Goal: Task Accomplishment & Management: Use online tool/utility

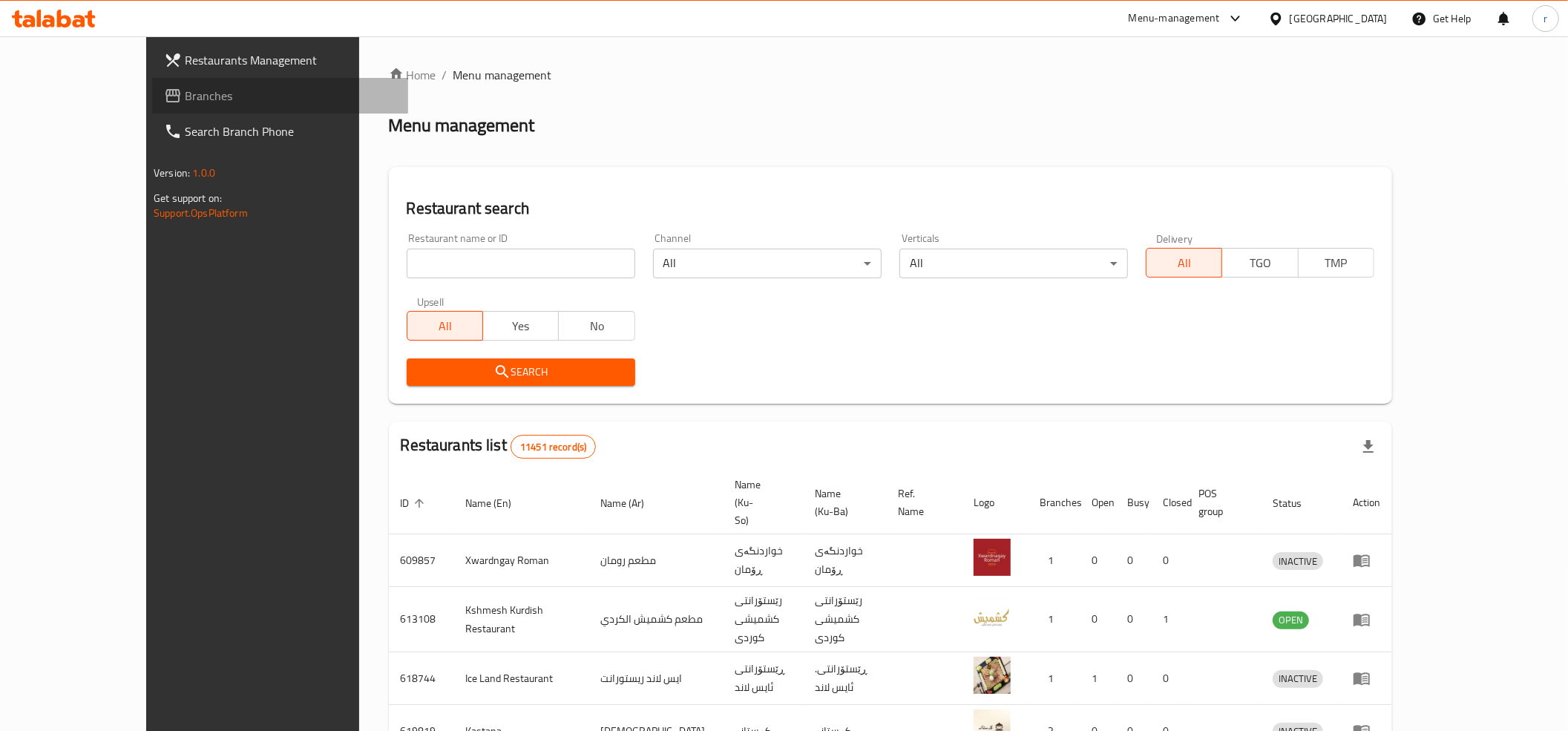
click at [185, 102] on span "Branches" at bounding box center [290, 96] width 211 height 18
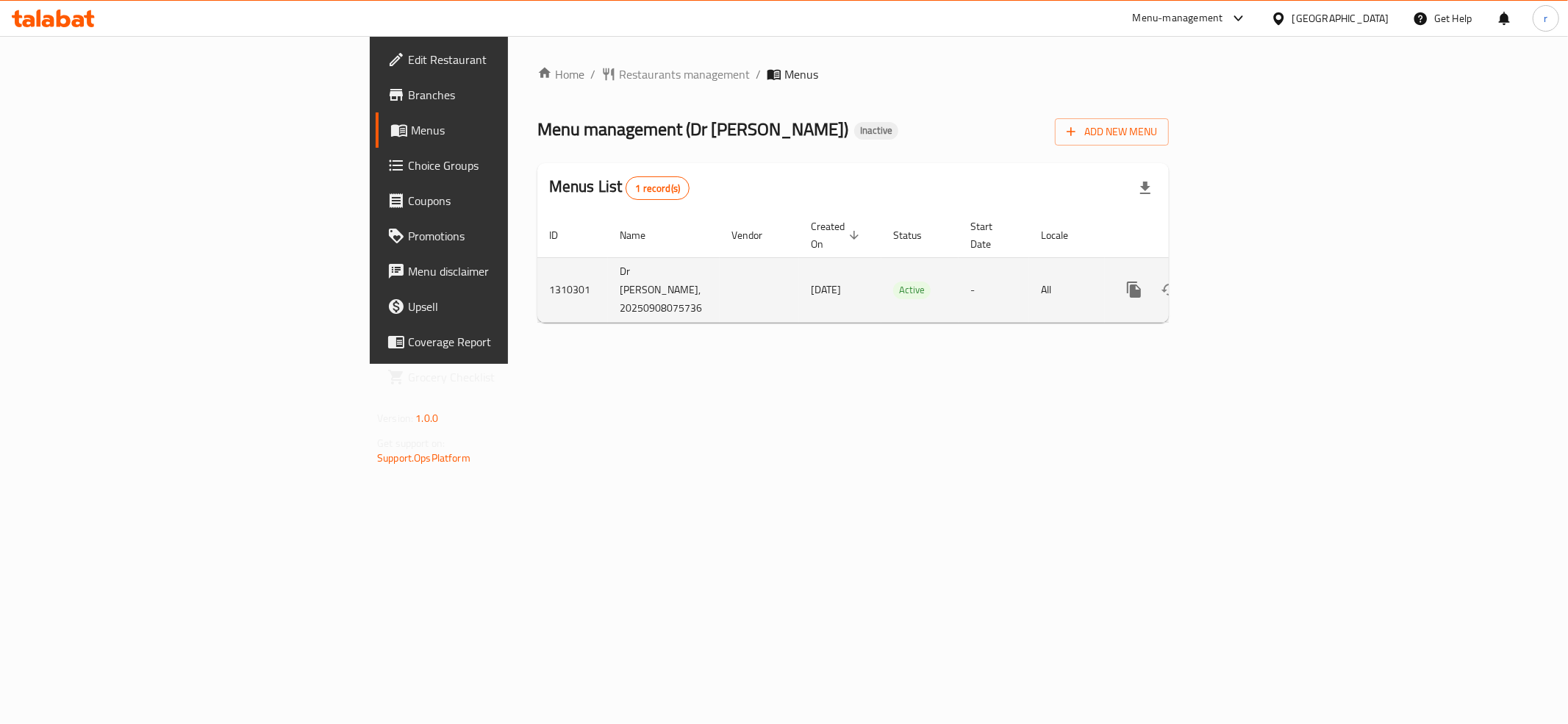
click at [1214, 281] on icon "enhanced table" at bounding box center [1205, 290] width 18 height 18
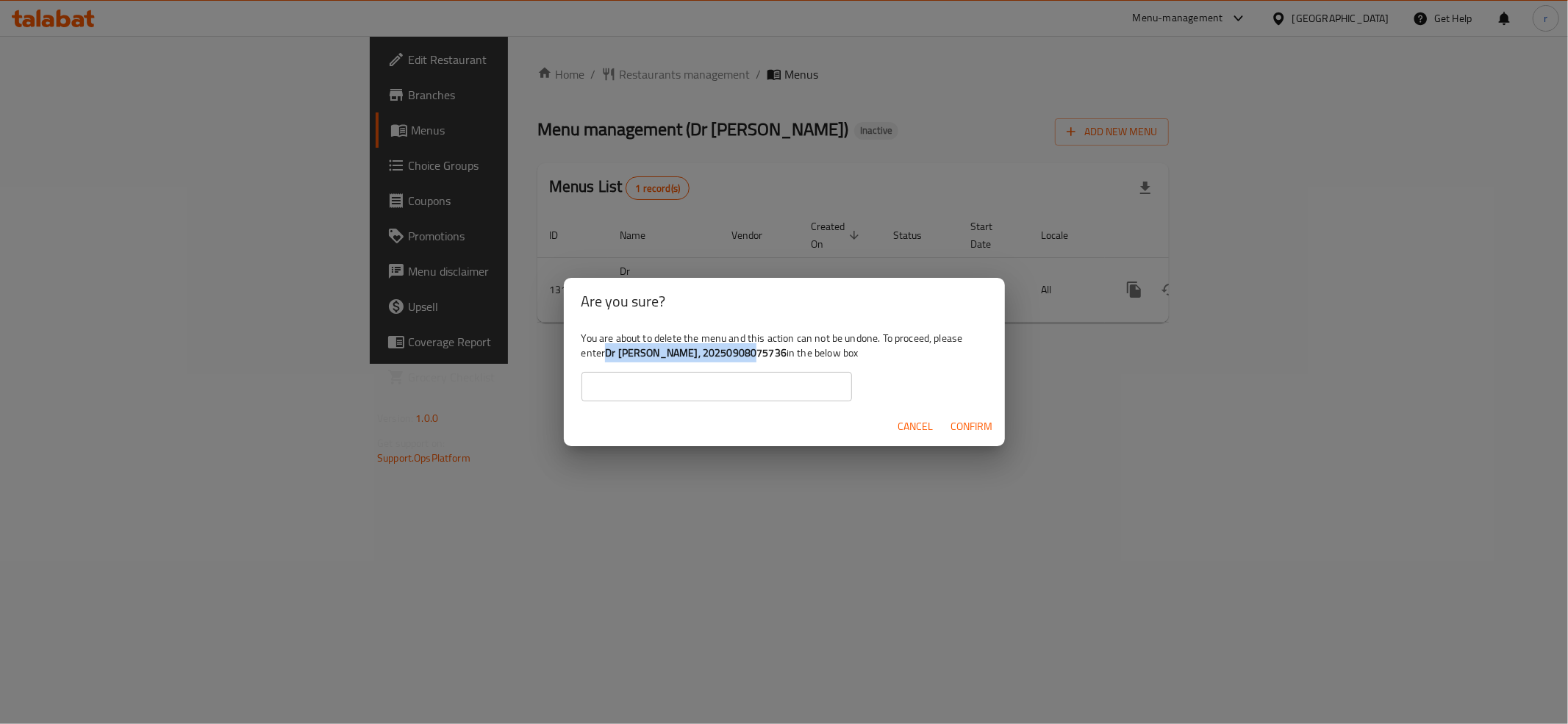
drag, startPoint x: 606, startPoint y: 354, endPoint x: 754, endPoint y: 354, distance: 148.0
click at [754, 354] on b "Dr Shawarma, 20250908075736" at bounding box center [696, 353] width 181 height 19
copy b "Dr Shawarma, 20250908075736"
click at [732, 397] on input "text" at bounding box center [717, 386] width 271 height 30
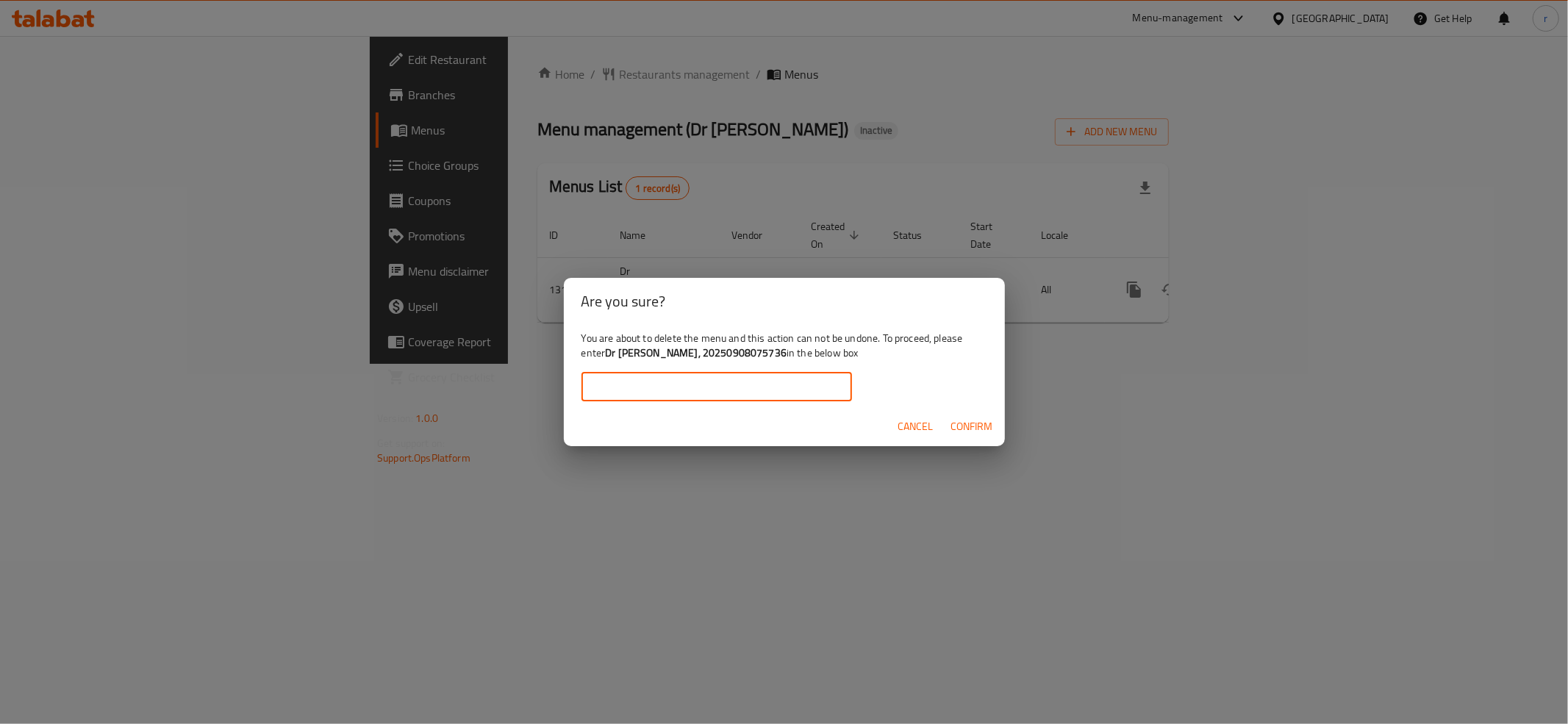
paste input "Dr Shawarma, 20250908075736"
type input "Dr Shawarma, 20250908075736"
click at [971, 427] on span "Confirm" at bounding box center [972, 426] width 42 height 18
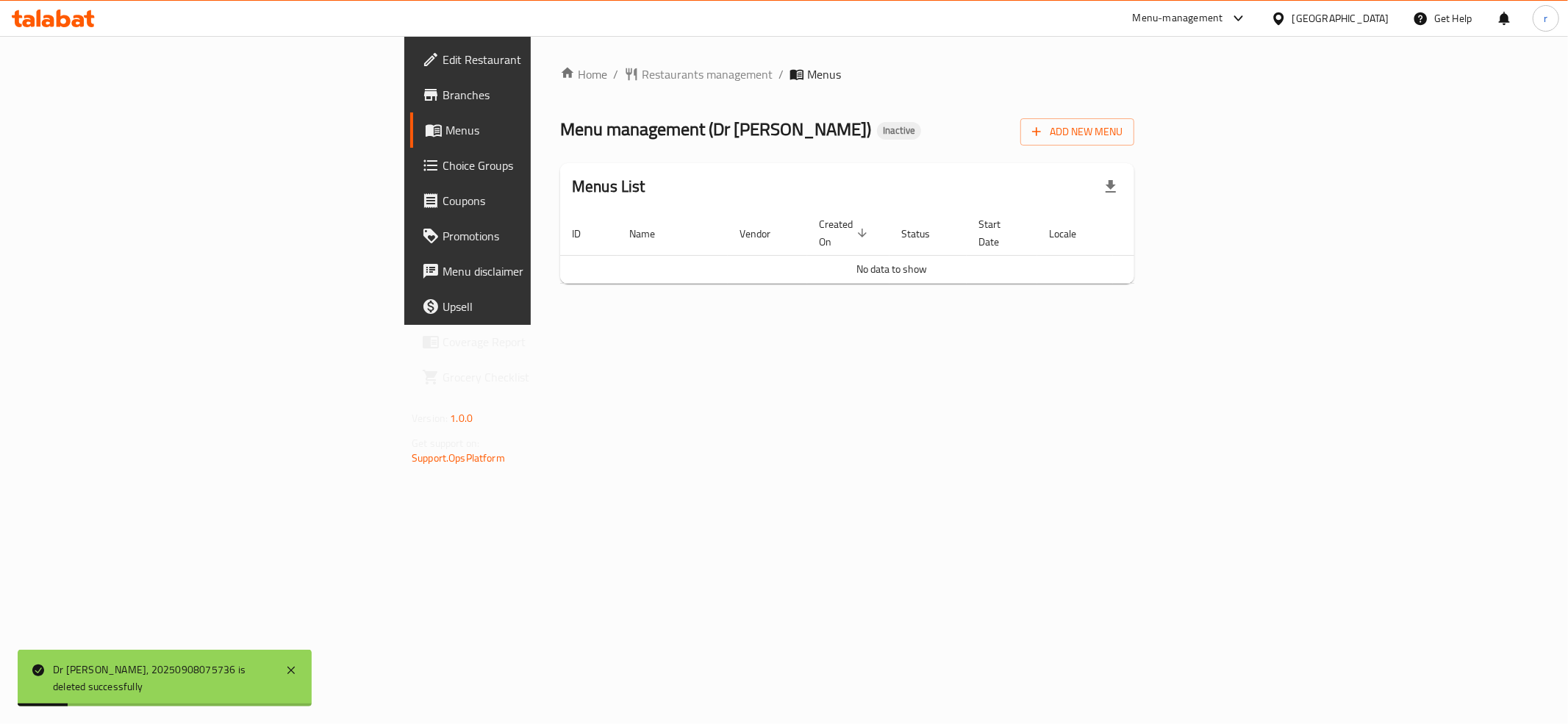
click at [665, 325] on div "Home / Restaurants management / Menus Menu management ( Dr Shawarma ) Inactive …" at bounding box center [848, 180] width 633 height 289
click at [1123, 135] on span "Add New Menu" at bounding box center [1077, 132] width 90 height 18
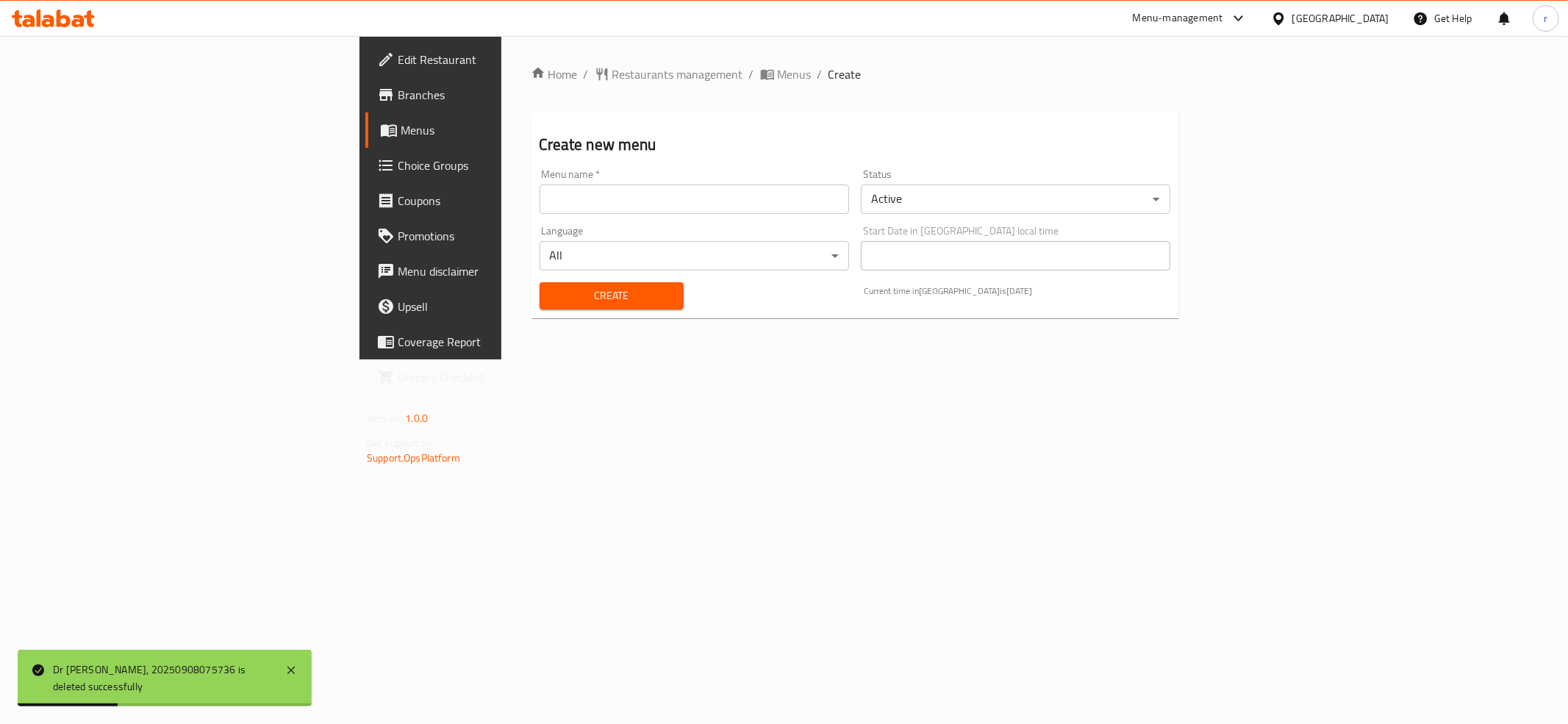
click at [540, 182] on div "Menu name   * Menu name *" at bounding box center [695, 192] width 310 height 45
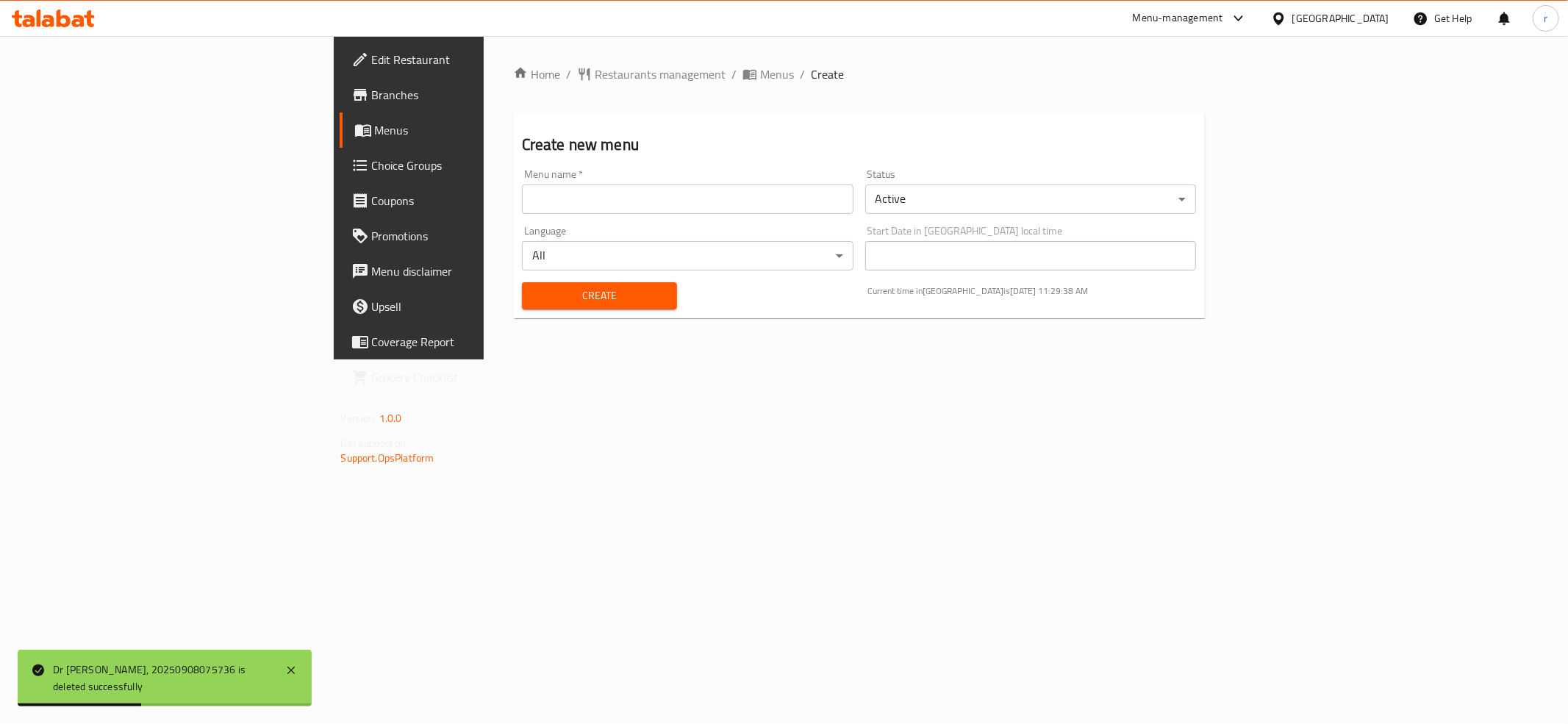
click at [522, 189] on input "text" at bounding box center [688, 199] width 331 height 30
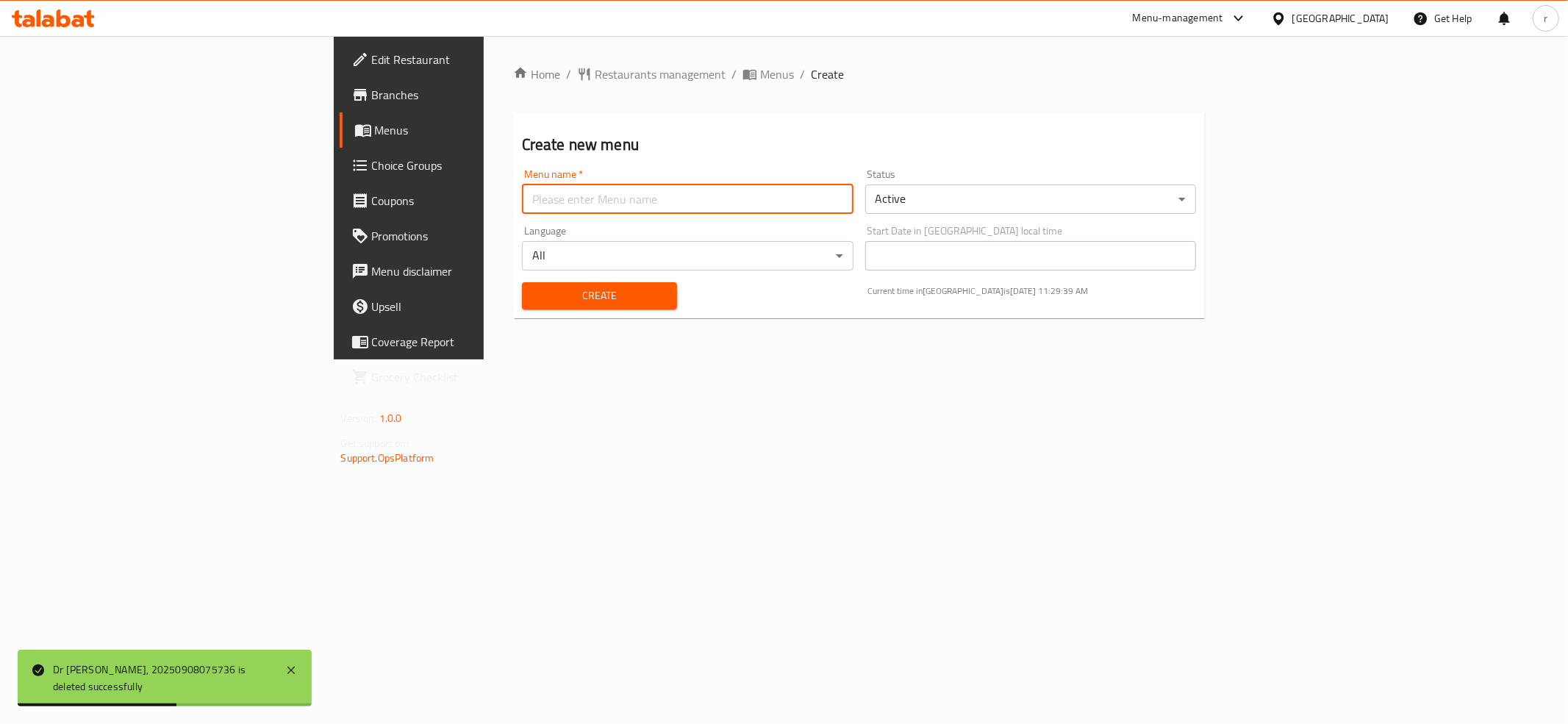
type input "[PERSON_NAME] [PERSON_NAME]"
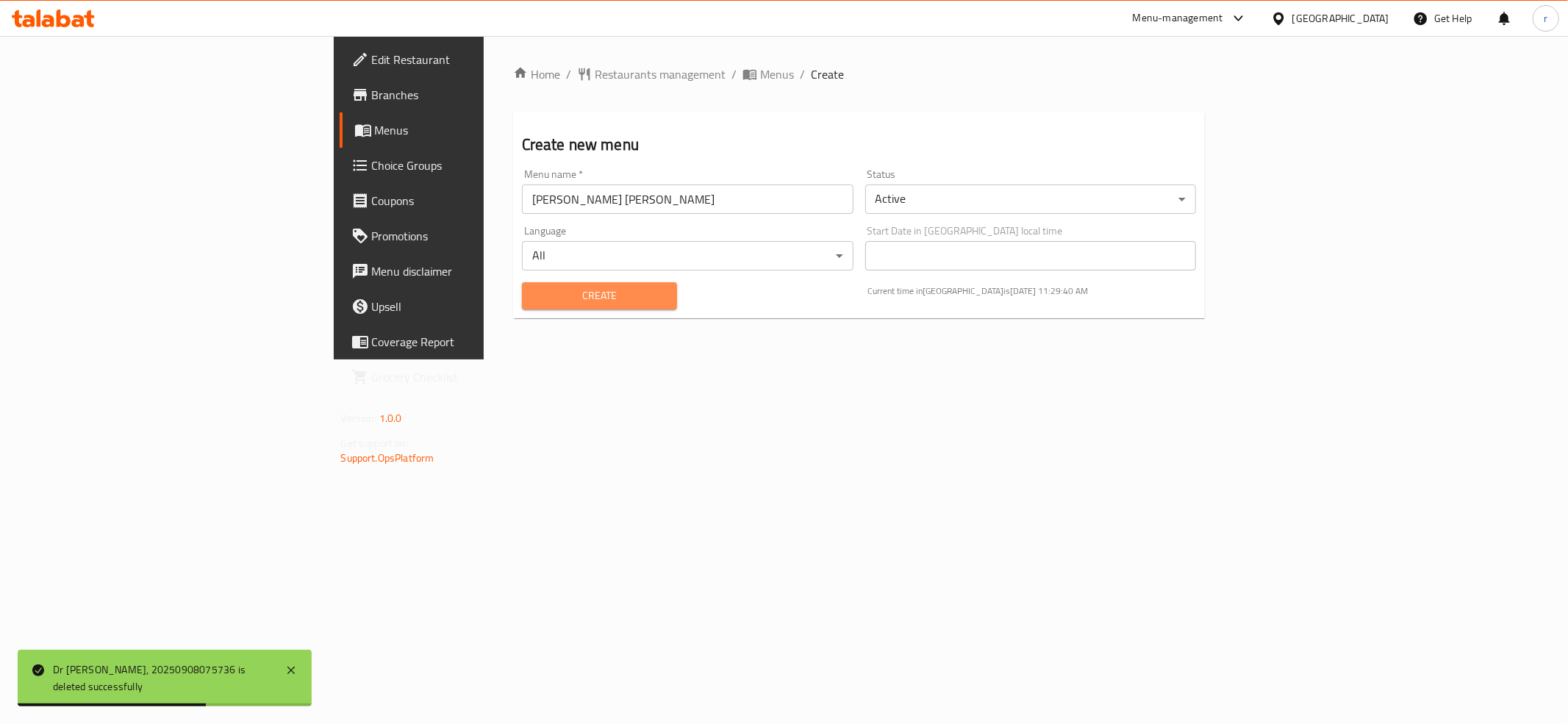
click at [534, 297] on span "Create" at bounding box center [599, 295] width 132 height 18
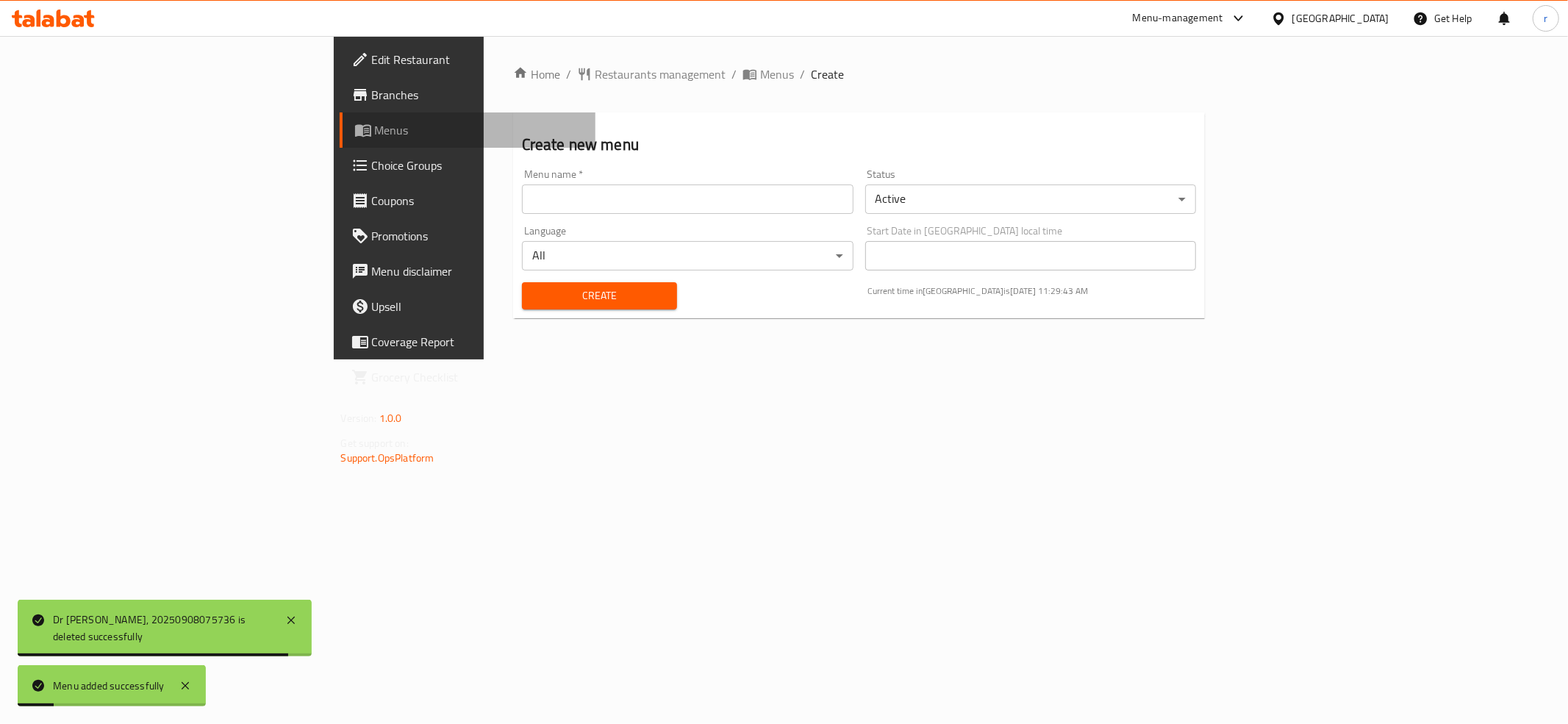
click at [339, 140] on link "Menus" at bounding box center [467, 130] width 256 height 35
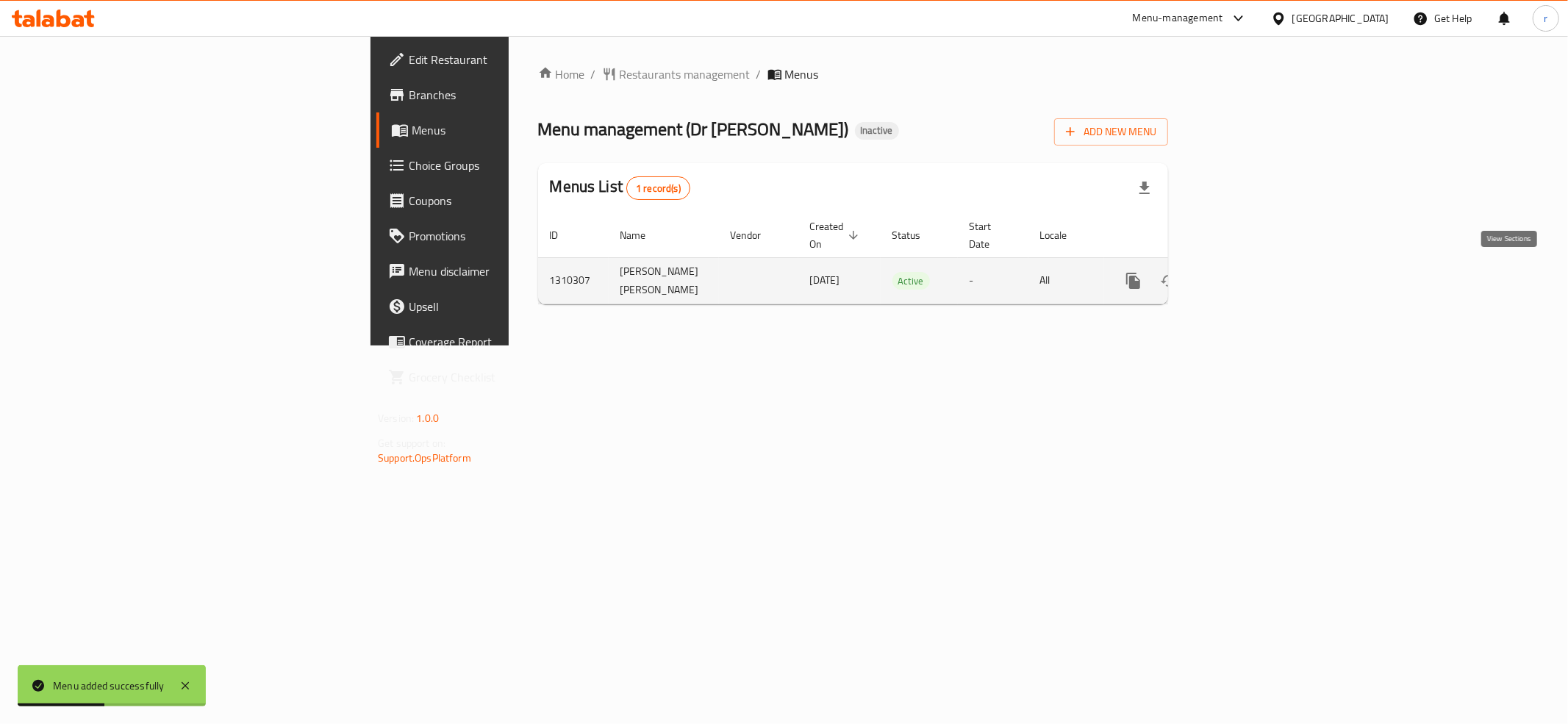
click at [1248, 272] on icon "enhanced table" at bounding box center [1240, 281] width 18 height 18
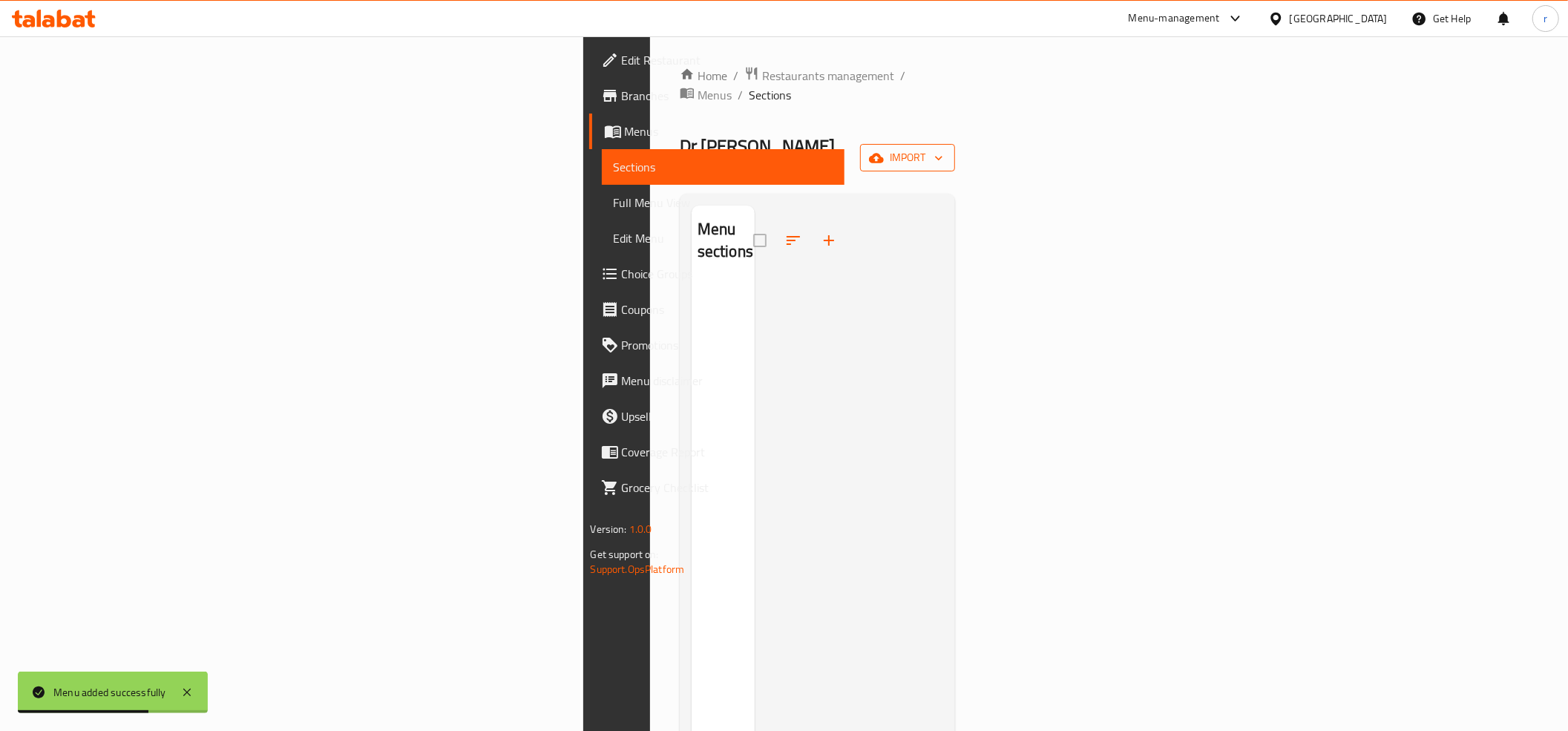
click at [955, 144] on button "import" at bounding box center [908, 158] width 95 height 27
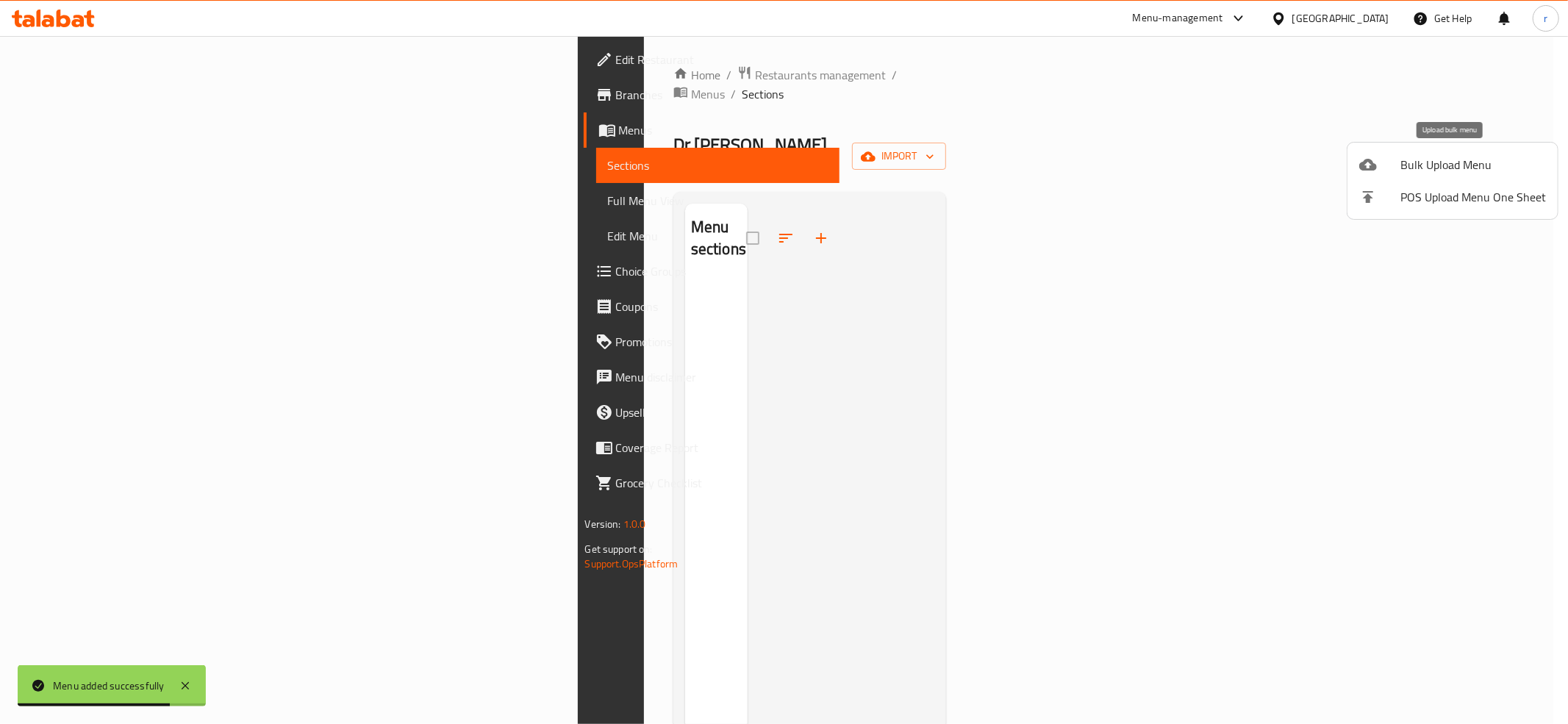
click at [1427, 165] on span "Bulk Upload Menu" at bounding box center [1474, 164] width 145 height 18
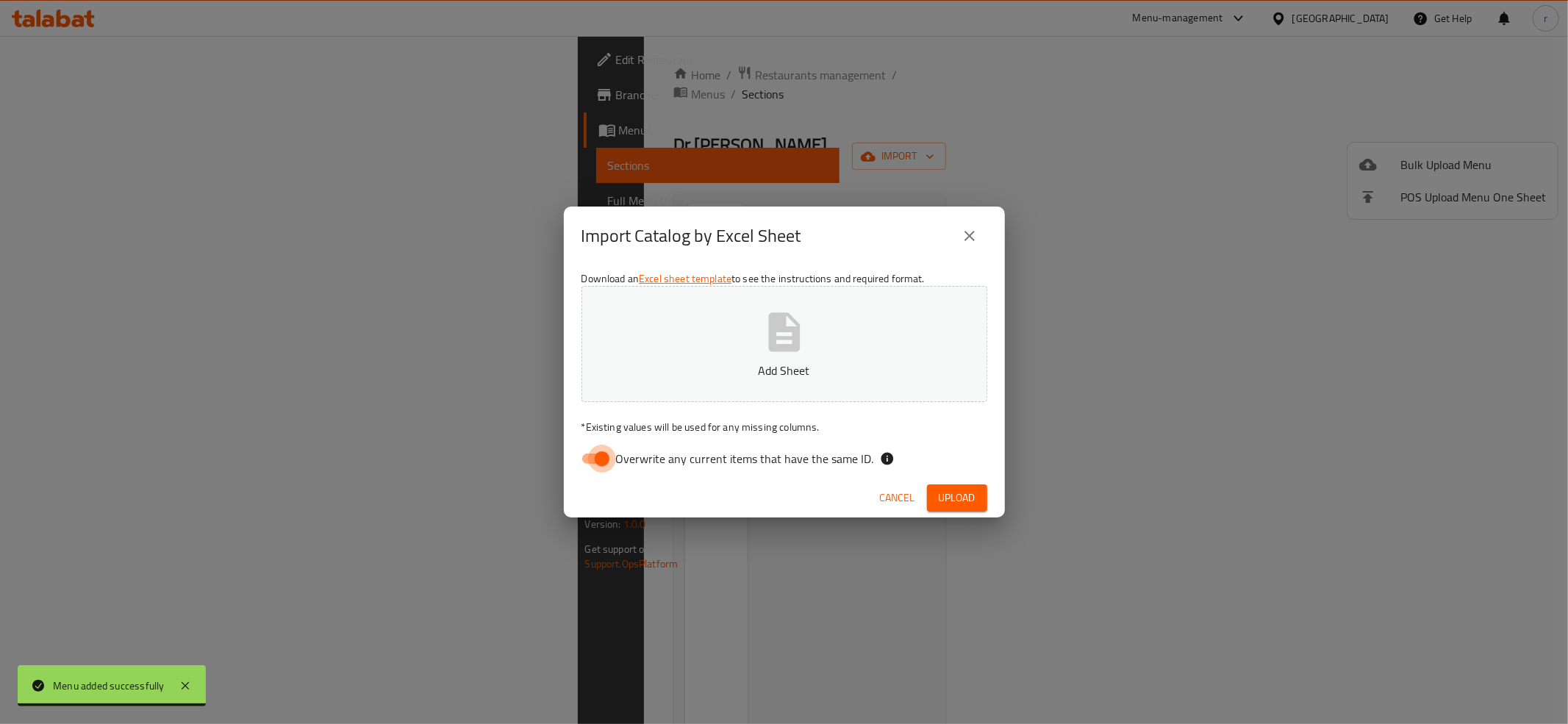
click at [597, 454] on input "Overwrite any current items that have the same ID." at bounding box center [601, 458] width 84 height 28
checkbox input "false"
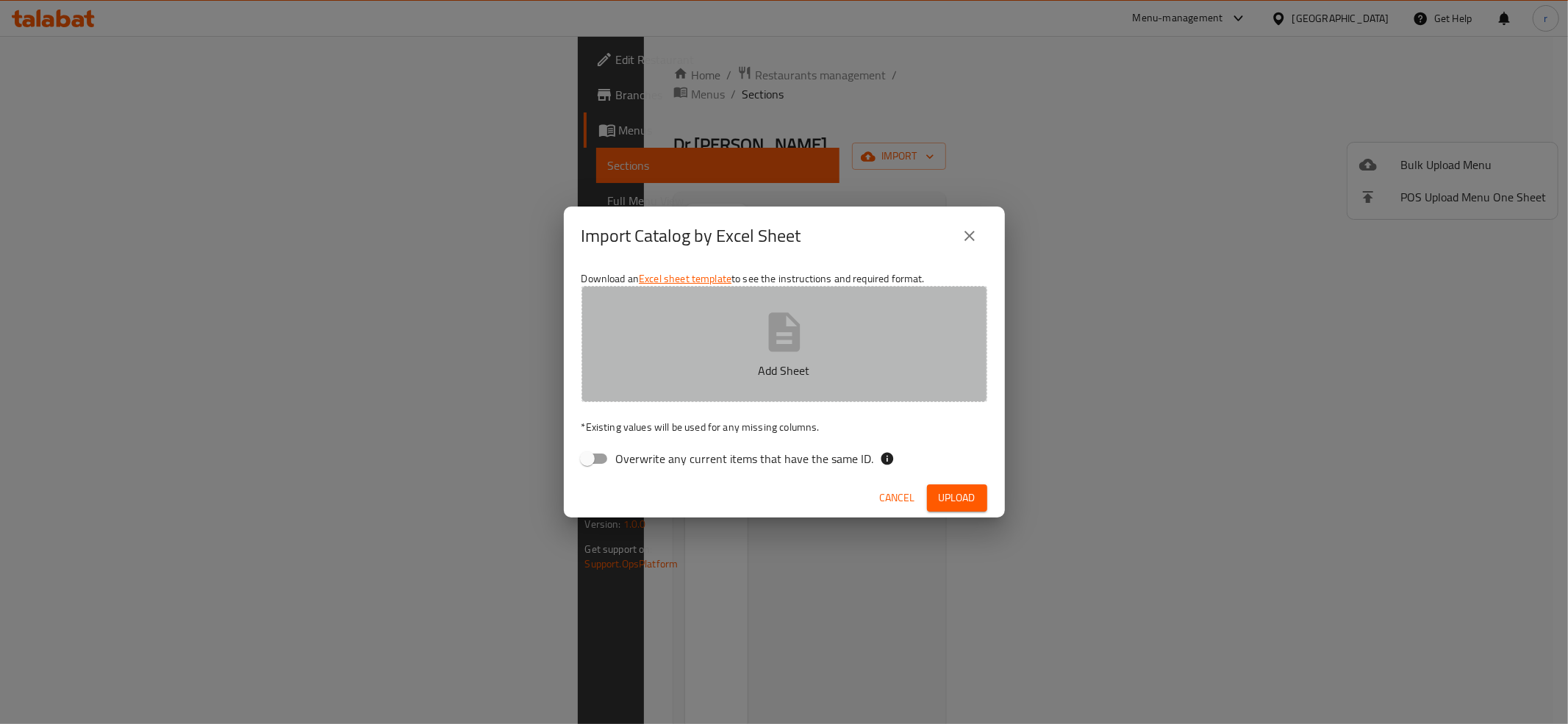
click at [660, 395] on button "Add Sheet" at bounding box center [784, 343] width 406 height 116
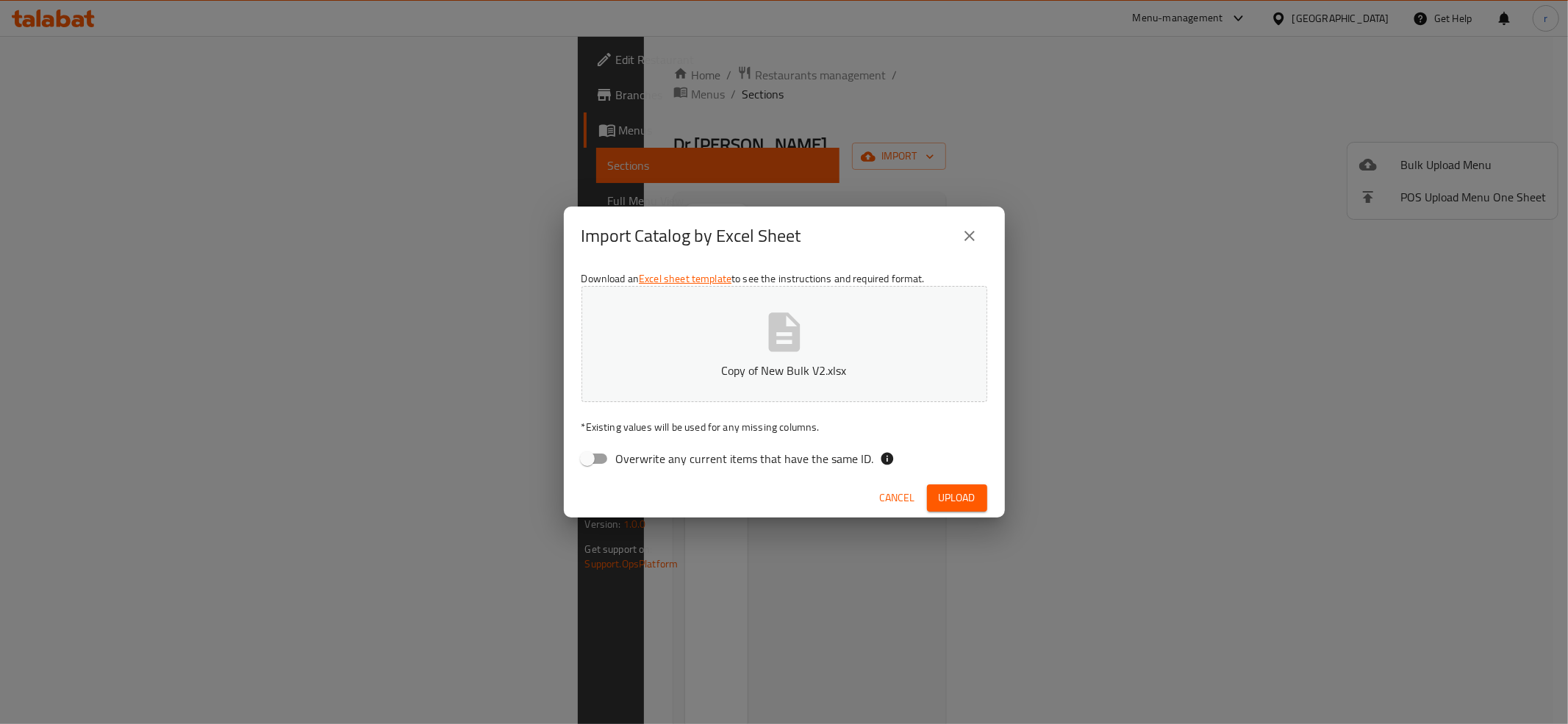
click at [356, 380] on div "Import Catalog by Excel Sheet Download an Excel sheet template to see the instr…" at bounding box center [784, 362] width 1568 height 724
click at [941, 494] on span "Upload" at bounding box center [957, 497] width 37 height 18
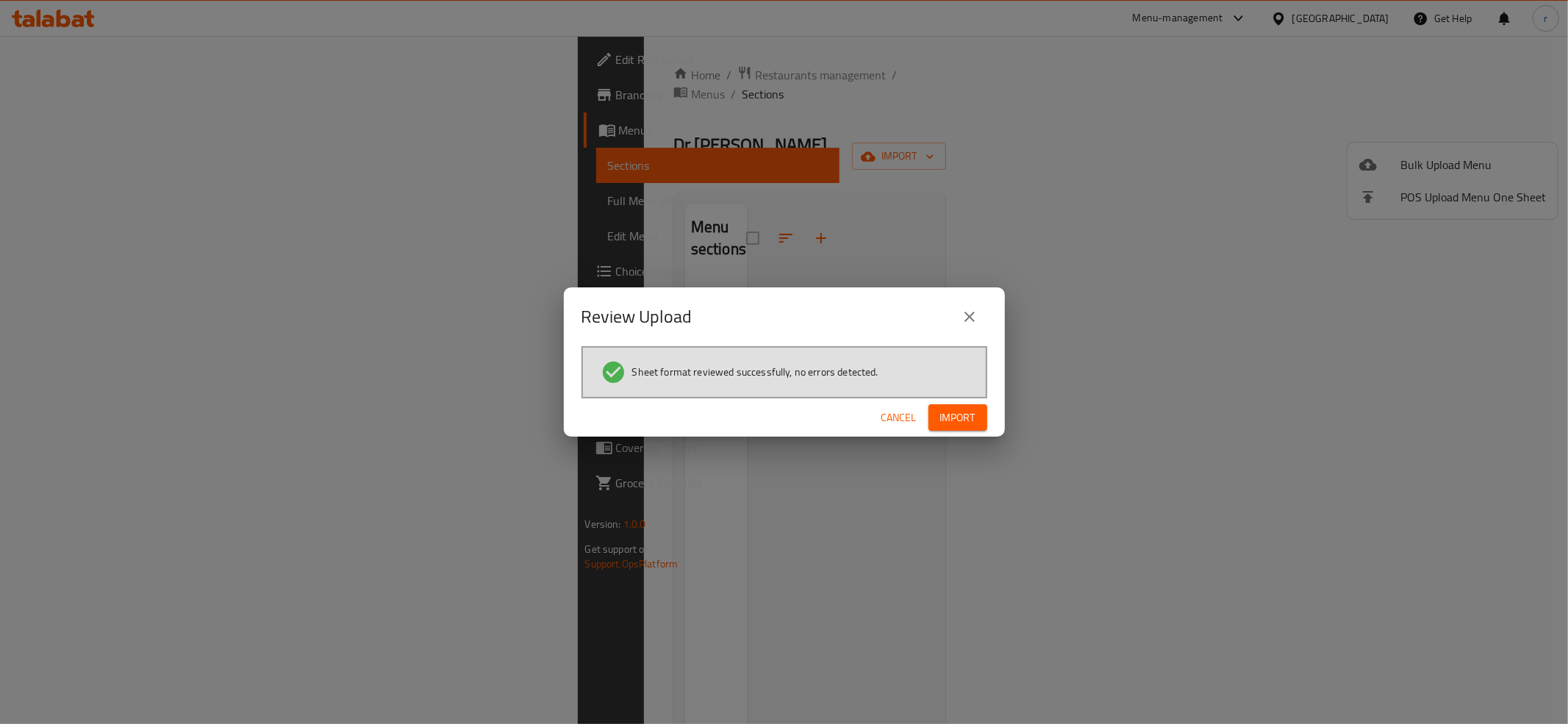
click at [963, 416] on span "Import" at bounding box center [958, 417] width 35 height 18
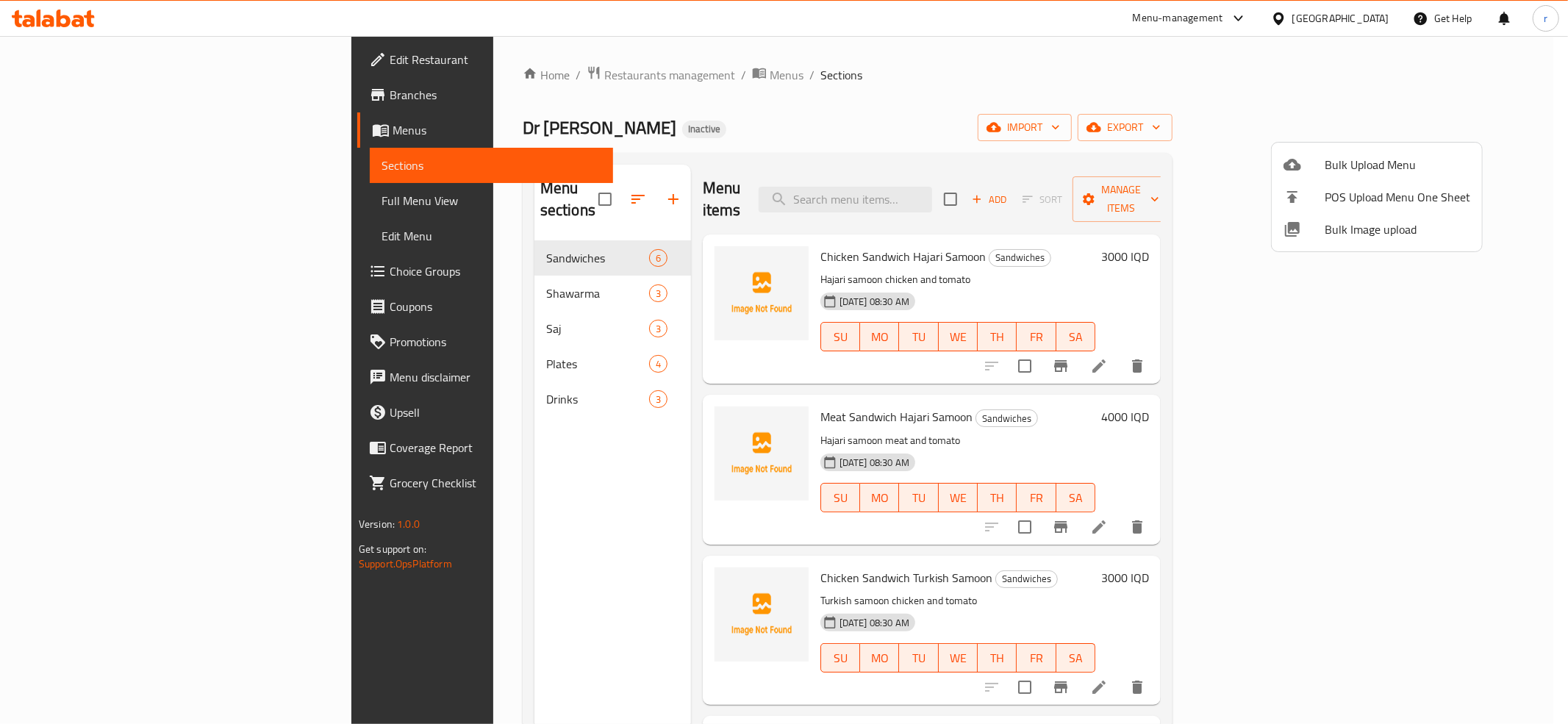
click at [804, 97] on div at bounding box center [784, 362] width 1568 height 724
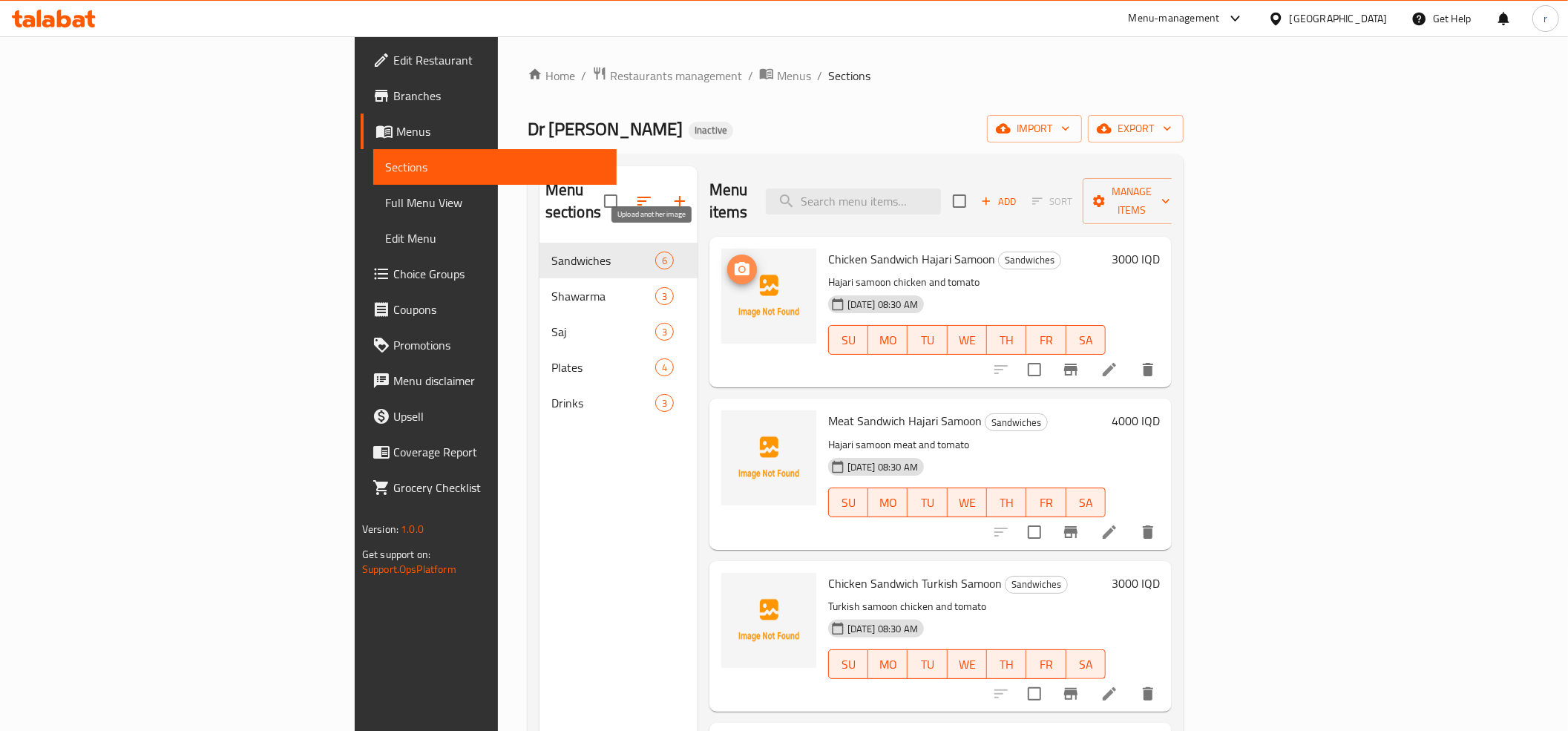
click at [734, 262] on icon "upload picture" at bounding box center [742, 268] width 15 height 14
click at [733, 260] on icon "upload picture" at bounding box center [742, 269] width 18 height 18
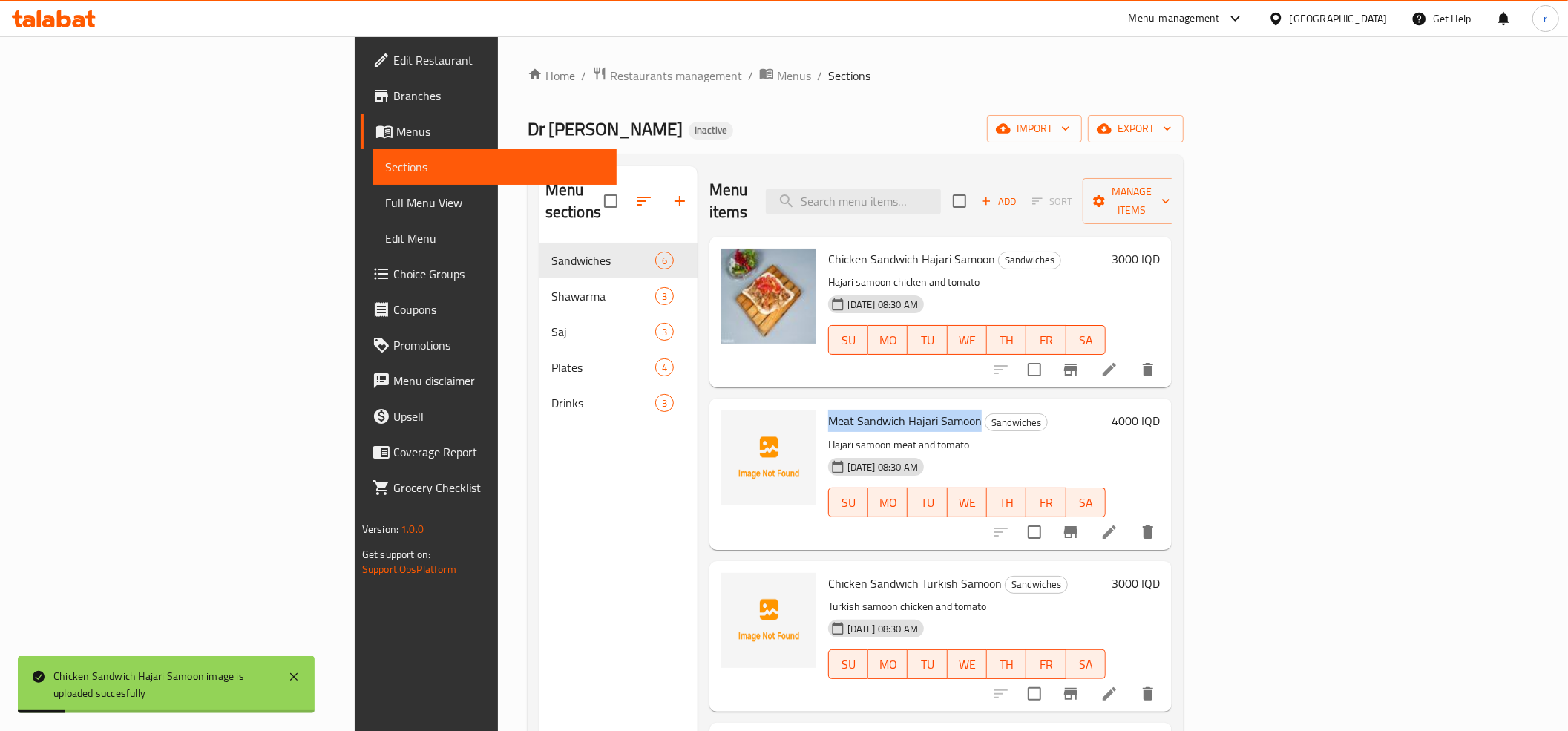
drag, startPoint x: 734, startPoint y: 392, endPoint x: 892, endPoint y: 389, distance: 158.0
click at [892, 405] on div "Meat Sandwich Hajari Samoon Sandwiches Hajari samoon meat and tomato 08-09-2025…" at bounding box center [967, 474] width 289 height 139
copy span "Meat Sandwich Hajari Samoon"
click at [733, 422] on icon "upload picture" at bounding box center [742, 431] width 18 height 18
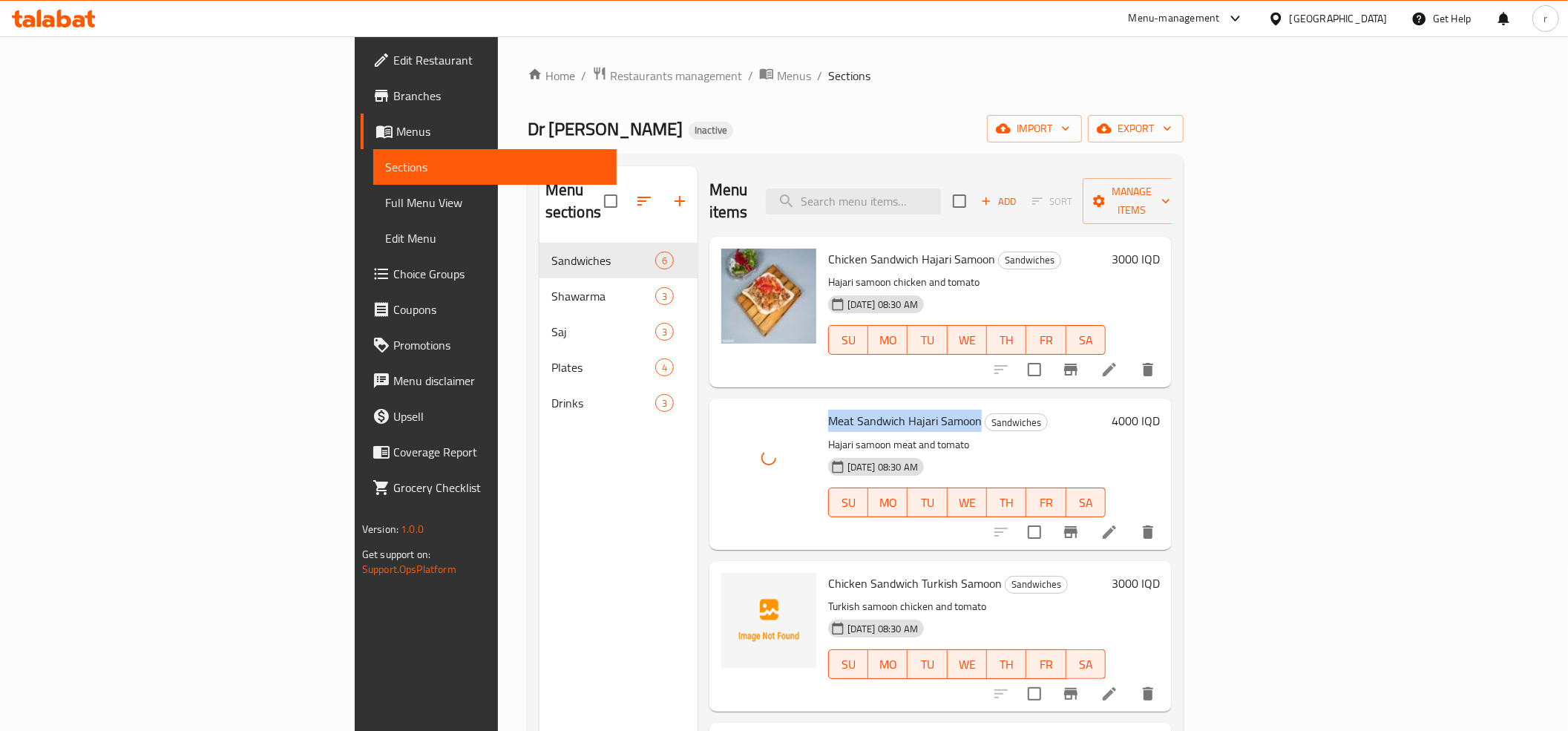
scroll to position [164, 0]
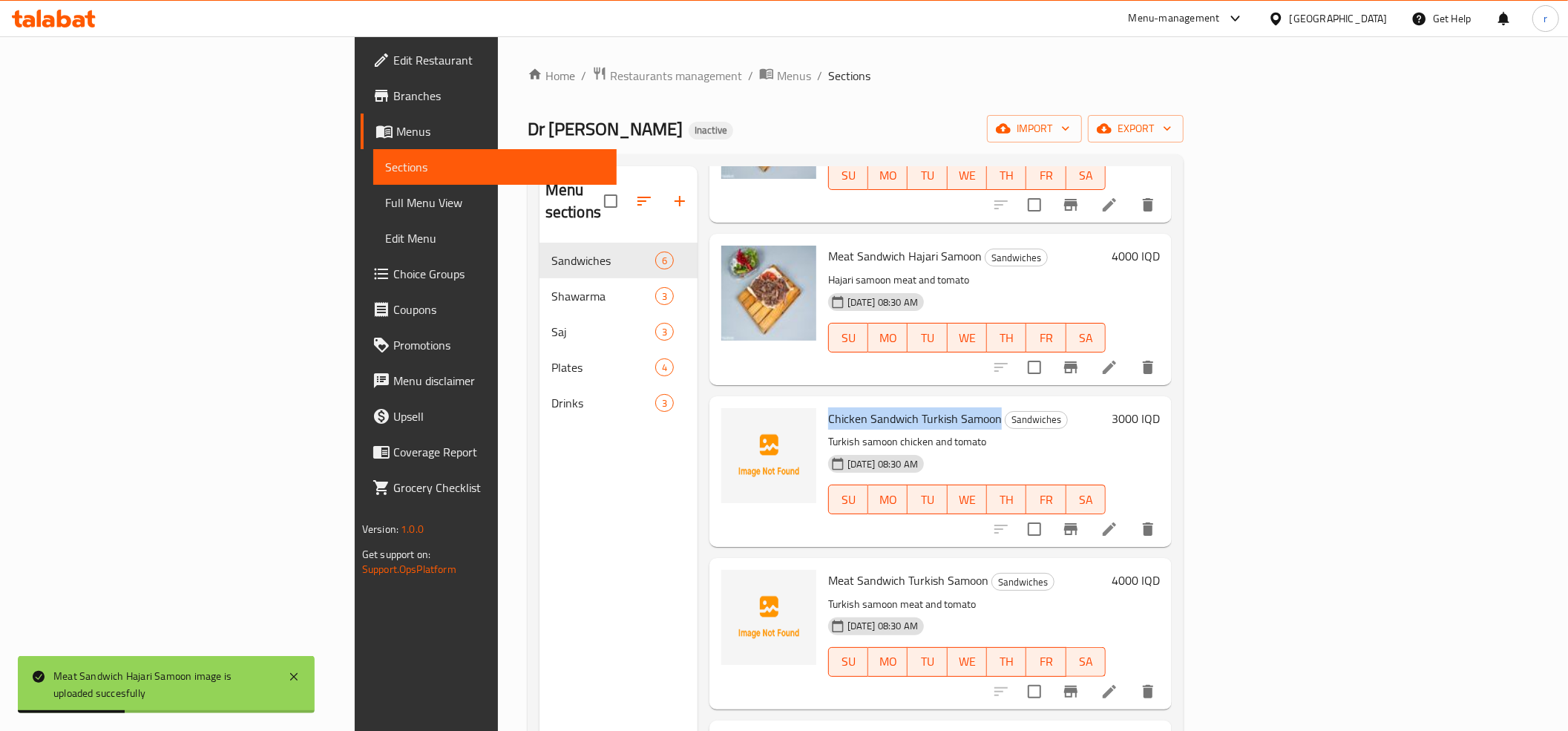
drag, startPoint x: 737, startPoint y: 393, endPoint x: 909, endPoint y: 392, distance: 172.0
click at [909, 402] on div "Chicken Sandwich Turkish Samoon Sandwiches Turkish samoon chicken and tomato 08…" at bounding box center [967, 471] width 289 height 139
copy span "Chicken Sandwich Turkish Samoon"
click at [733, 420] on icon "upload picture" at bounding box center [742, 429] width 18 height 18
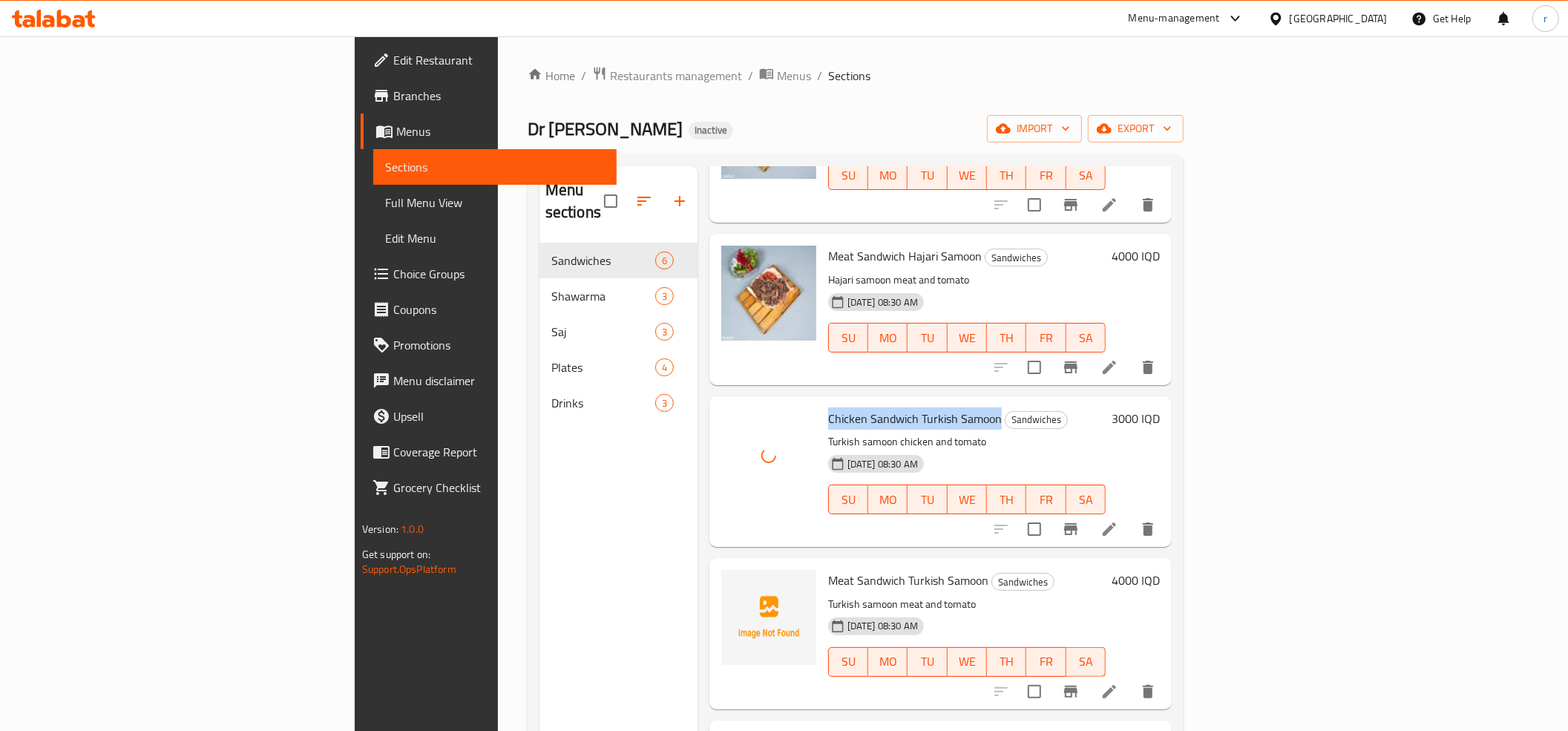
scroll to position [277, 0]
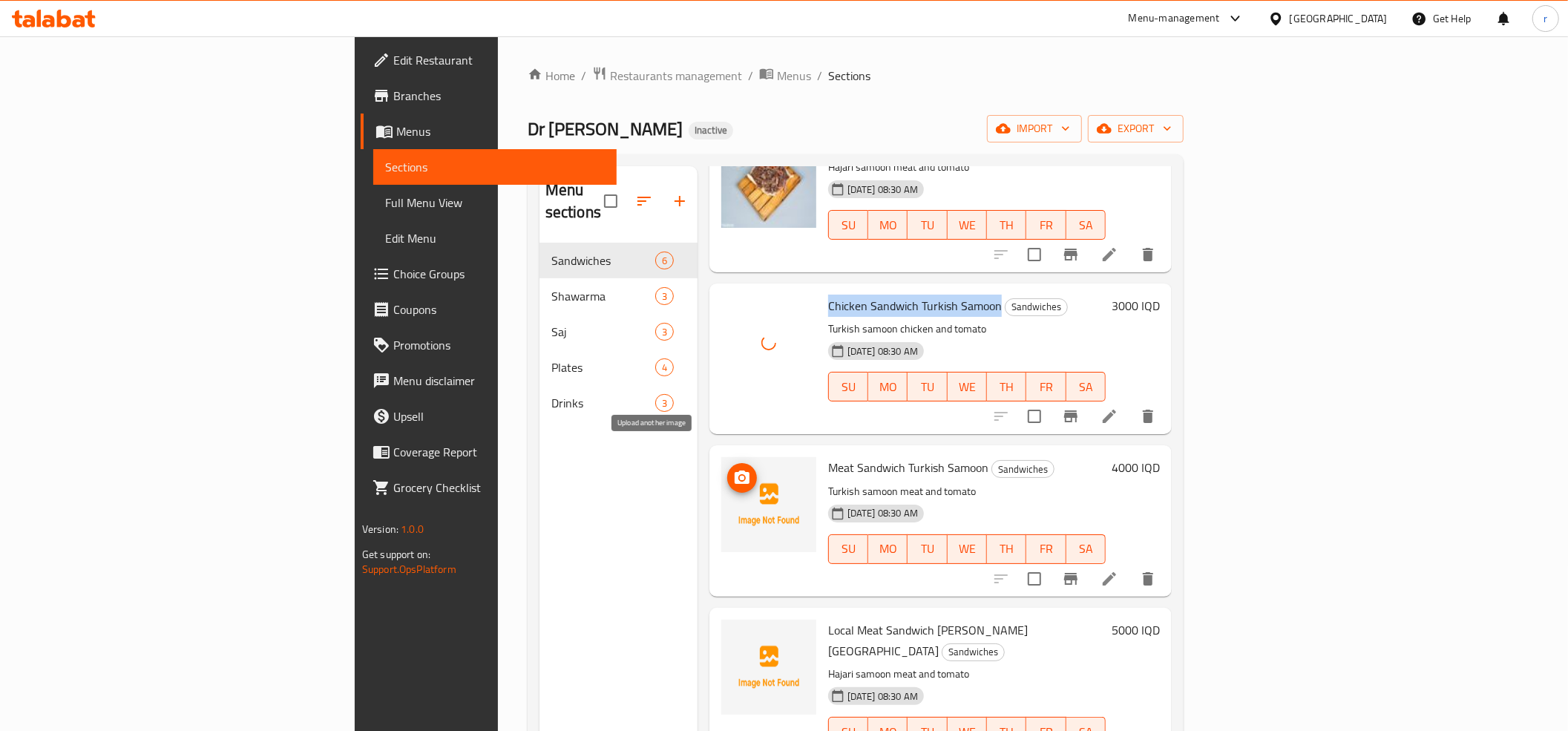
click at [734, 471] on icon "upload picture" at bounding box center [742, 477] width 15 height 14
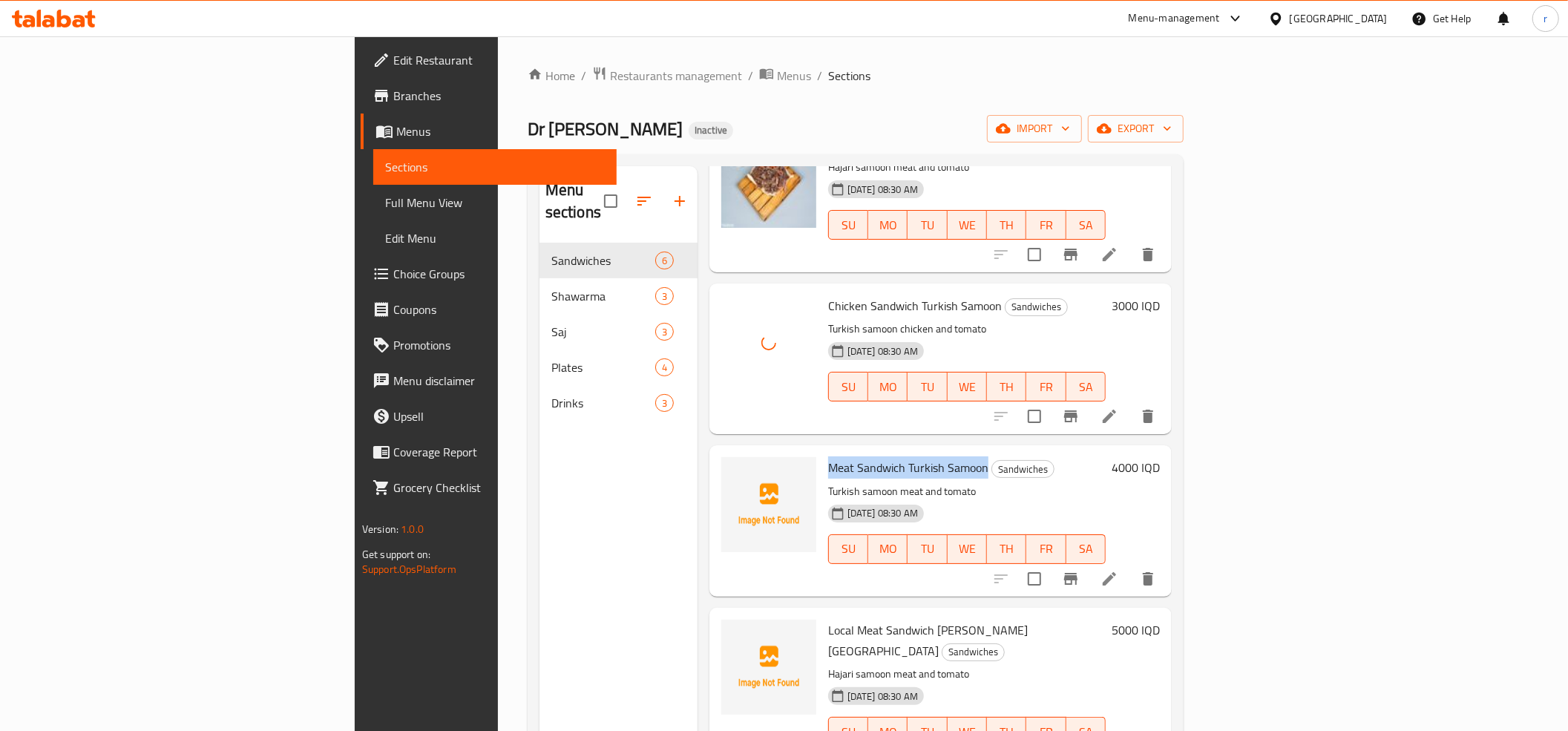
drag, startPoint x: 740, startPoint y: 446, endPoint x: 898, endPoint y: 437, distance: 158.3
click at [898, 457] on h6 "Meat Sandwich Turkish Samoon Sandwiches" at bounding box center [967, 467] width 277 height 21
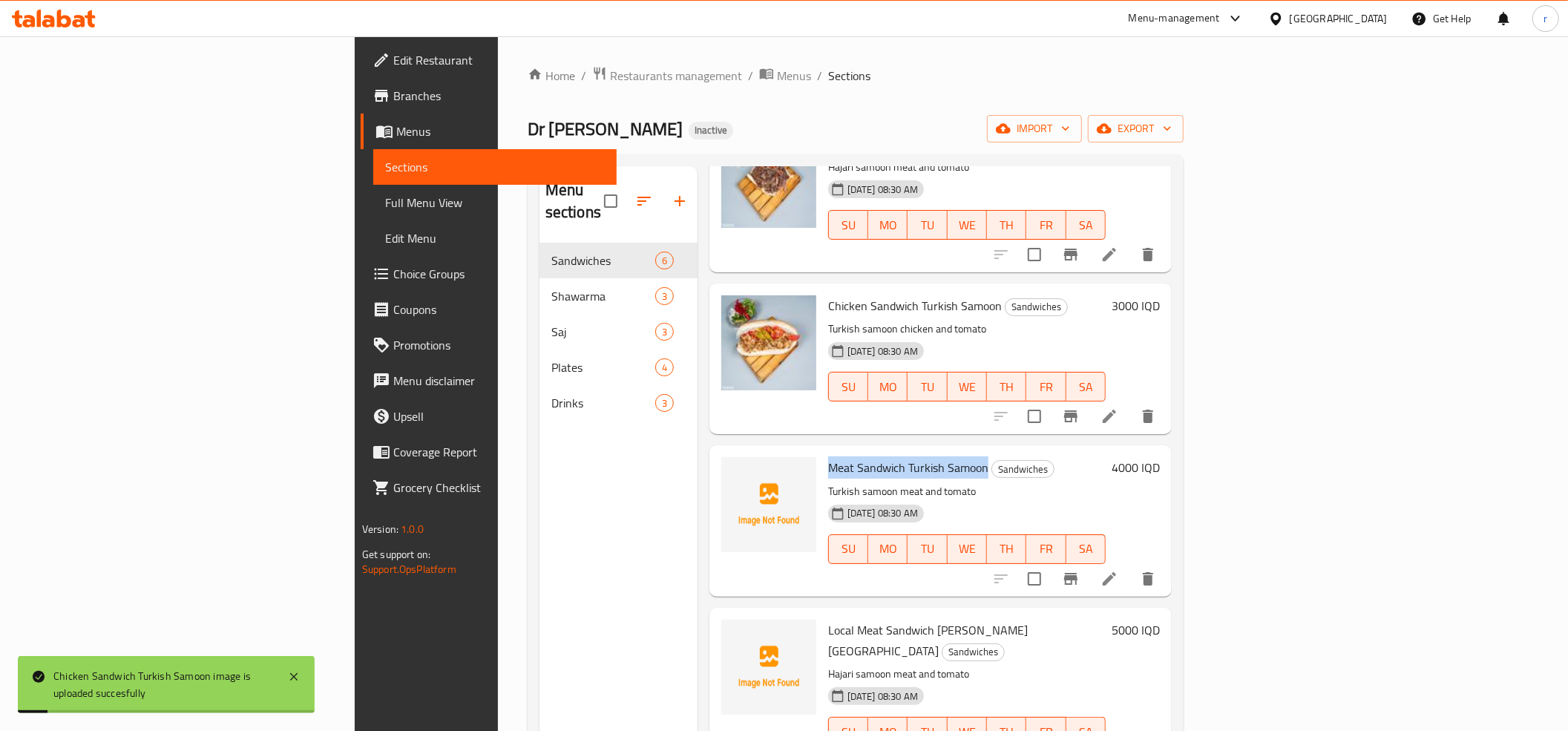
copy span "Meat Sandwich Turkish Samoon"
click at [733, 469] on icon "upload picture" at bounding box center [742, 478] width 18 height 18
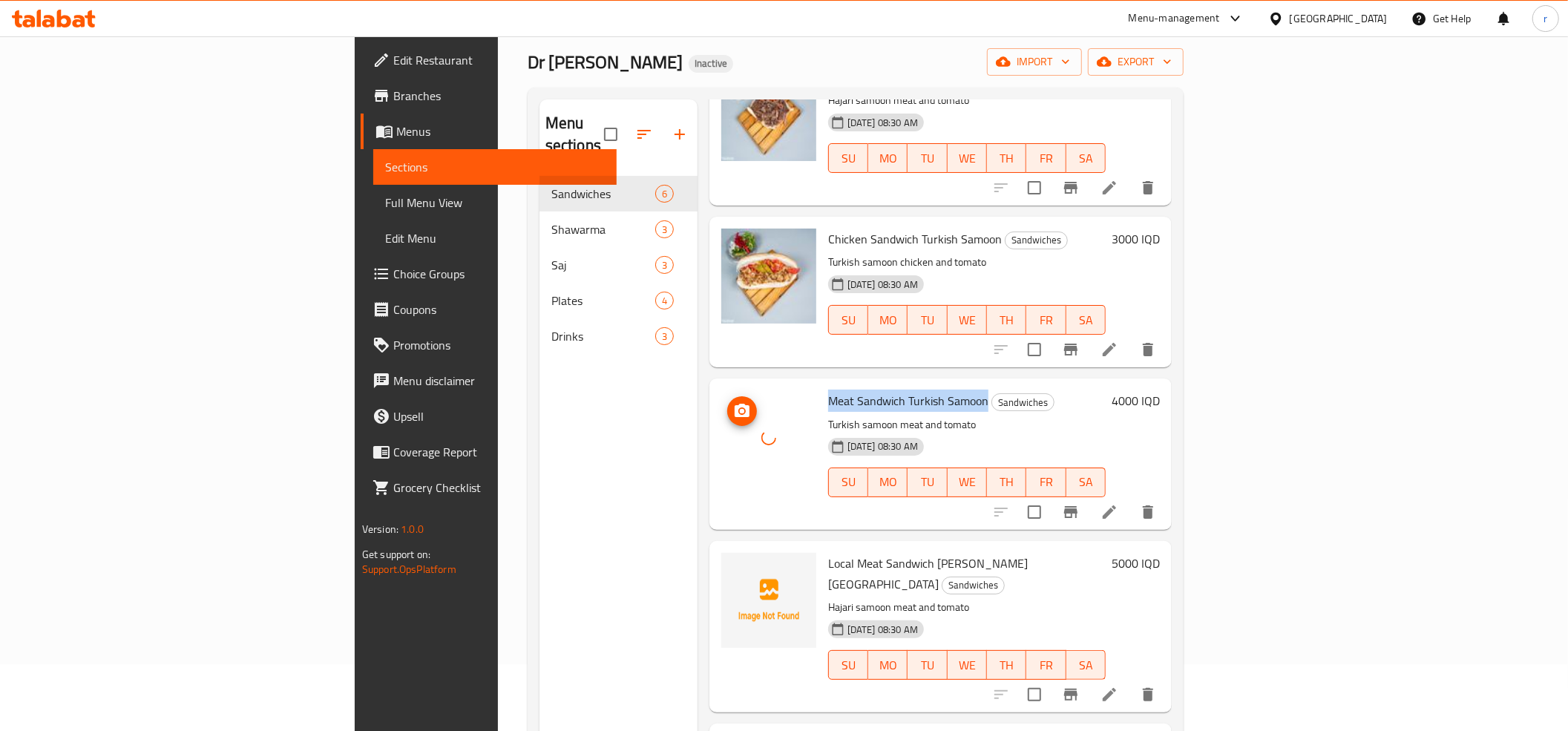
scroll to position [164, 0]
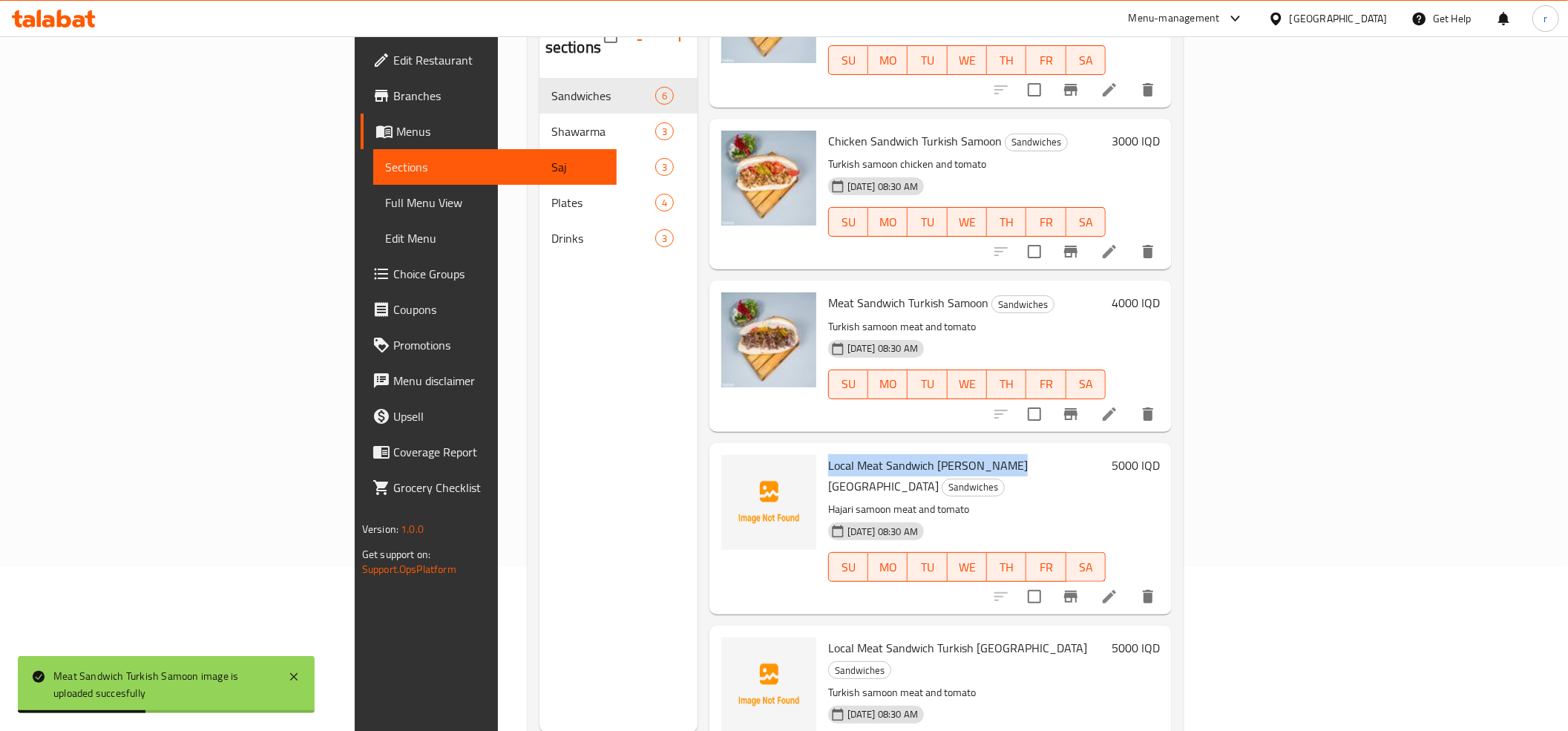
drag, startPoint x: 737, startPoint y: 443, endPoint x: 921, endPoint y: 437, distance: 184.1
click at [921, 449] on div "Local Meat Sandwich Hajari Samoon Sandwiches Hajari samoon meat and tomato 08-0…" at bounding box center [967, 529] width 289 height 160
copy span "Local Meat Sandwich Hajari Samoon"
click at [734, 468] on icon "upload picture" at bounding box center [742, 475] width 15 height 14
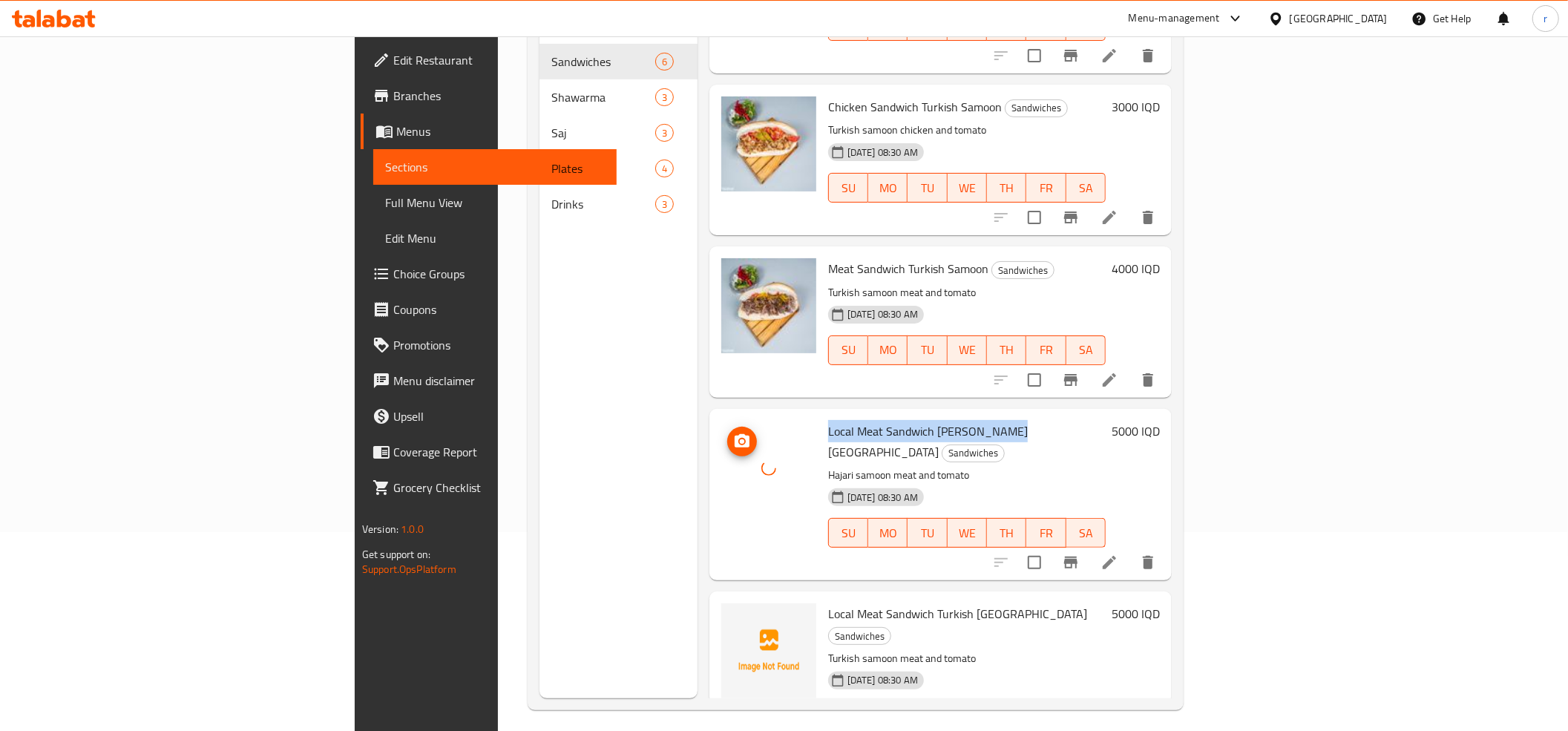
scroll to position [209, 0]
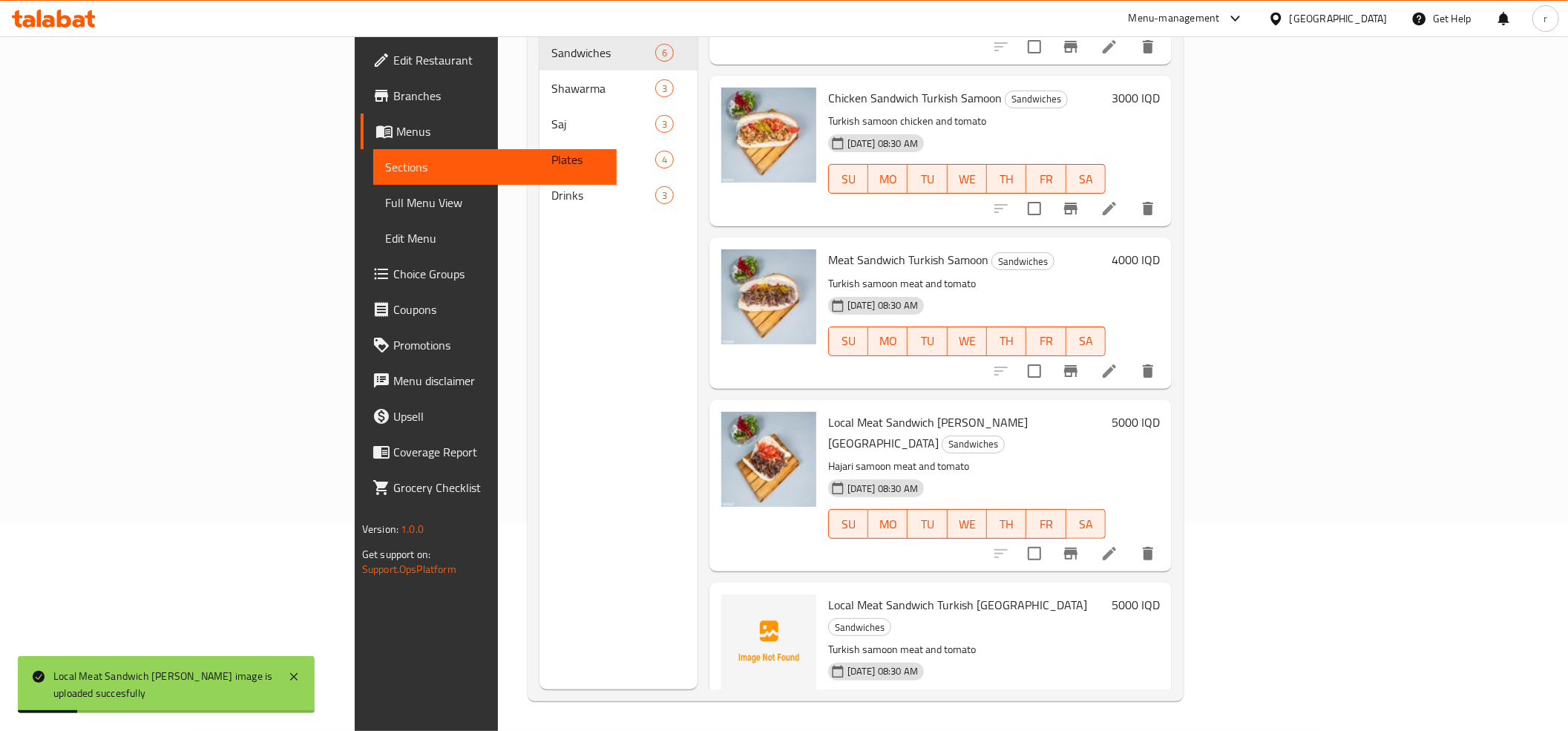
click at [828, 593] on span "Local Meat Sandwich Turkish Samoon" at bounding box center [957, 604] width 259 height 23
drag, startPoint x: 737, startPoint y: 559, endPoint x: 924, endPoint y: 563, distance: 187.0
click at [924, 588] on div "Local Meat Sandwich Turkish Samoon Sandwiches Turkish samoon meat and tomato 08…" at bounding box center [967, 668] width 289 height 160
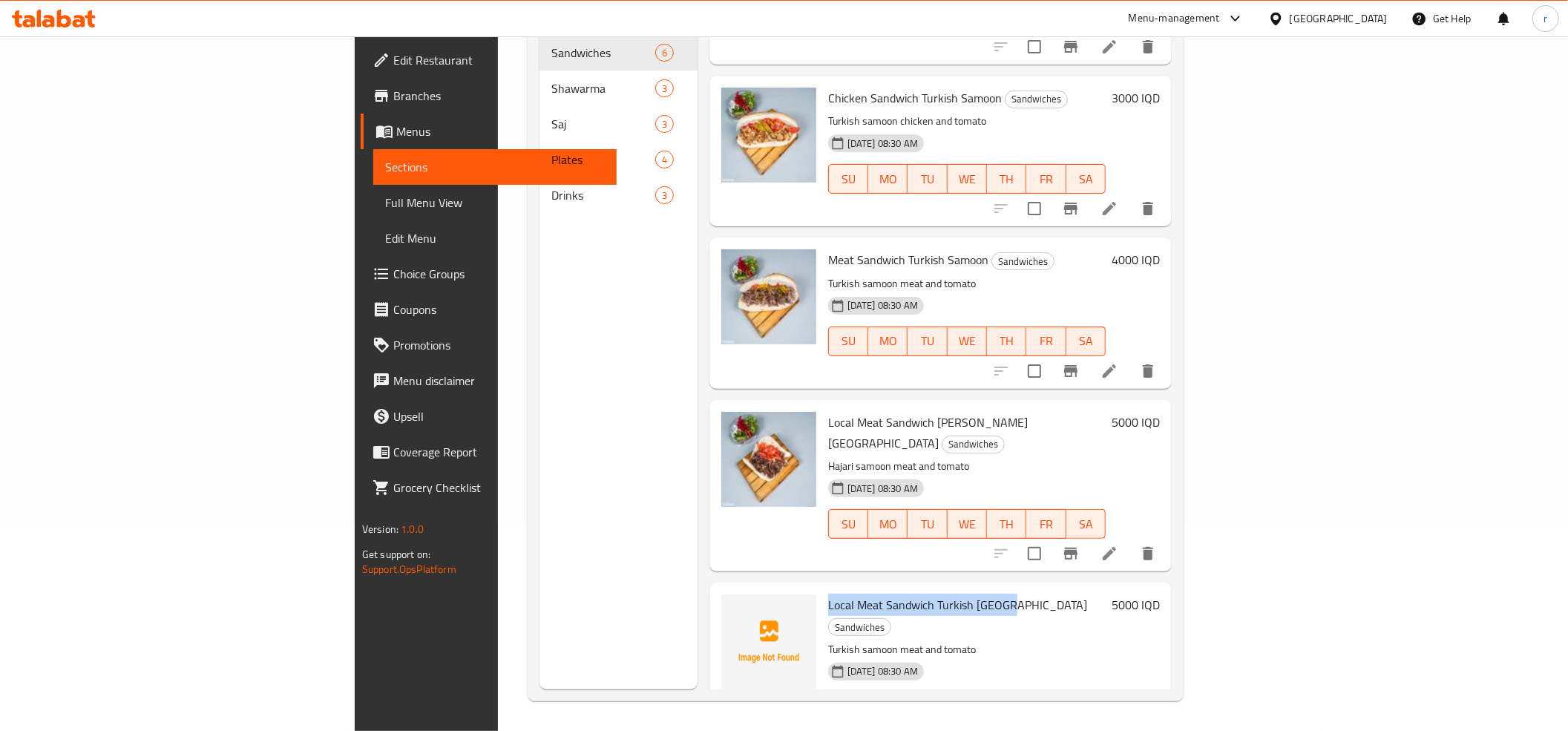
copy span "Local Meat Sandwich Turkish Samoon"
click at [734, 608] on icon "upload picture" at bounding box center [742, 614] width 15 height 14
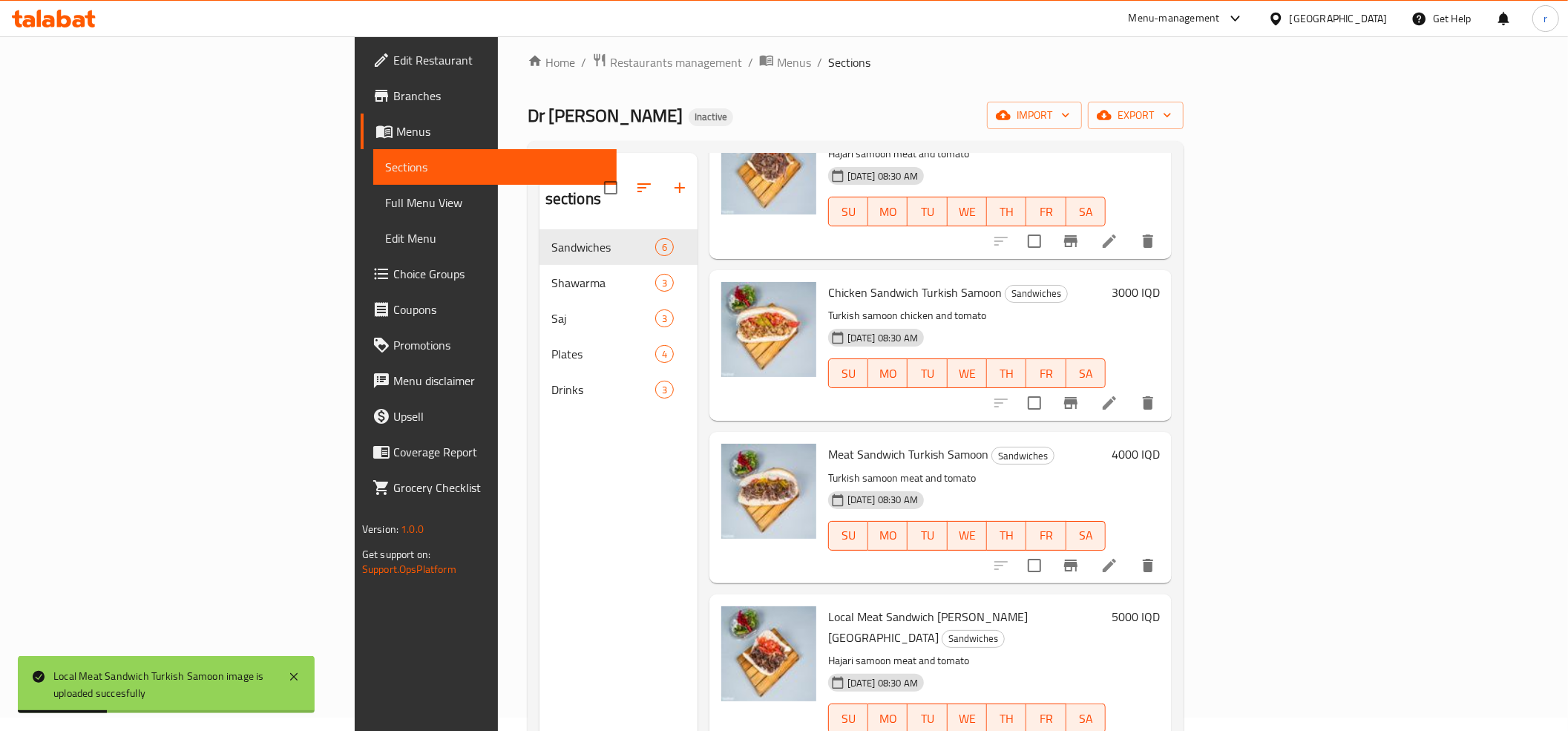
scroll to position [0, 0]
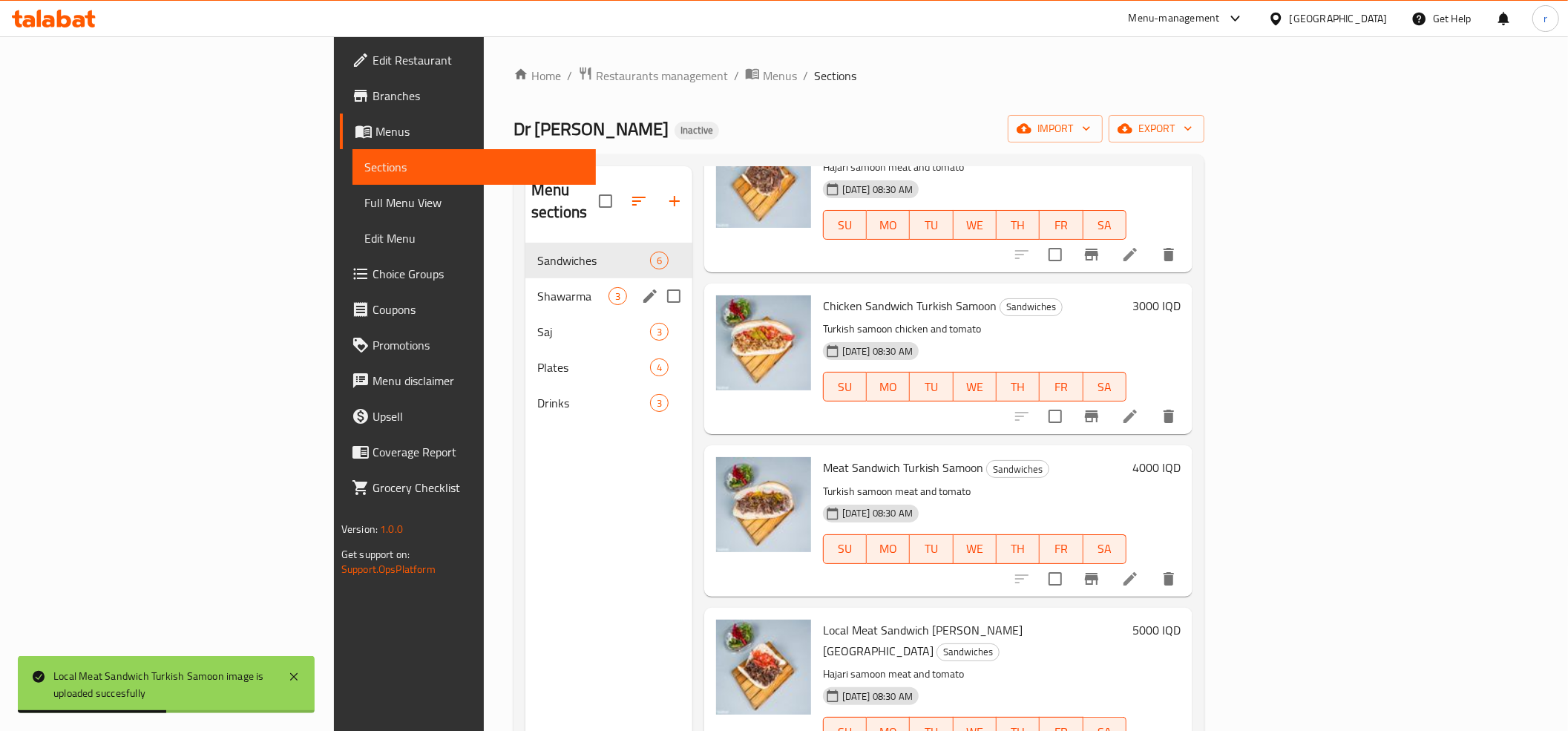
click at [526, 278] on div "Shawarma 3" at bounding box center [609, 296] width 167 height 35
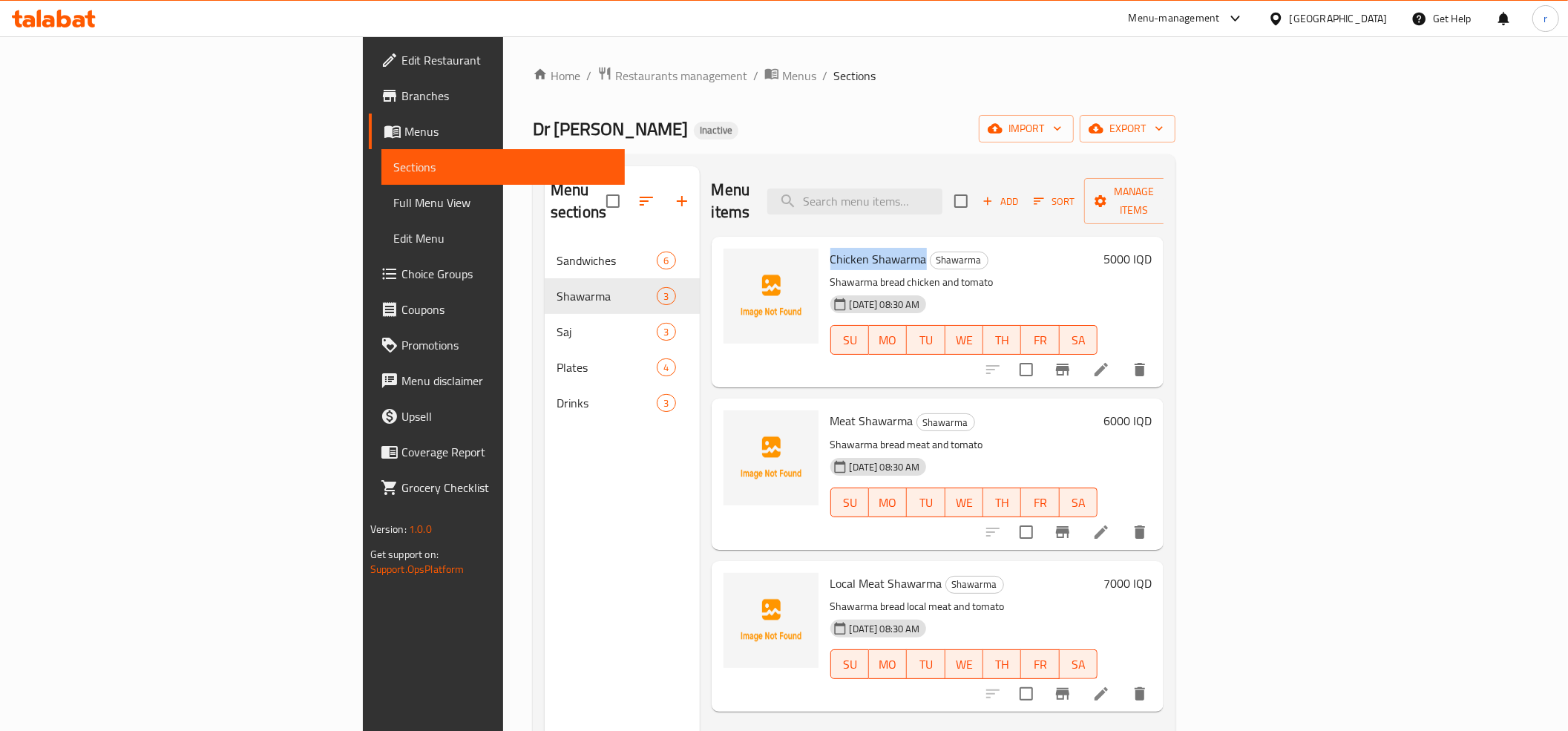
drag, startPoint x: 742, startPoint y: 245, endPoint x: 834, endPoint y: 231, distance: 93.1
click at [834, 243] on div "Chicken Shawarma Shawarma Shawarma bread chicken and tomato 08-09-2025 08:30 AM…" at bounding box center [964, 312] width 280 height 139
copy span "Chicken Shawarma"
click at [737, 262] on icon "upload picture" at bounding box center [744, 268] width 15 height 14
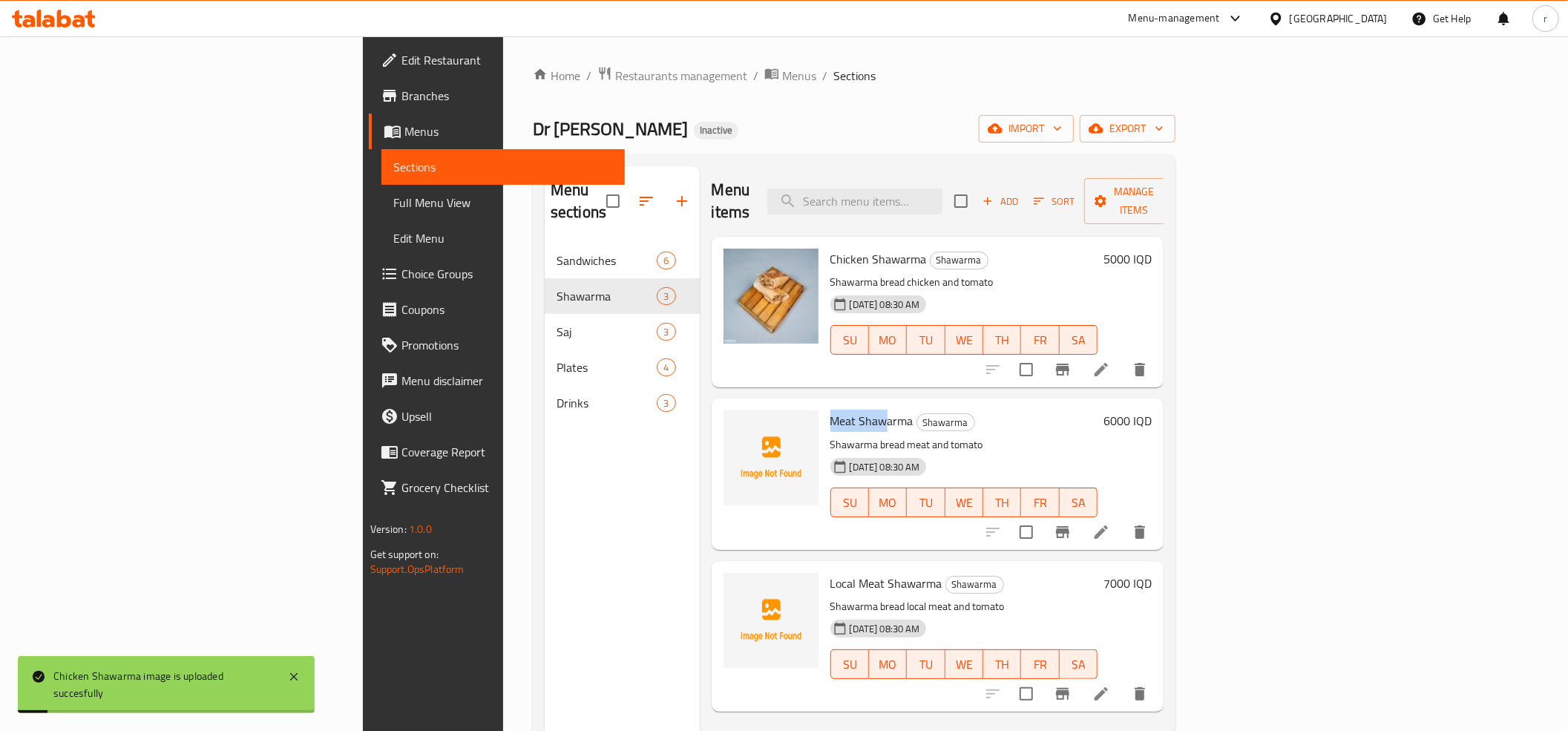
drag, startPoint x: 738, startPoint y: 393, endPoint x: 808, endPoint y: 392, distance: 70.0
click at [825, 405] on div "Meat Shawarma Shawarma Shawarma bread meat and tomato 08-09-2025 08:30 AM SU MO…" at bounding box center [964, 474] width 280 height 139
click at [545, 479] on div "Menu sections Sandwiches 6 Shawarma 3 Saj 3 Plates 4 Drinks 3" at bounding box center [622, 531] width 155 height 731
drag, startPoint x: 740, startPoint y: 397, endPoint x: 820, endPoint y: 392, distance: 80.2
click at [830, 409] on span "Meat Shawarma" at bounding box center [871, 421] width 83 height 23
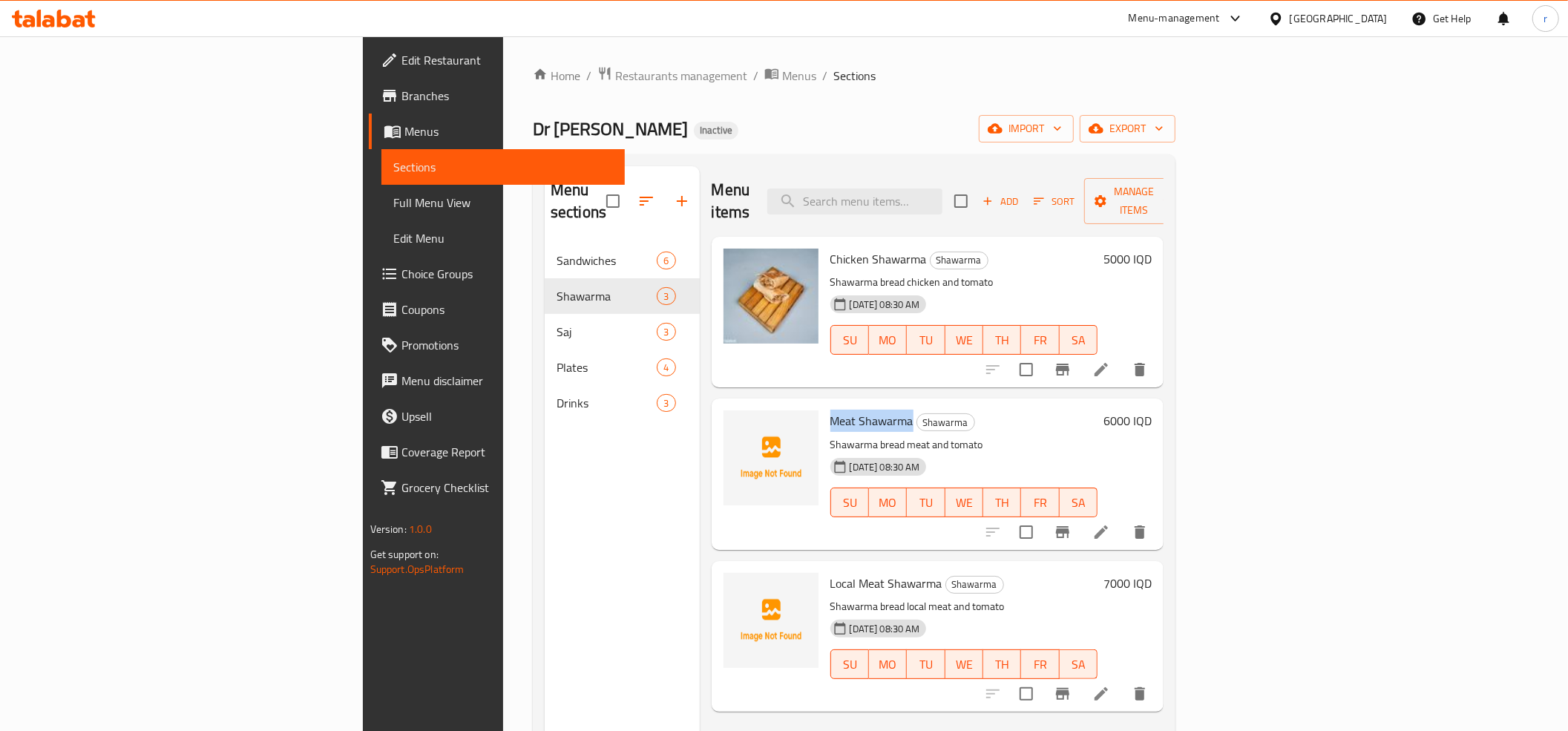
copy span "Meat Shawarma"
click at [737, 424] on icon "upload picture" at bounding box center [744, 430] width 15 height 14
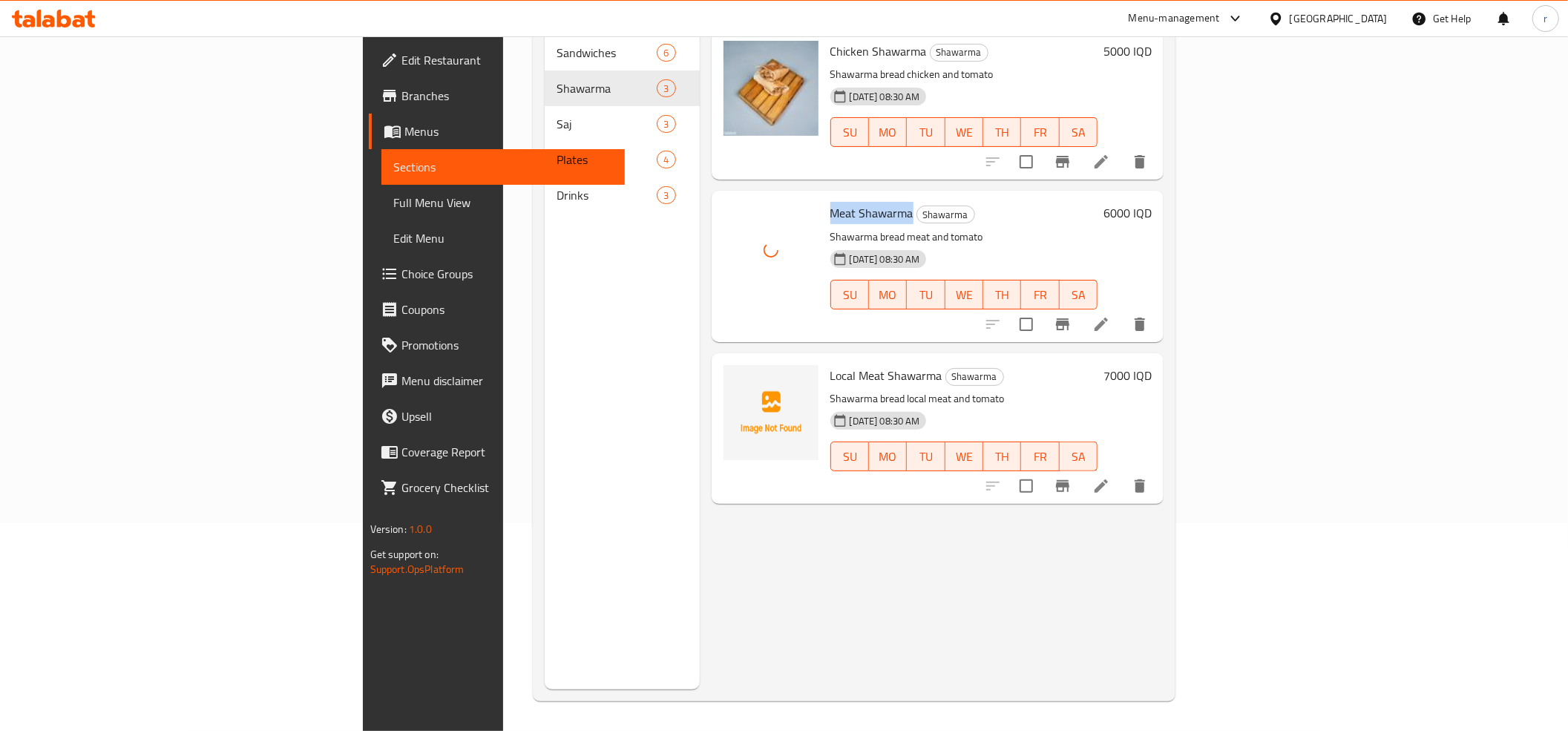
scroll to position [209, 0]
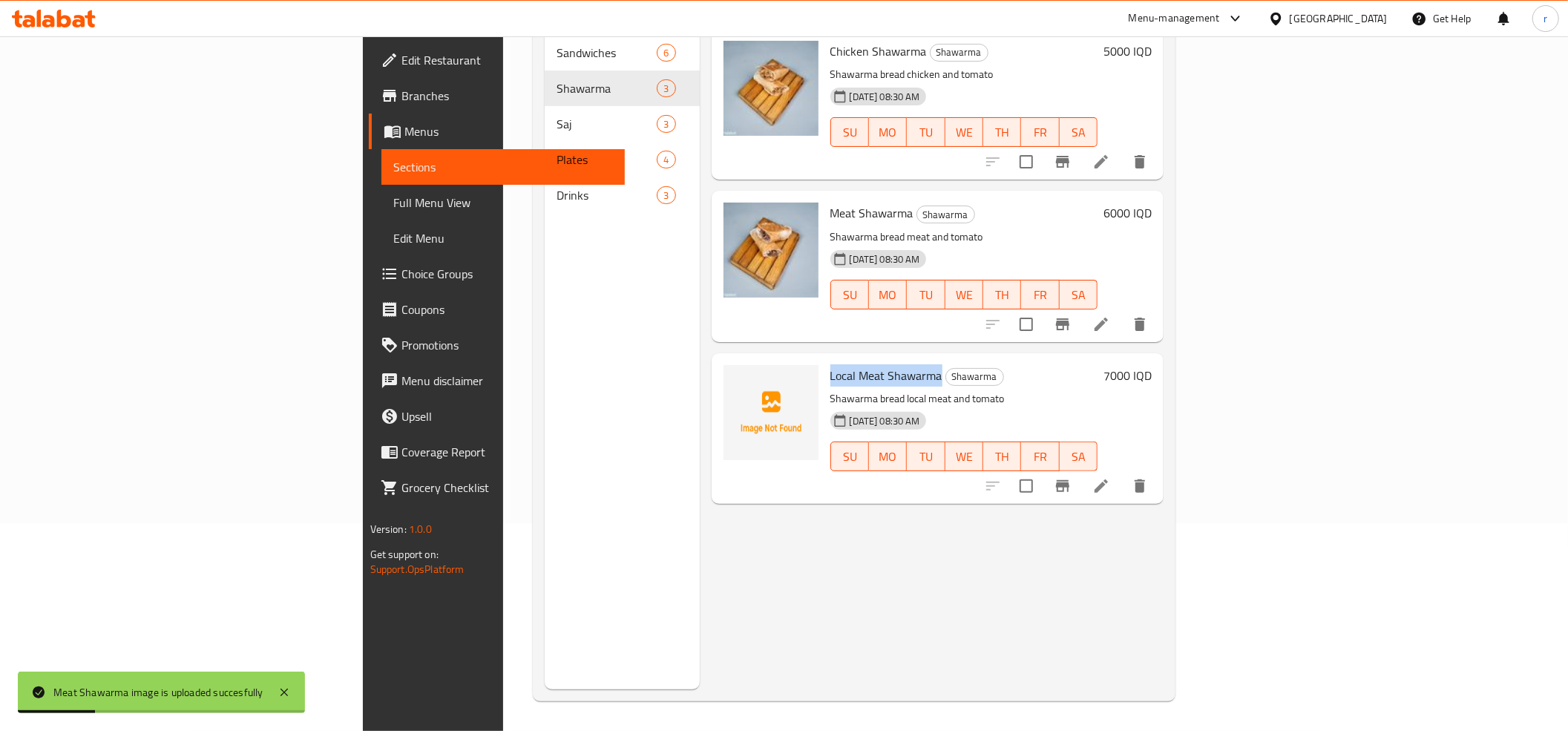
drag, startPoint x: 736, startPoint y: 349, endPoint x: 850, endPoint y: 347, distance: 114.0
click at [850, 359] on div "Local Meat Shawarma Shawarma Shawarma bread local meat and tomato 08-09-2025 08…" at bounding box center [964, 429] width 280 height 139
copy span "Local Meat Shawarma"
click at [737, 378] on icon "upload picture" at bounding box center [744, 384] width 15 height 14
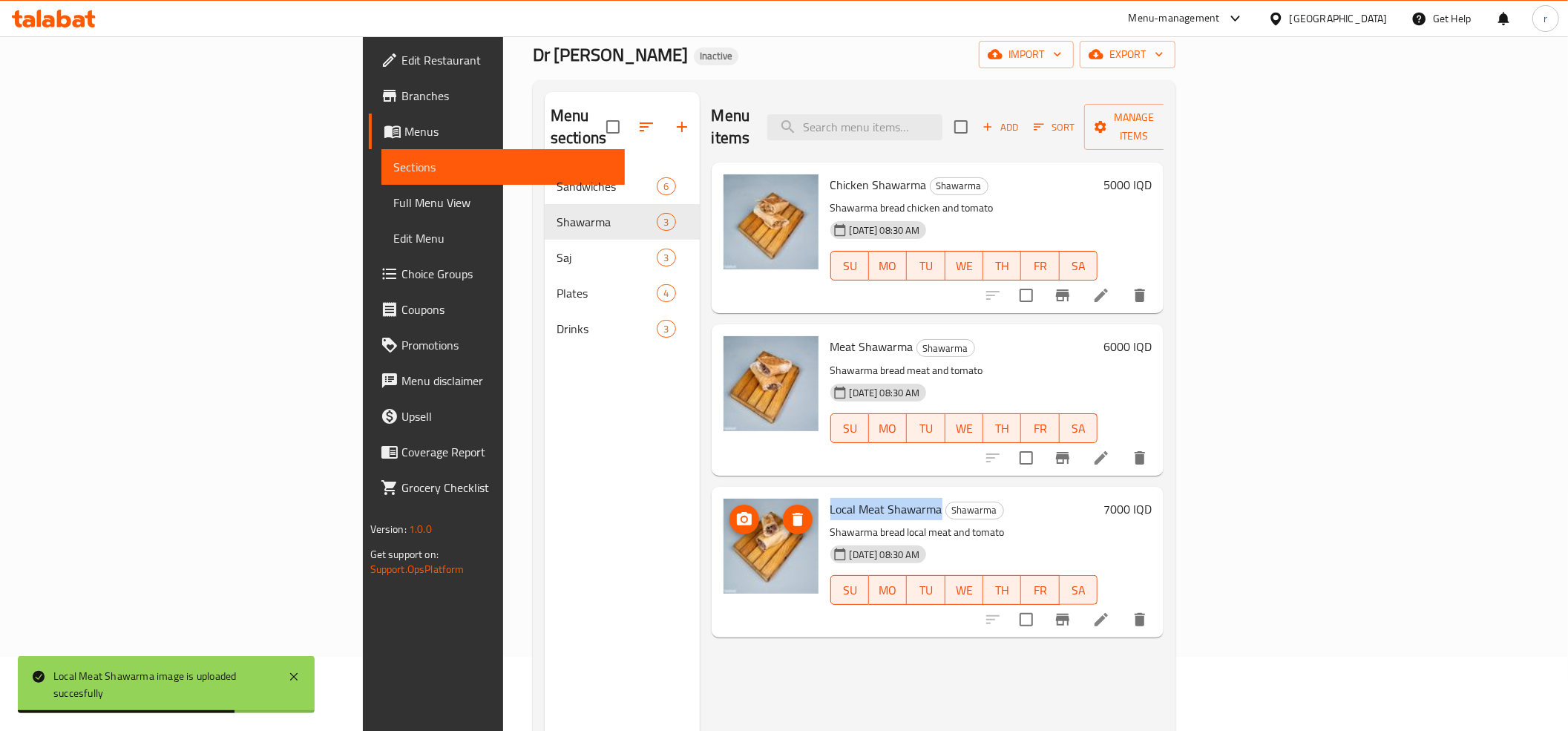
scroll to position [0, 0]
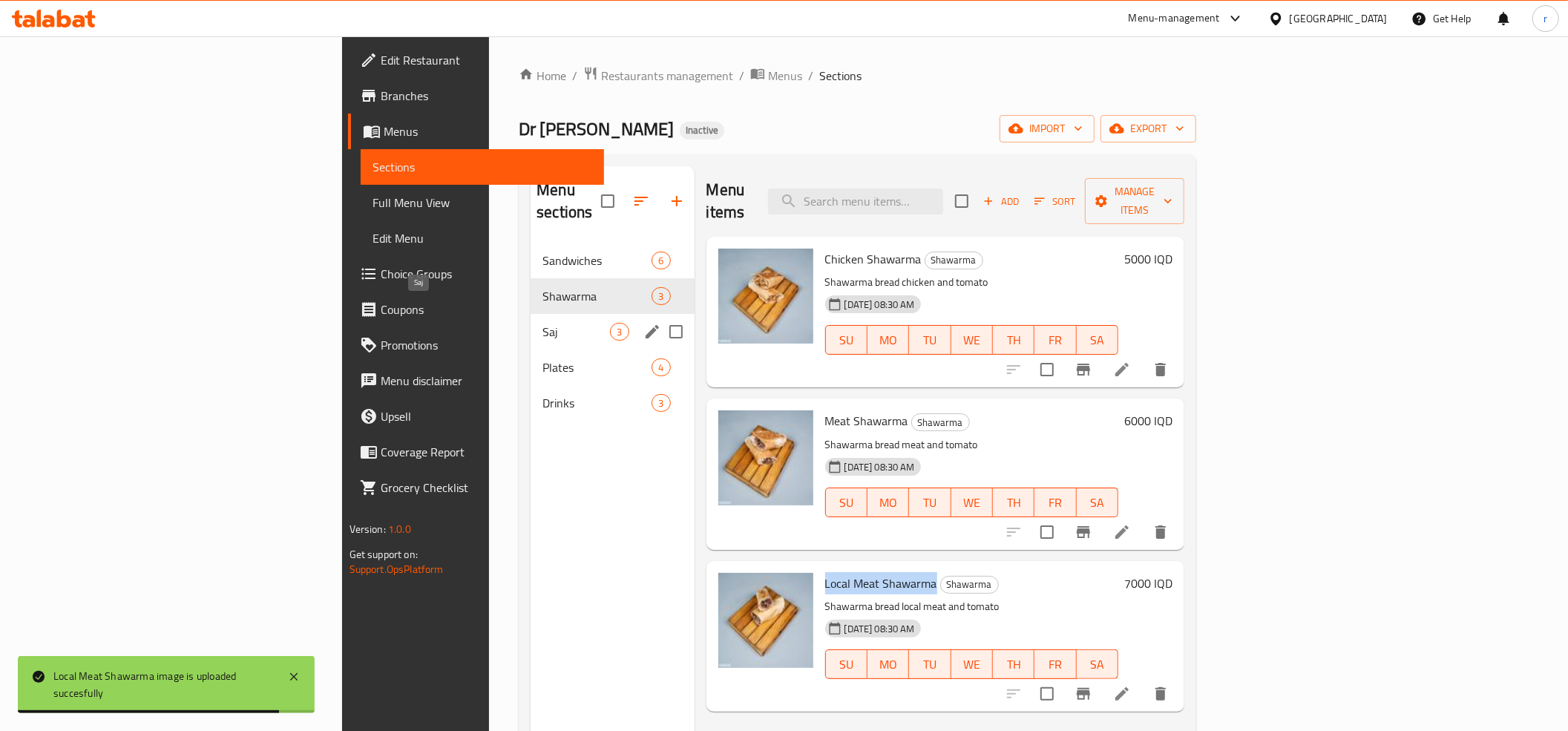
click at [543, 322] on span "Saj" at bounding box center [576, 331] width 68 height 18
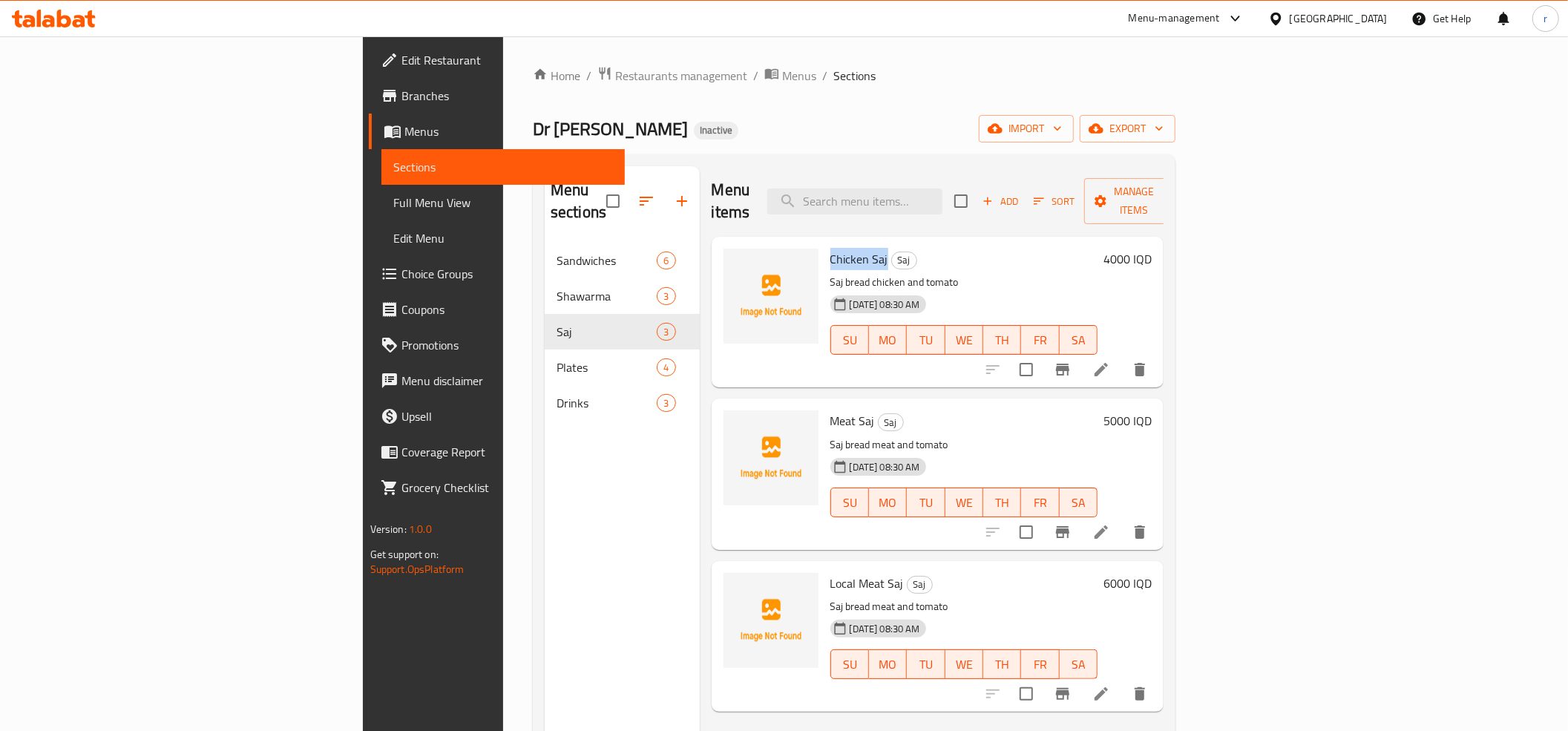
drag, startPoint x: 741, startPoint y: 233, endPoint x: 796, endPoint y: 235, distance: 55.0
click at [830, 248] on h6 "Chicken Saj Saj" at bounding box center [964, 259] width 268 height 21
copy span "Chicken Saj"
click at [737, 262] on icon "upload picture" at bounding box center [744, 268] width 15 height 14
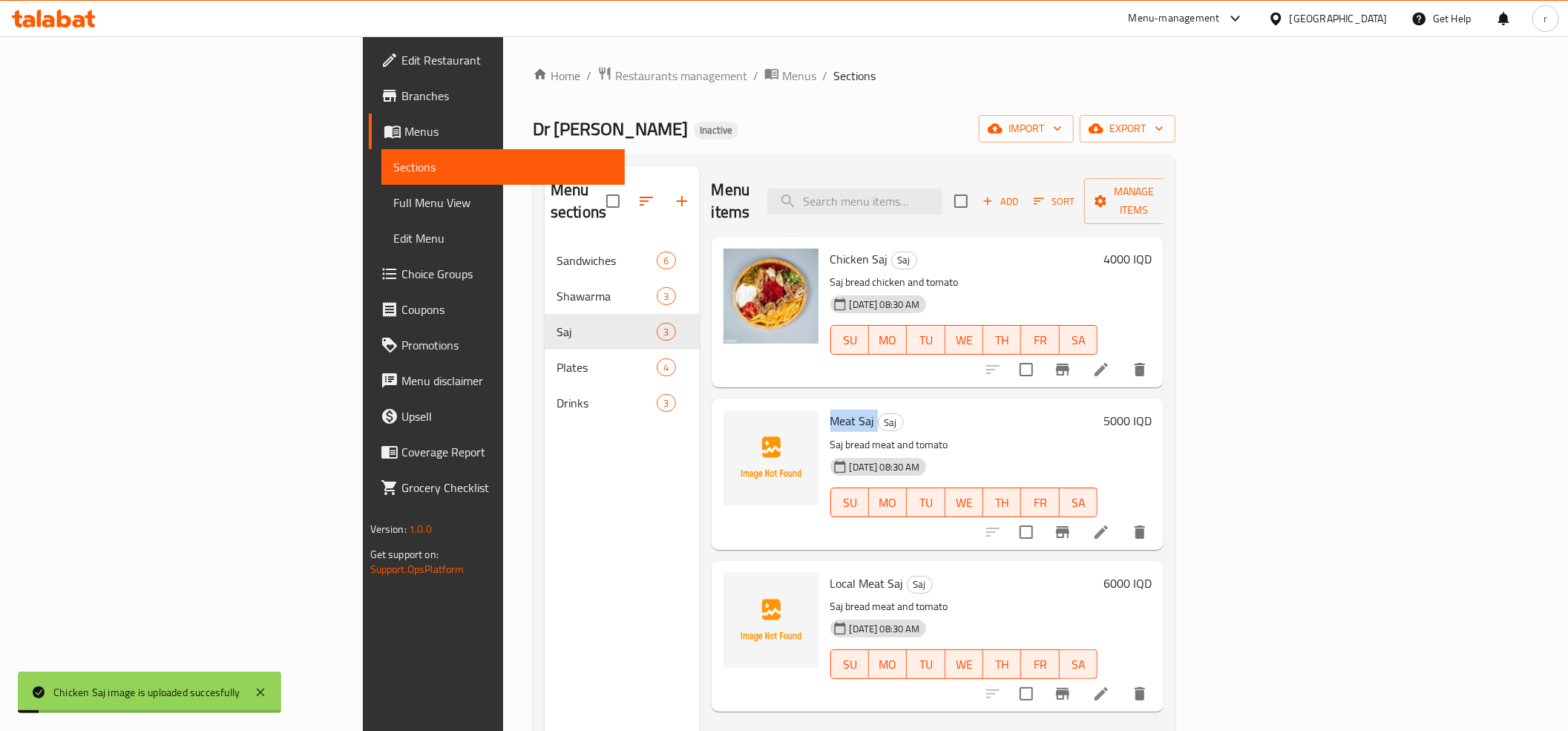
drag, startPoint x: 738, startPoint y: 398, endPoint x: 785, endPoint y: 395, distance: 47.1
click at [825, 405] on div "Meat Saj Saj Saj bread meat and tomato 08-09-2025 08:30 AM SU MO TU WE TH FR SA" at bounding box center [964, 474] width 280 height 139
click at [735, 422] on icon "upload picture" at bounding box center [744, 431] width 18 height 18
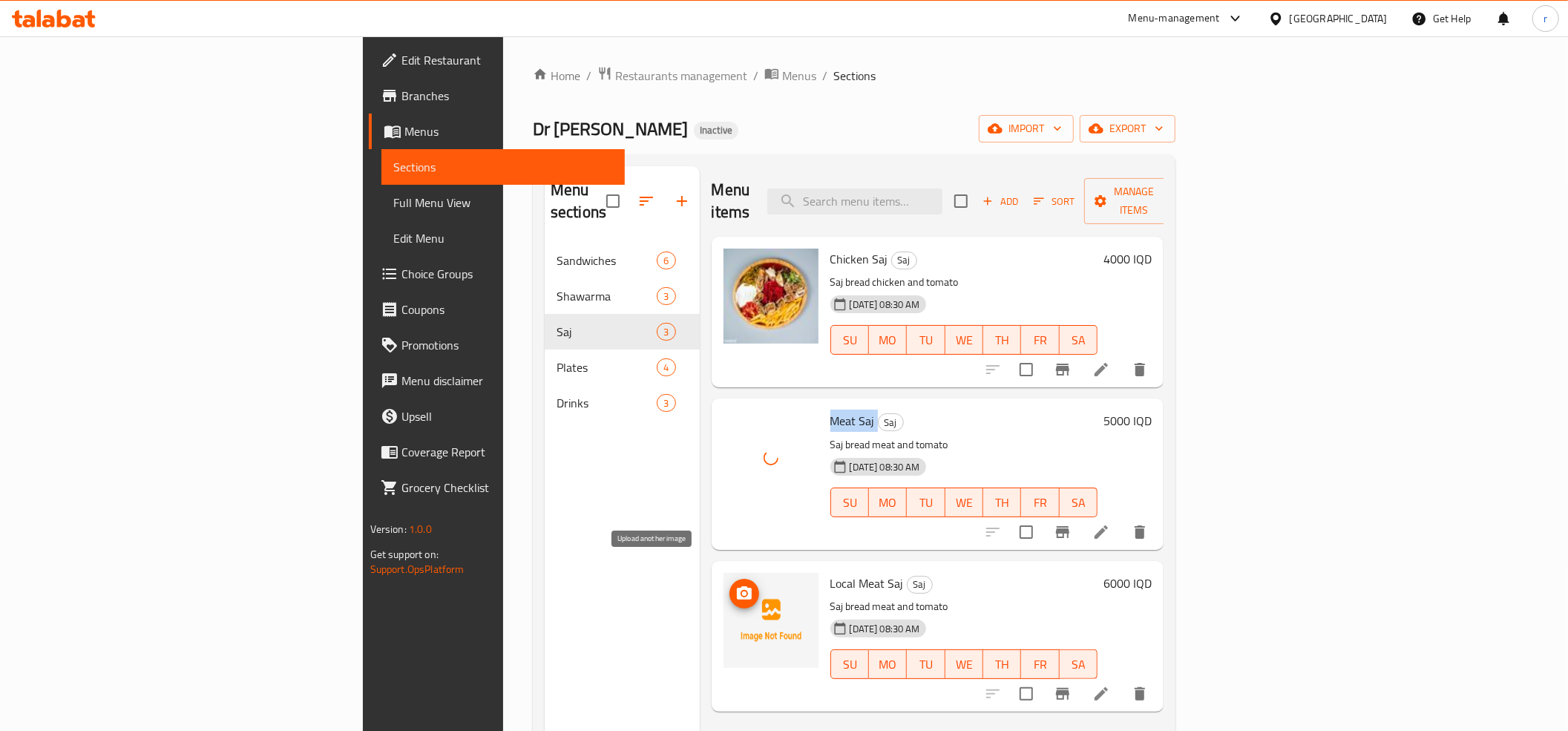
click at [735, 584] on icon "upload picture" at bounding box center [744, 593] width 18 height 18
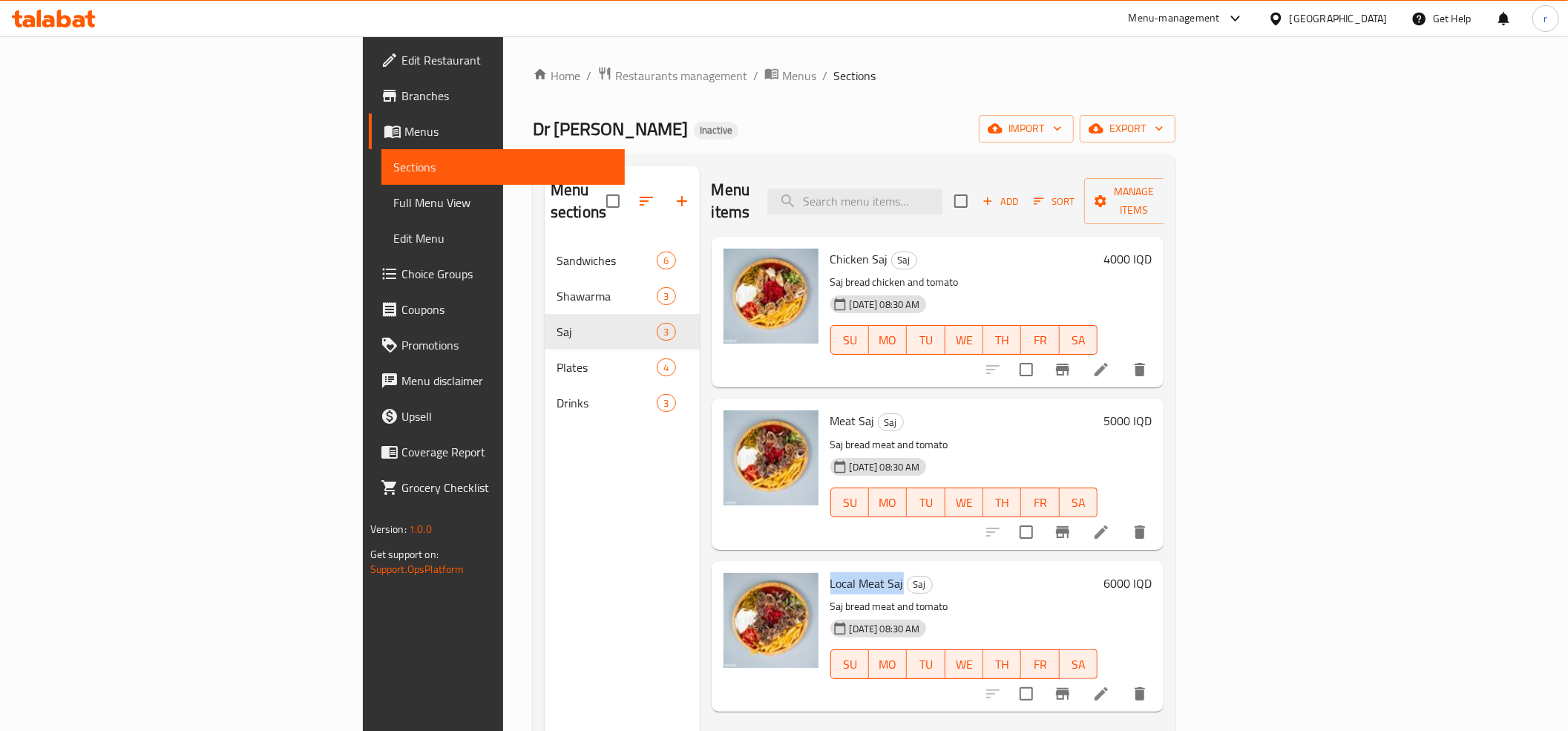
drag, startPoint x: 737, startPoint y: 562, endPoint x: 812, endPoint y: 554, distance: 75.4
click at [825, 567] on div "Local Meat Saj Saj Saj bread meat and tomato 08-09-2025 08:30 AM SU MO TU WE TH…" at bounding box center [964, 636] width 280 height 139
click at [737, 586] on icon "upload picture" at bounding box center [744, 592] width 15 height 14
click at [545, 582] on div "Menu sections Sandwiches 6 Shawarma 3 Saj 3 Plates 4 Drinks 3" at bounding box center [622, 531] width 155 height 731
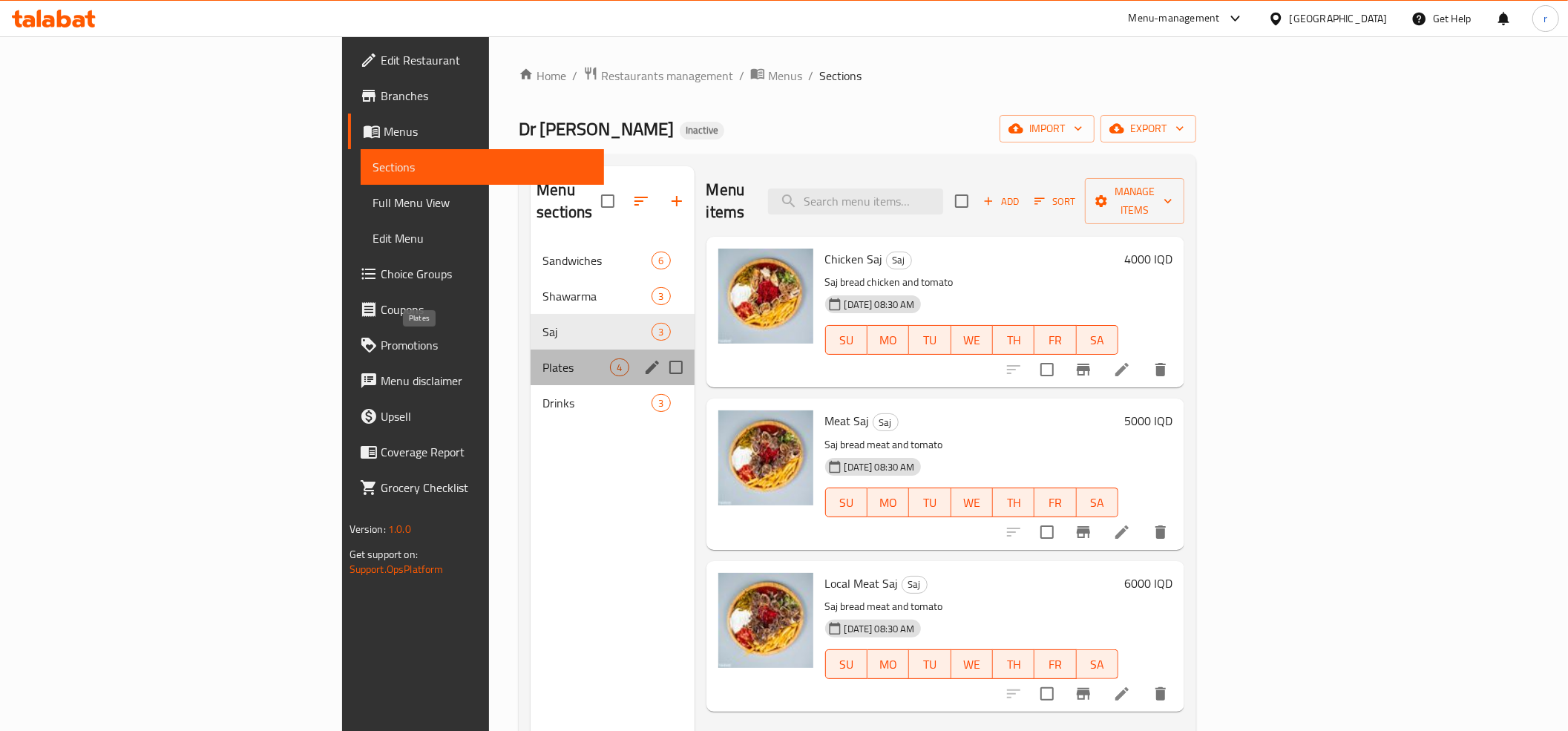
click at [543, 359] on span "Plates" at bounding box center [576, 368] width 68 height 18
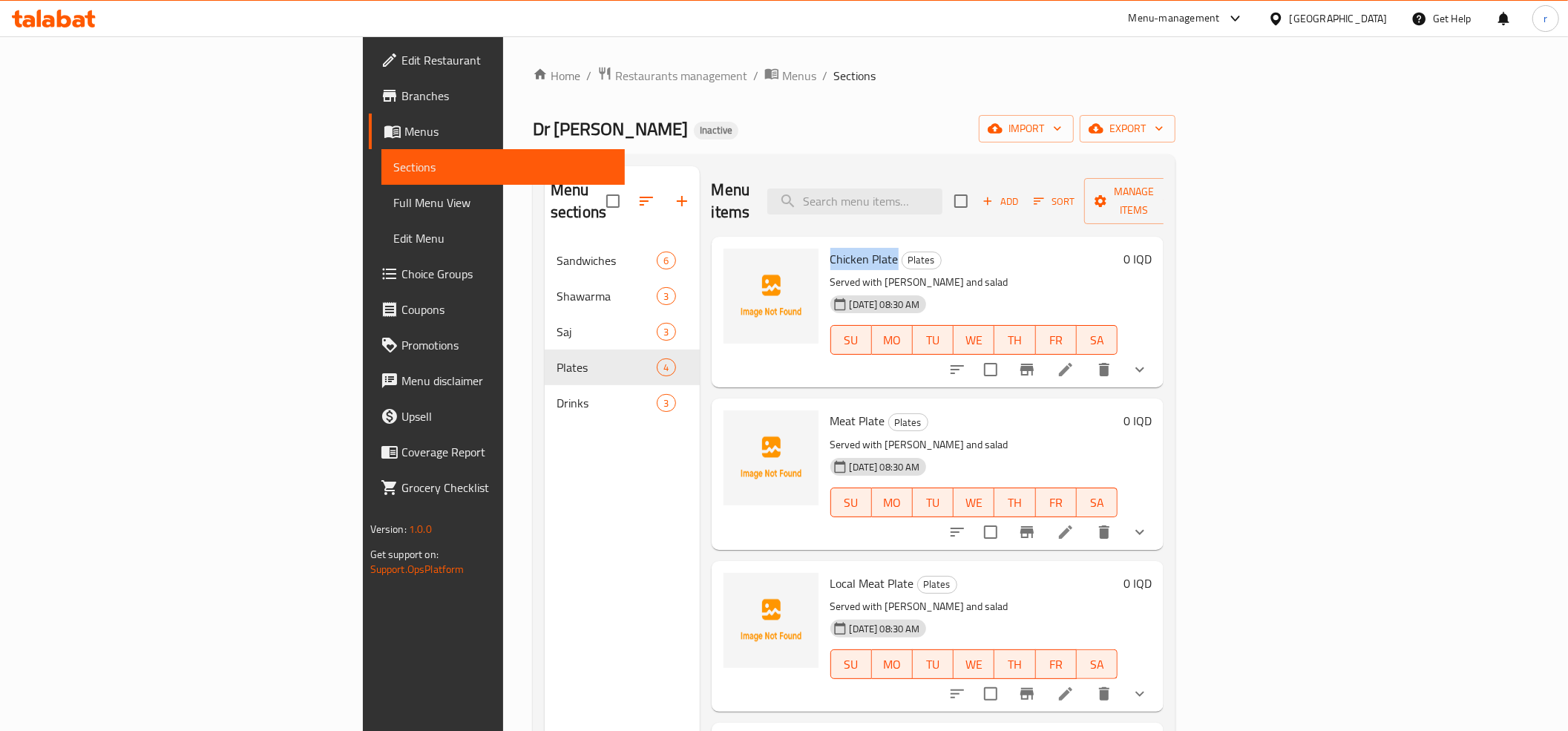
drag, startPoint x: 739, startPoint y: 238, endPoint x: 805, endPoint y: 244, distance: 66.3
click at [830, 247] on span "Chicken Plate" at bounding box center [864, 259] width 69 height 23
click at [742, 267] on circle "upload picture" at bounding box center [744, 269] width 5 height 5
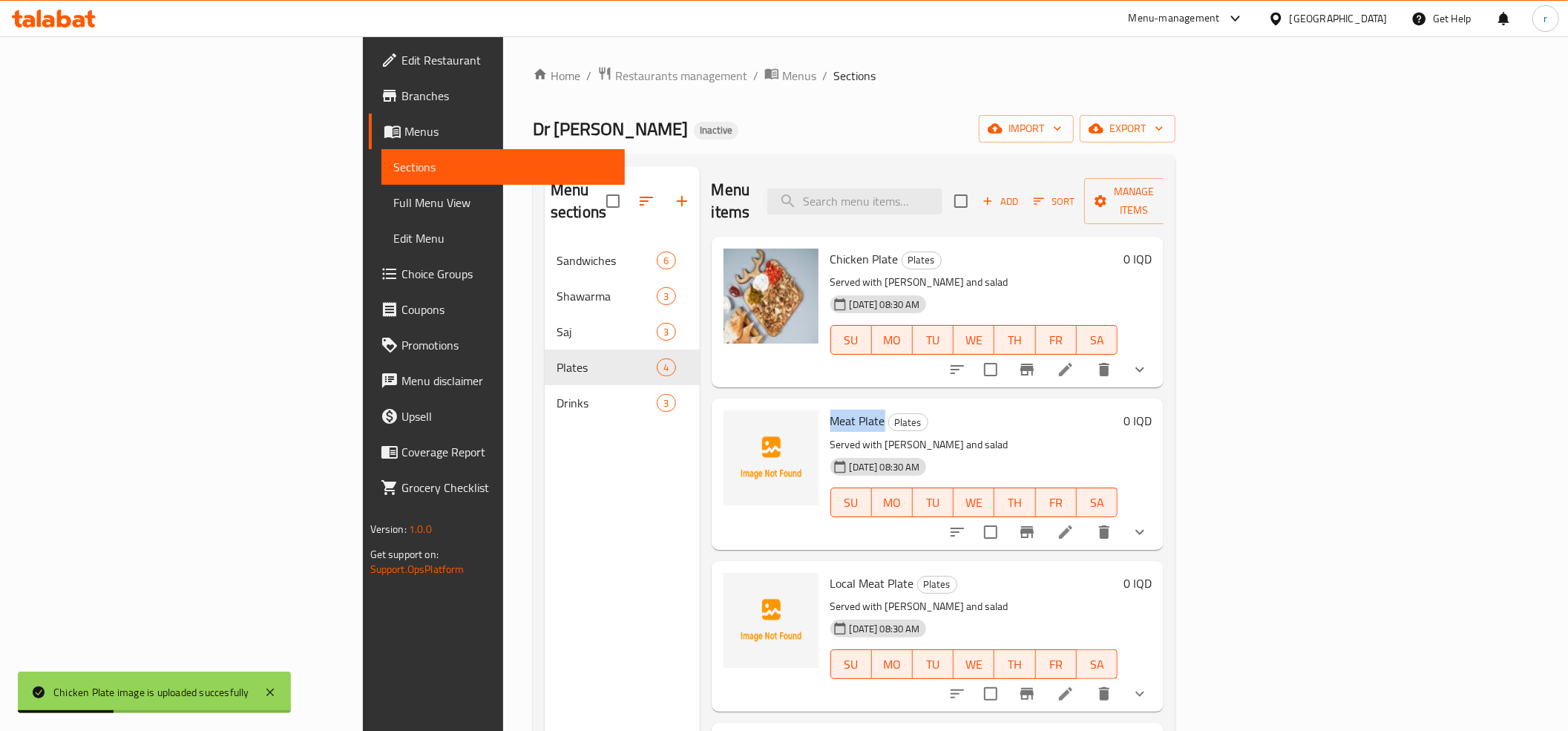
drag, startPoint x: 740, startPoint y: 396, endPoint x: 794, endPoint y: 392, distance: 54.1
click at [830, 410] on h6 "Meat Plate Plates" at bounding box center [974, 421] width 288 height 21
click at [735, 422] on icon "upload picture" at bounding box center [744, 431] width 18 height 18
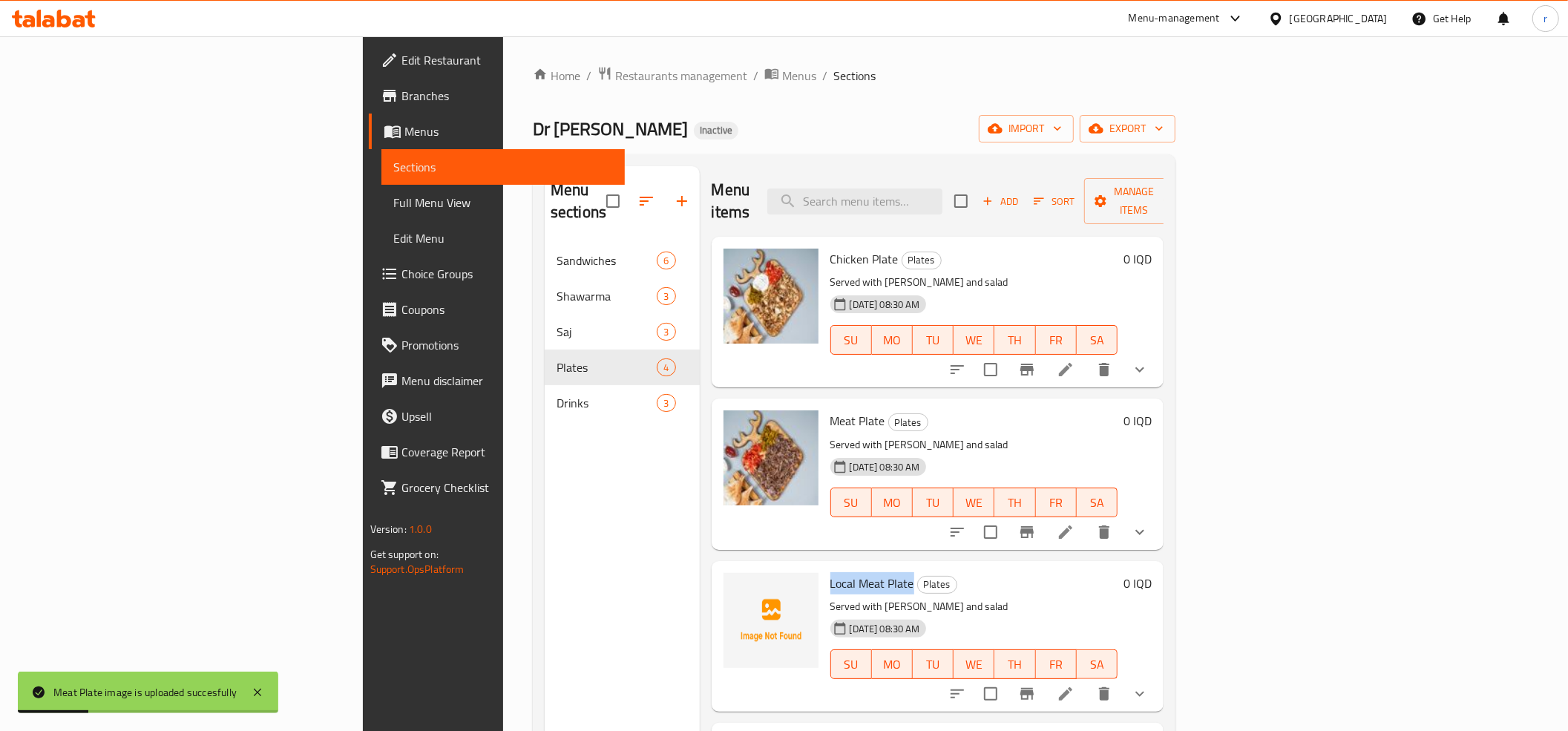
drag, startPoint x: 737, startPoint y: 559, endPoint x: 820, endPoint y: 553, distance: 83.2
click at [825, 567] on div "Local Meat Plate Plates Served with samoon and salad 08-09-2025 08:30 AM SU MO …" at bounding box center [975, 636] width 300 height 139
click at [735, 584] on icon "upload picture" at bounding box center [744, 593] width 18 height 18
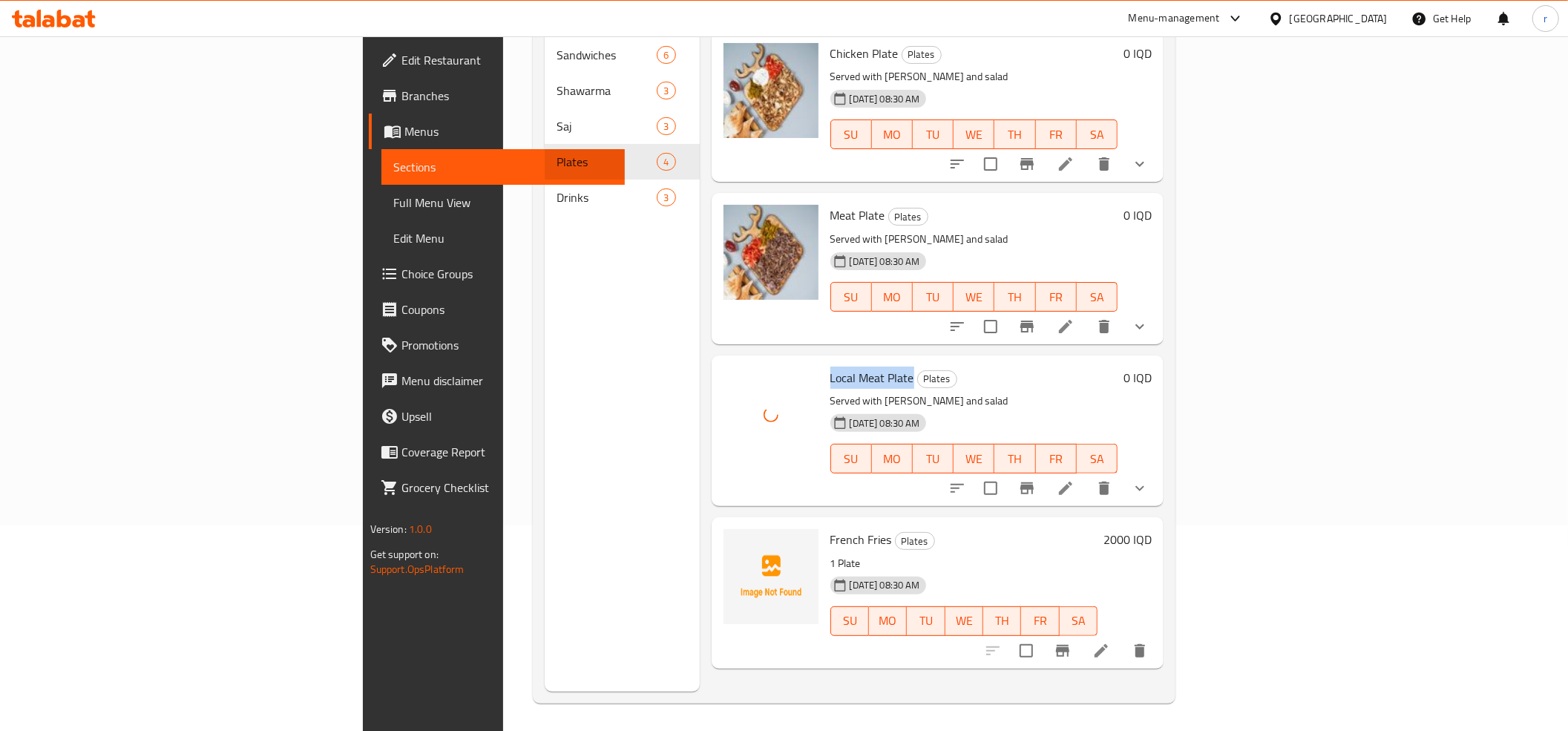
scroll to position [209, 0]
drag, startPoint x: 739, startPoint y: 511, endPoint x: 797, endPoint y: 511, distance: 58.0
click at [830, 526] on span "French Fries" at bounding box center [861, 538] width 61 height 23
click at [561, 526] on div "Menu sections Sandwiches 6 Shawarma 3 Saj 3 Plates 4 Drinks 3" at bounding box center [622, 323] width 155 height 731
click at [737, 540] on icon "upload picture" at bounding box center [744, 546] width 15 height 14
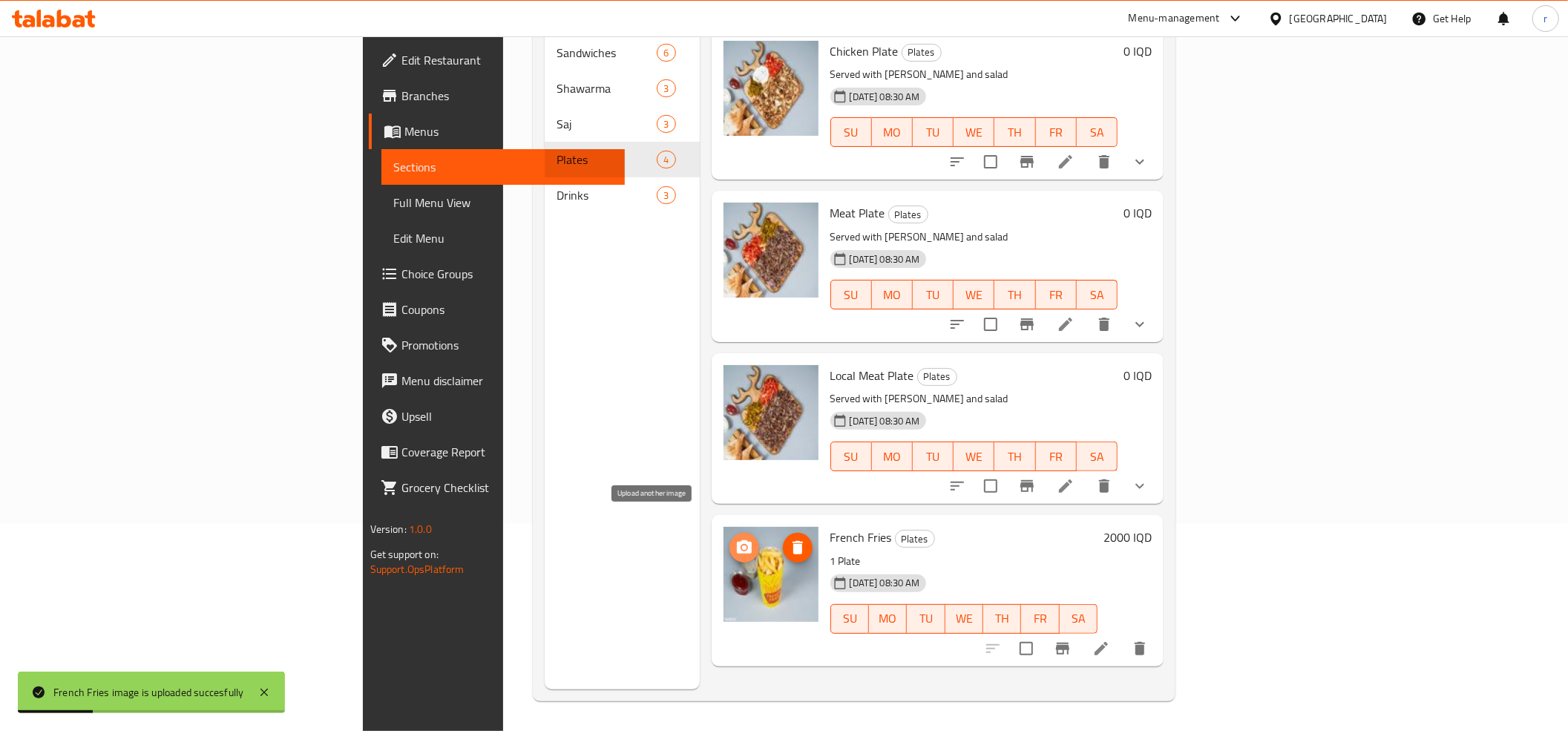
click at [737, 540] on icon "upload picture" at bounding box center [744, 546] width 15 height 14
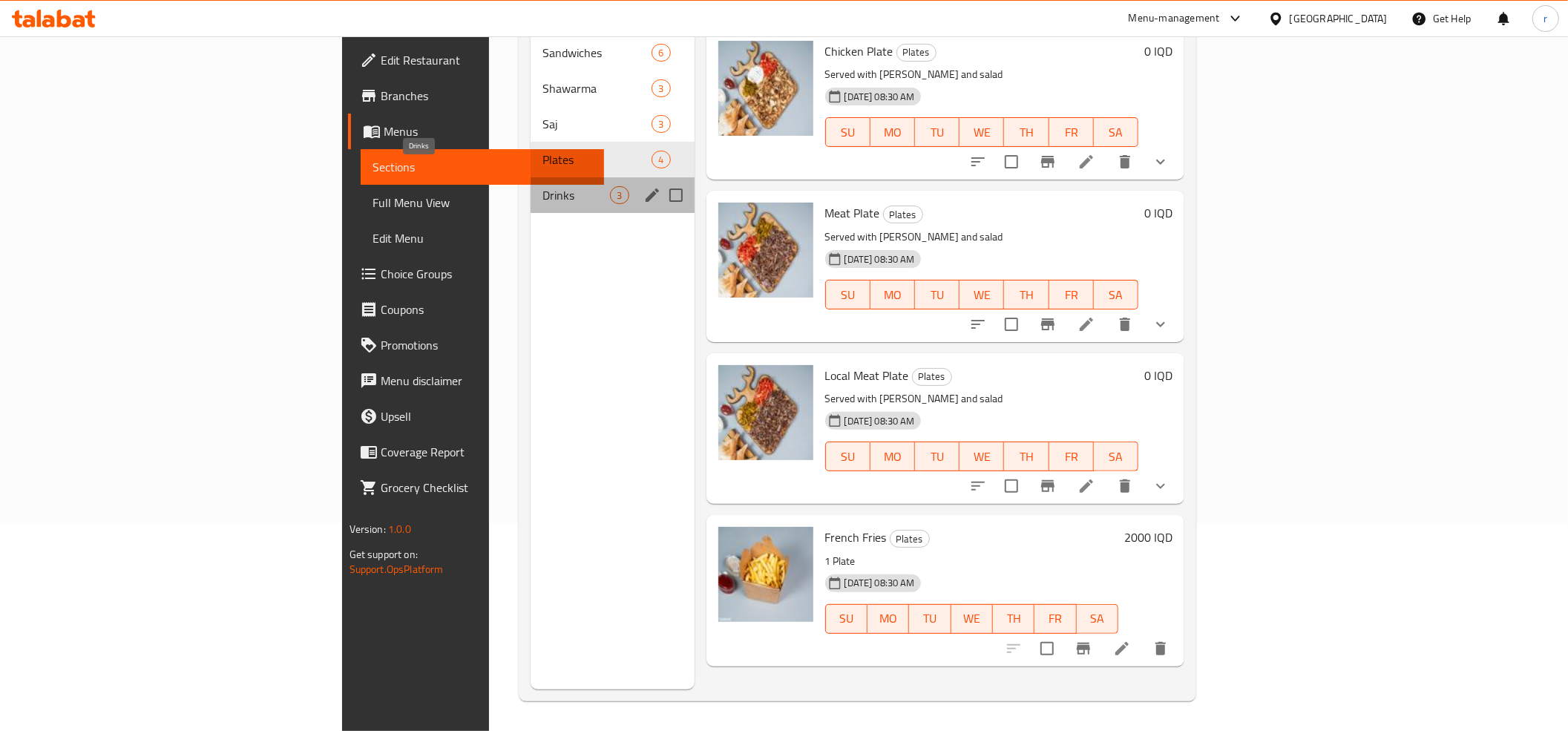
click at [543, 186] on span "Drinks" at bounding box center [576, 195] width 68 height 18
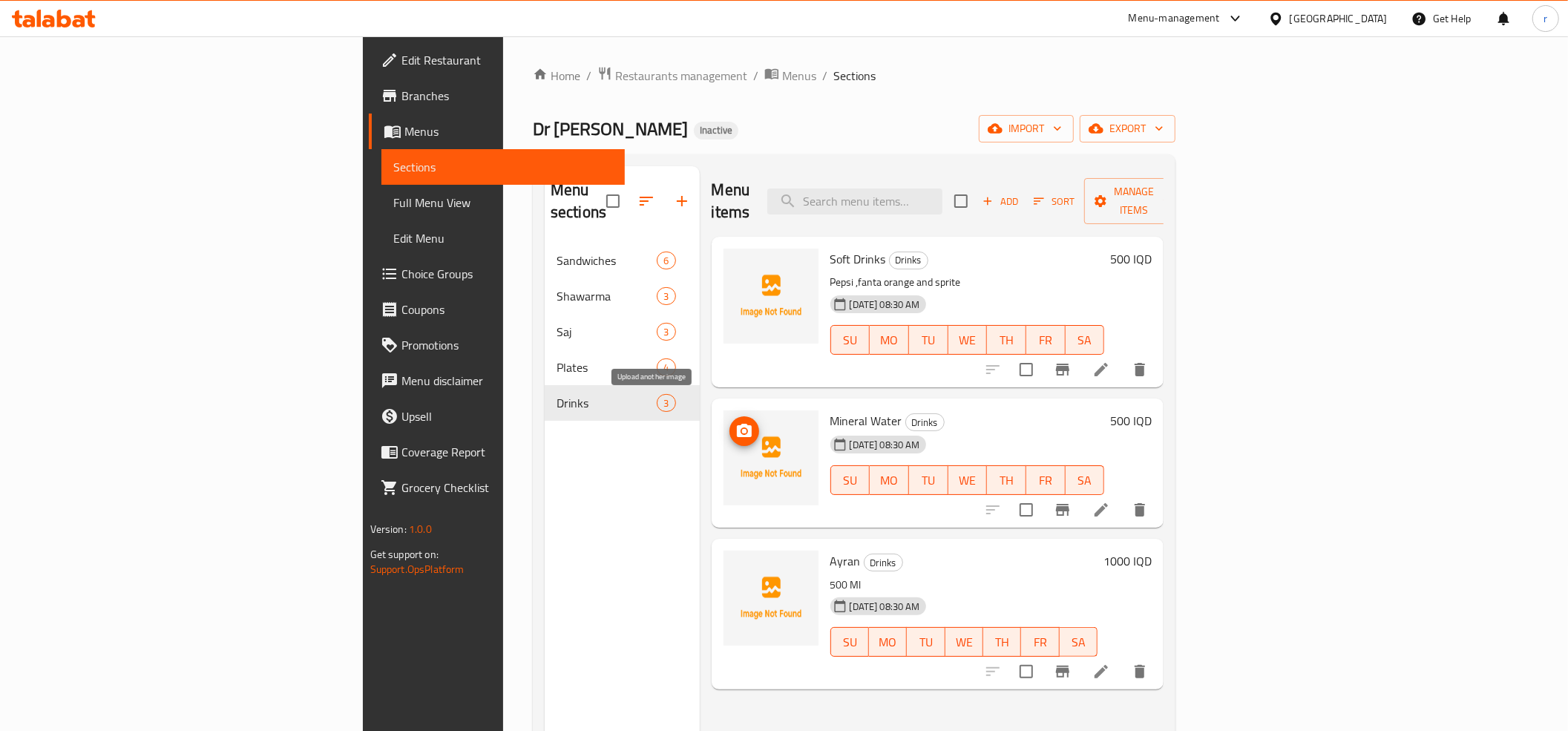
click at [730, 422] on button "upload picture" at bounding box center [744, 430] width 30 height 30
click at [742, 267] on circle "upload picture" at bounding box center [744, 269] width 5 height 5
click at [730, 256] on button "upload picture" at bounding box center [744, 269] width 30 height 30
click at [735, 422] on icon "upload picture" at bounding box center [744, 431] width 18 height 18
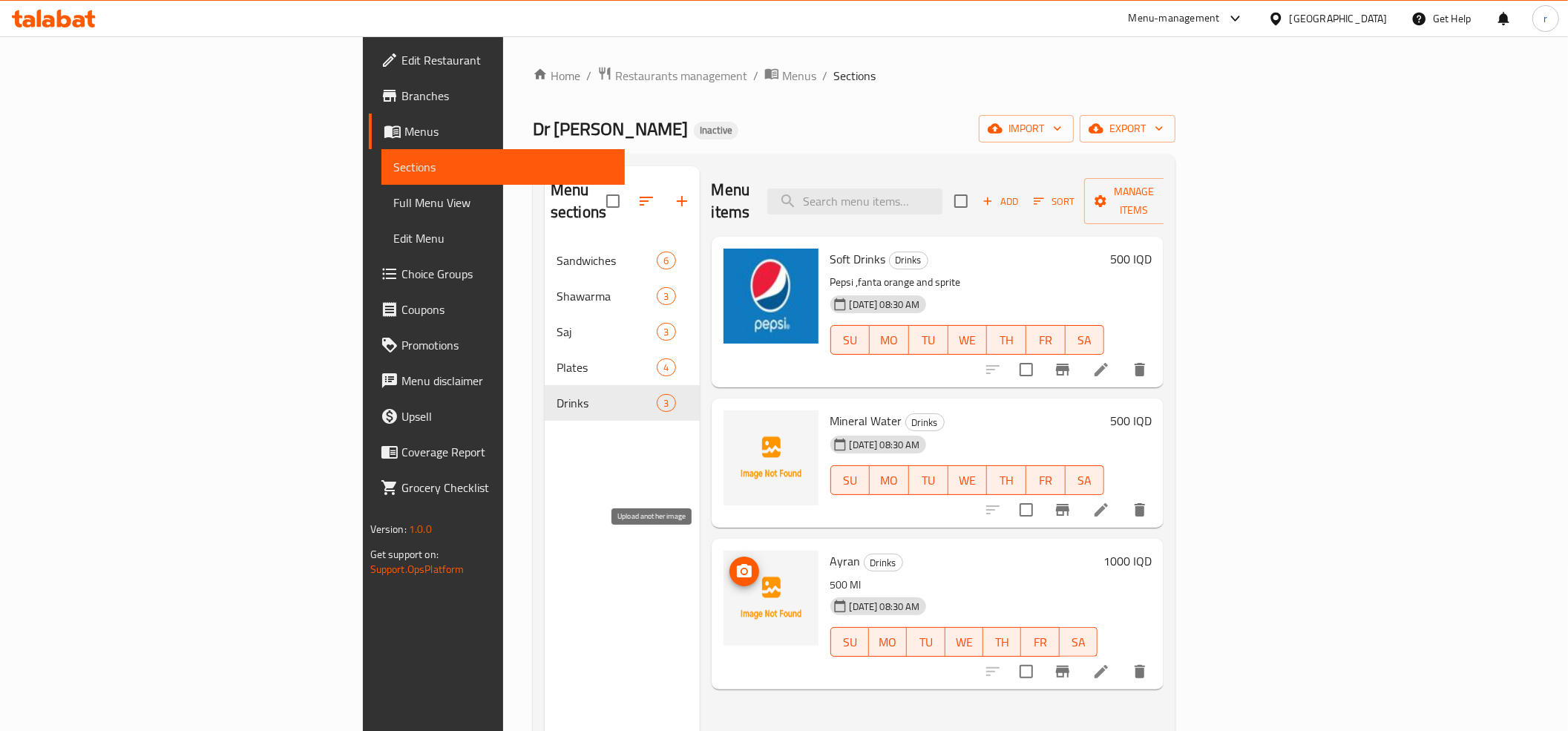
click at [735, 563] on icon "upload picture" at bounding box center [744, 571] width 18 height 18
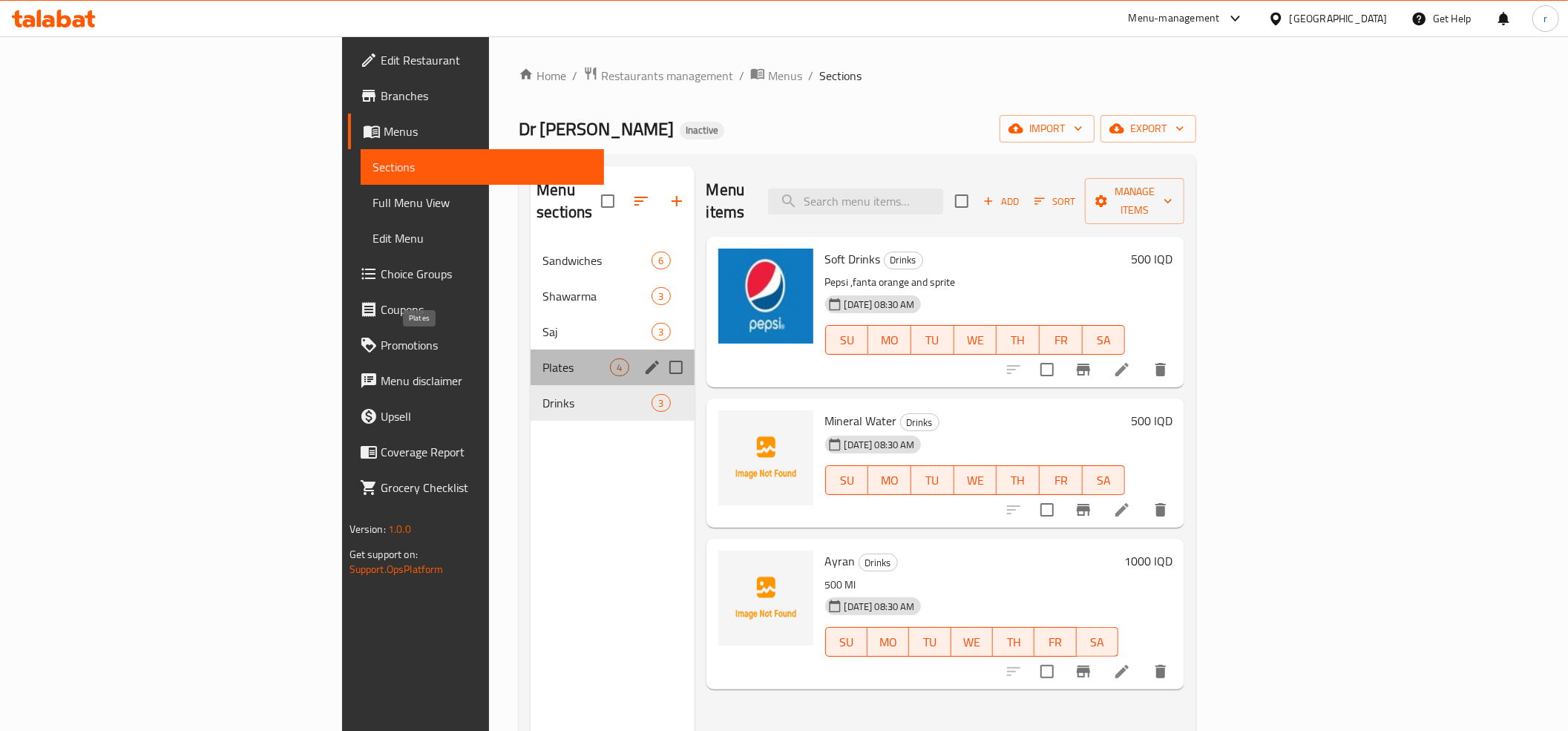
click at [543, 359] on span "Plates" at bounding box center [576, 368] width 68 height 18
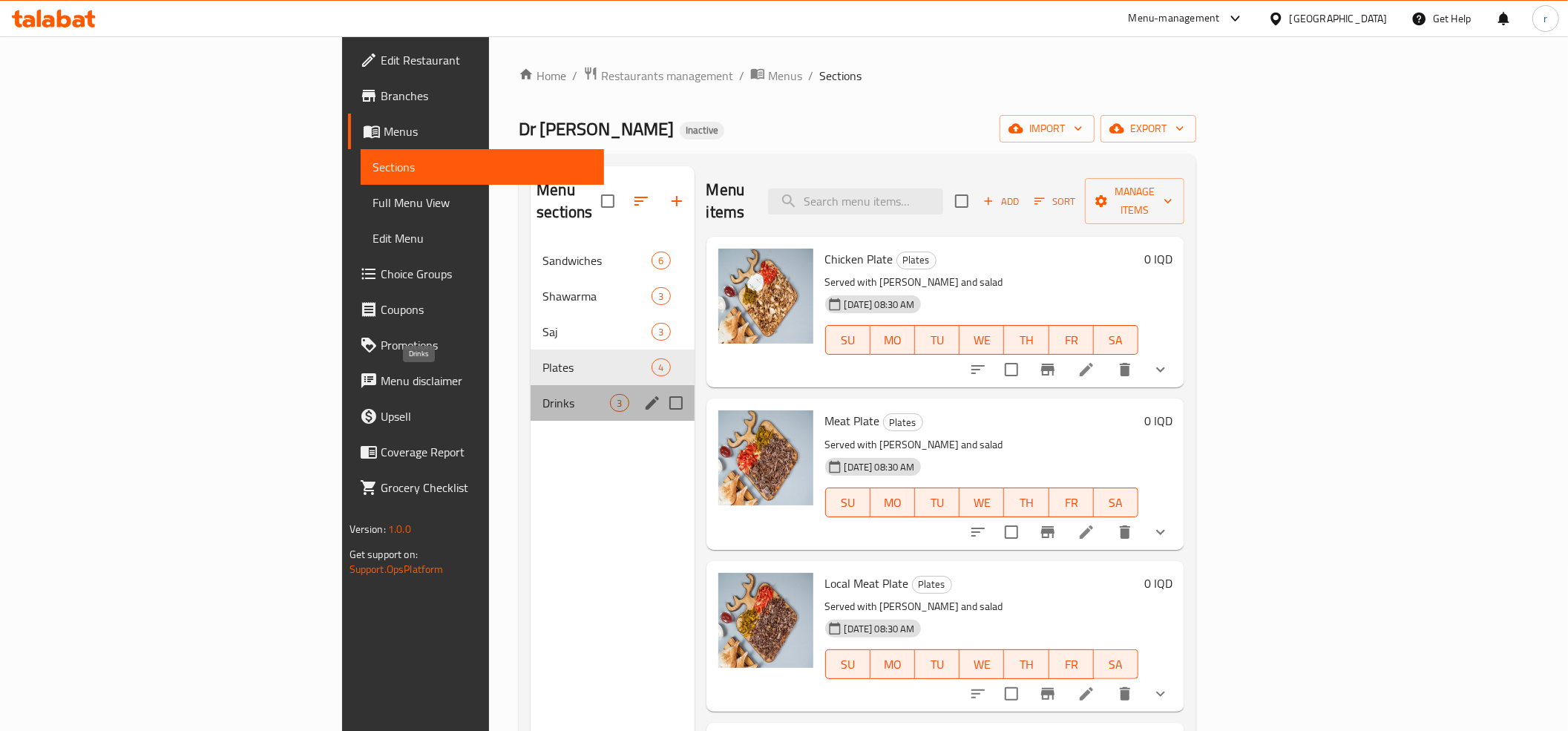
click at [543, 394] on span "Drinks" at bounding box center [576, 403] width 68 height 18
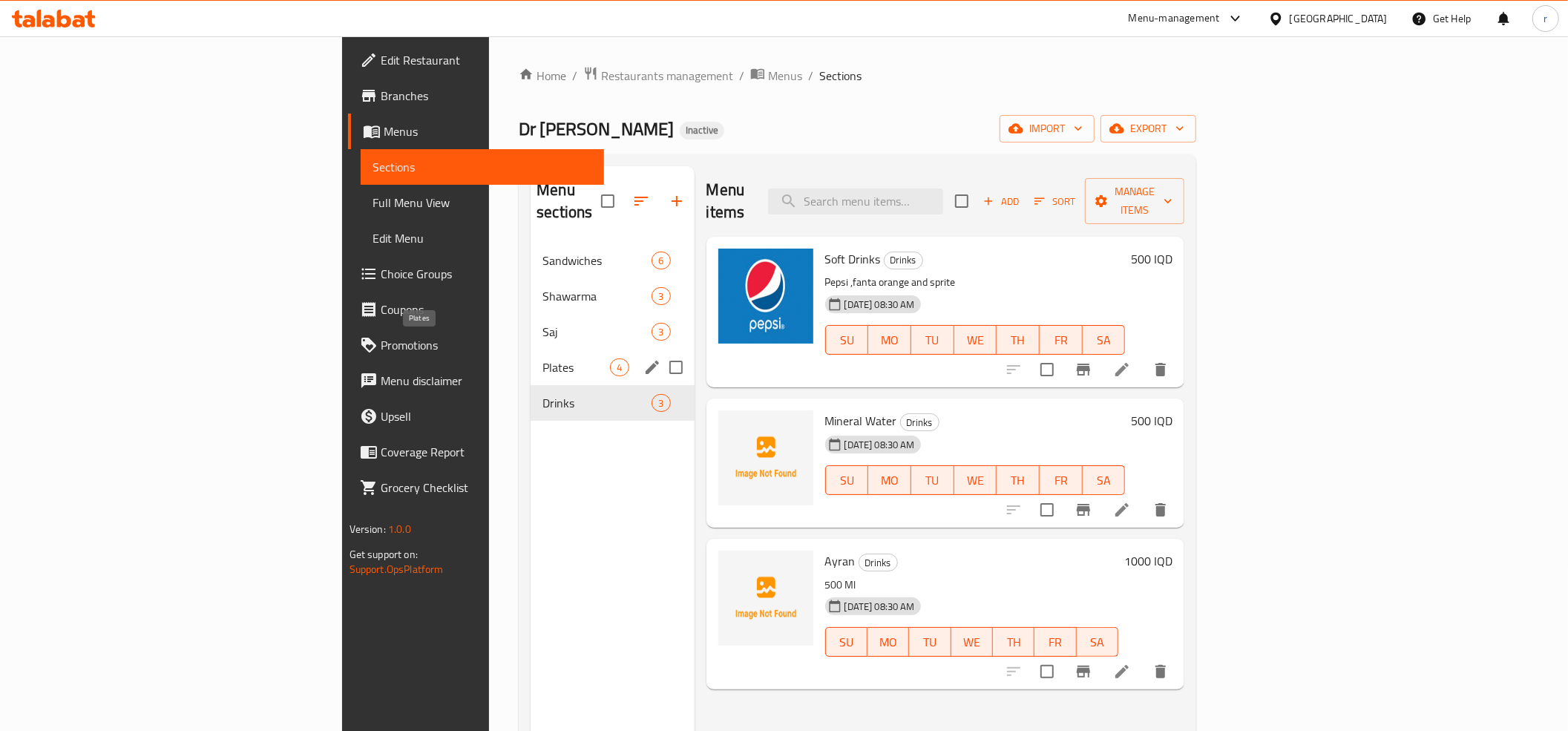
click at [543, 359] on span "Plates" at bounding box center [576, 368] width 68 height 18
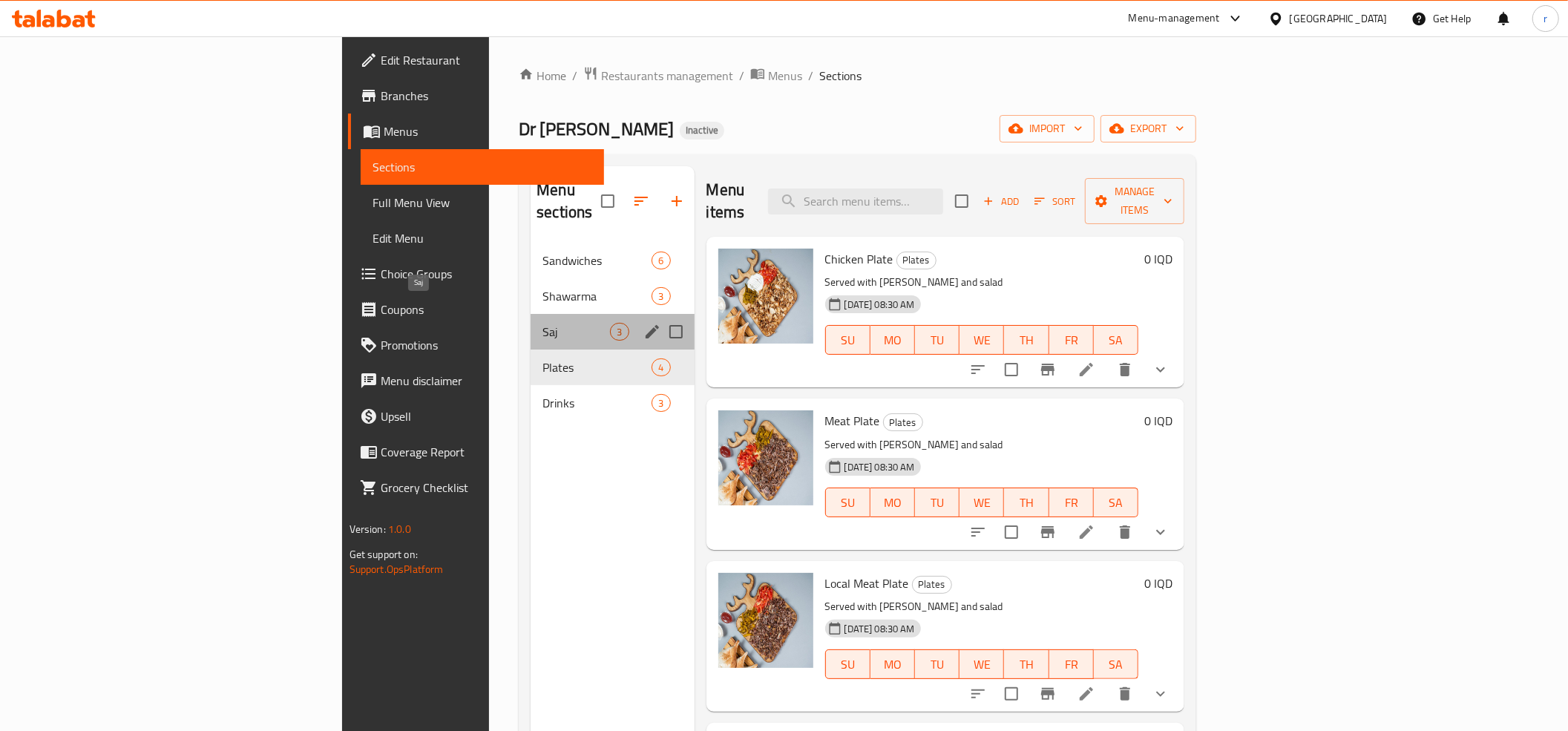
click at [543, 322] on span "Saj" at bounding box center [576, 331] width 68 height 18
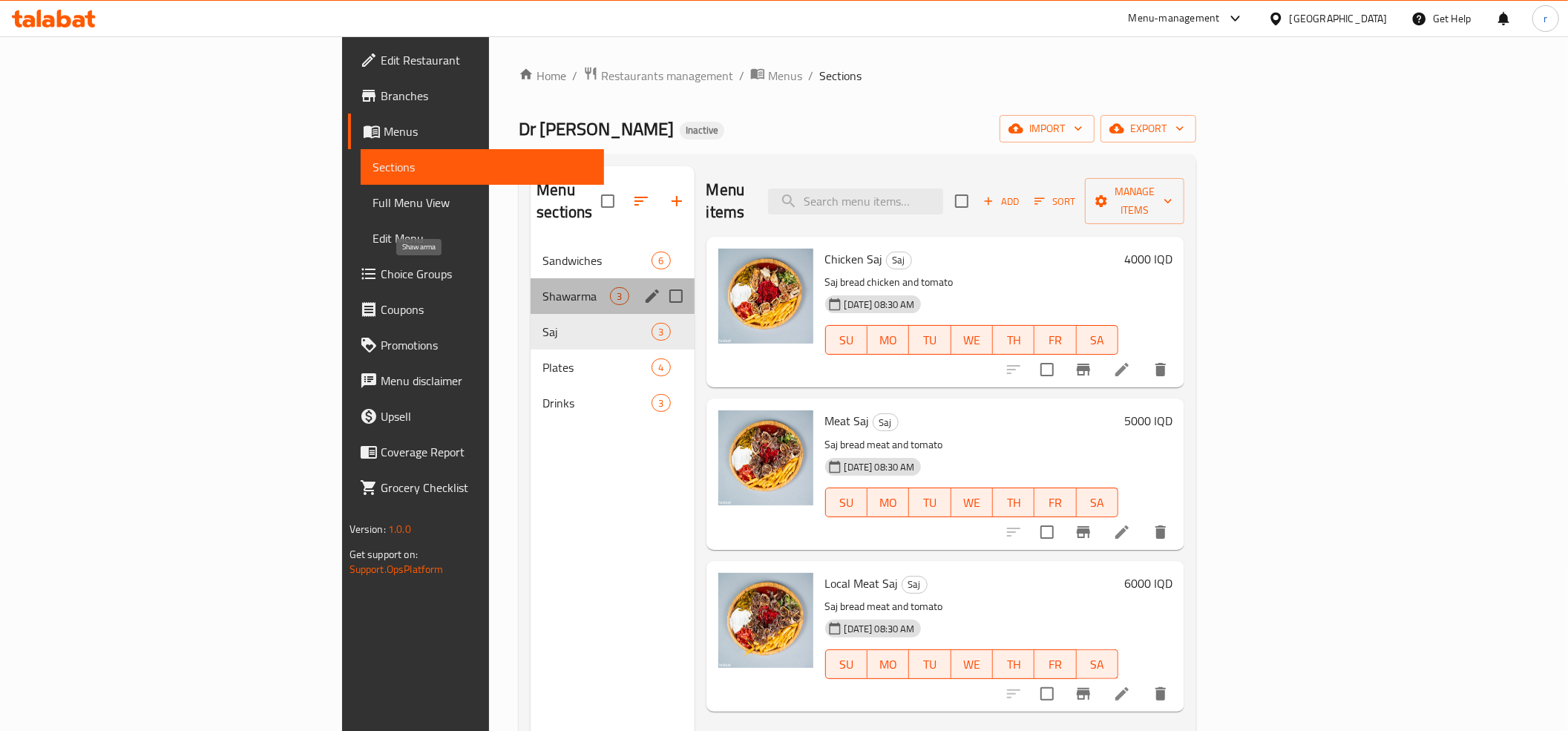
click at [543, 287] on span "Shawarma" at bounding box center [576, 296] width 68 height 18
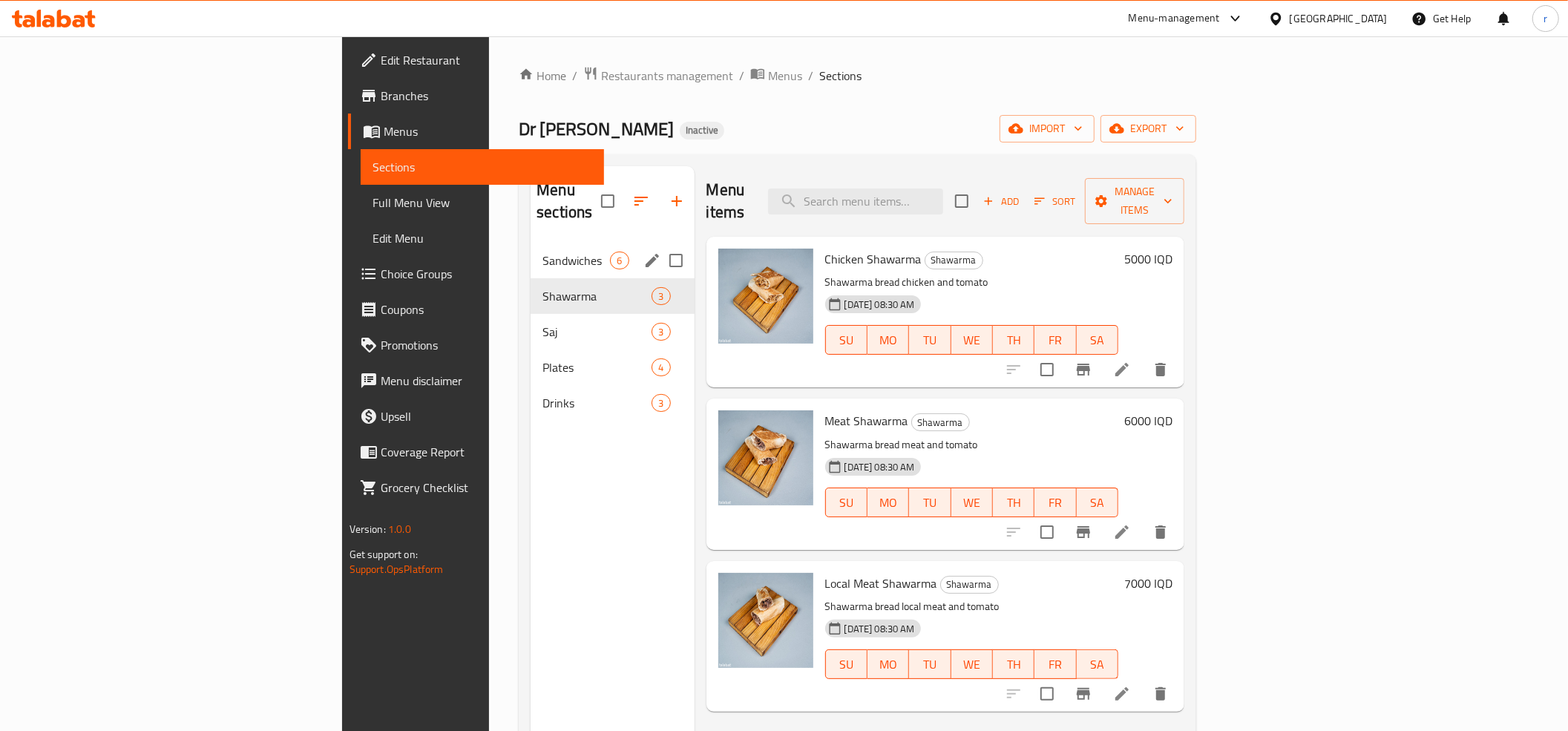
click at [530, 243] on div "Sandwiches 6" at bounding box center [612, 260] width 164 height 35
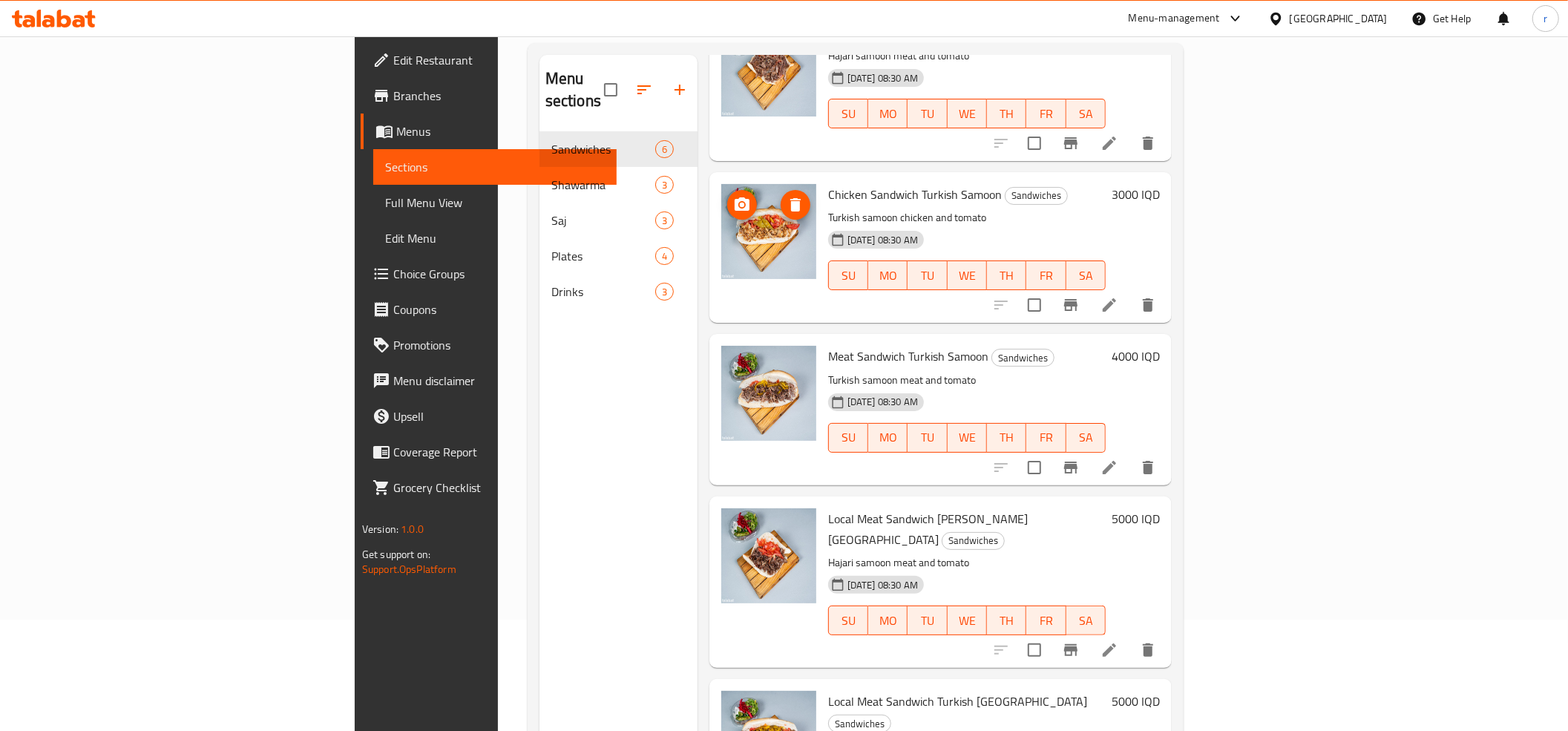
scroll to position [209, 0]
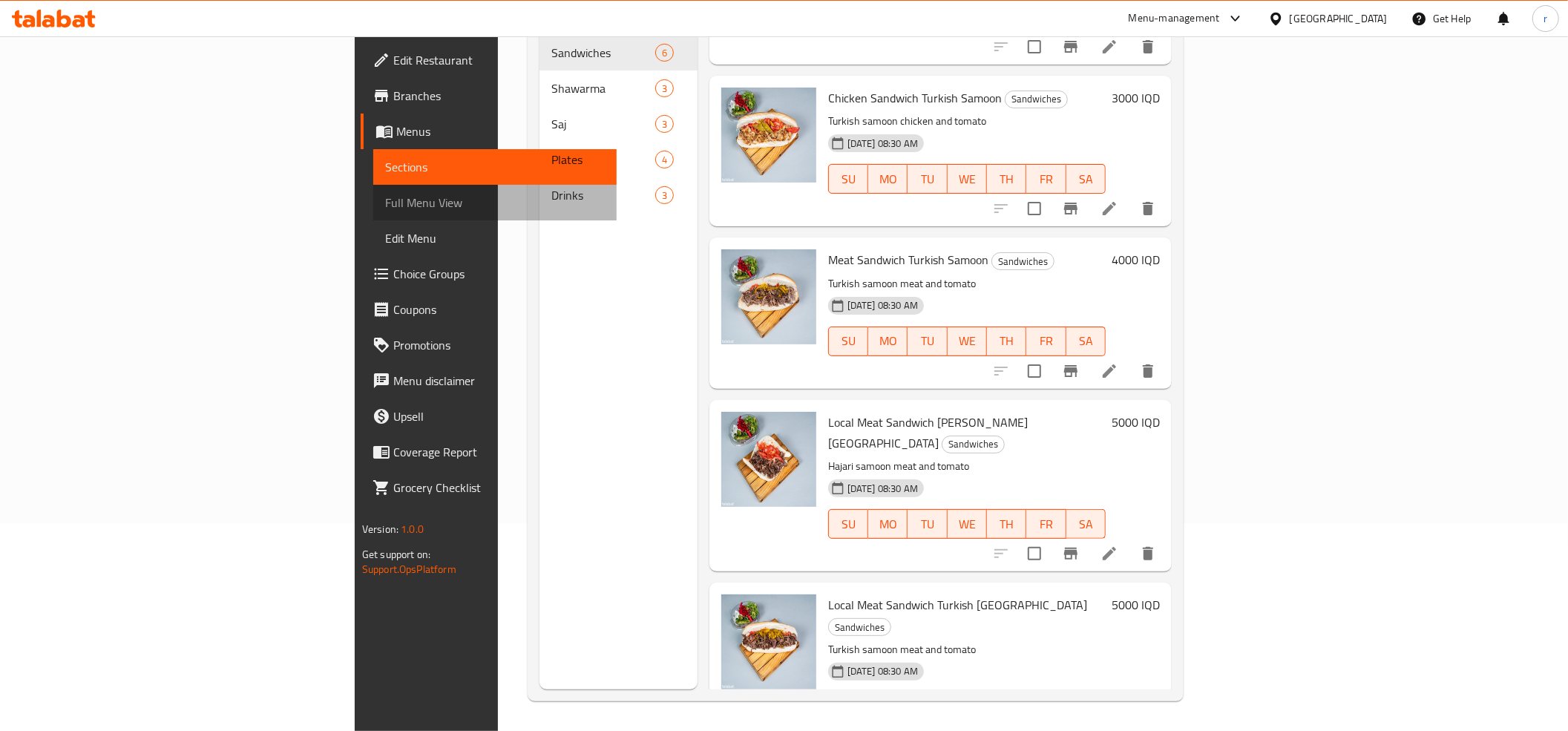
click at [373, 191] on link "Full Menu View" at bounding box center [495, 202] width 243 height 35
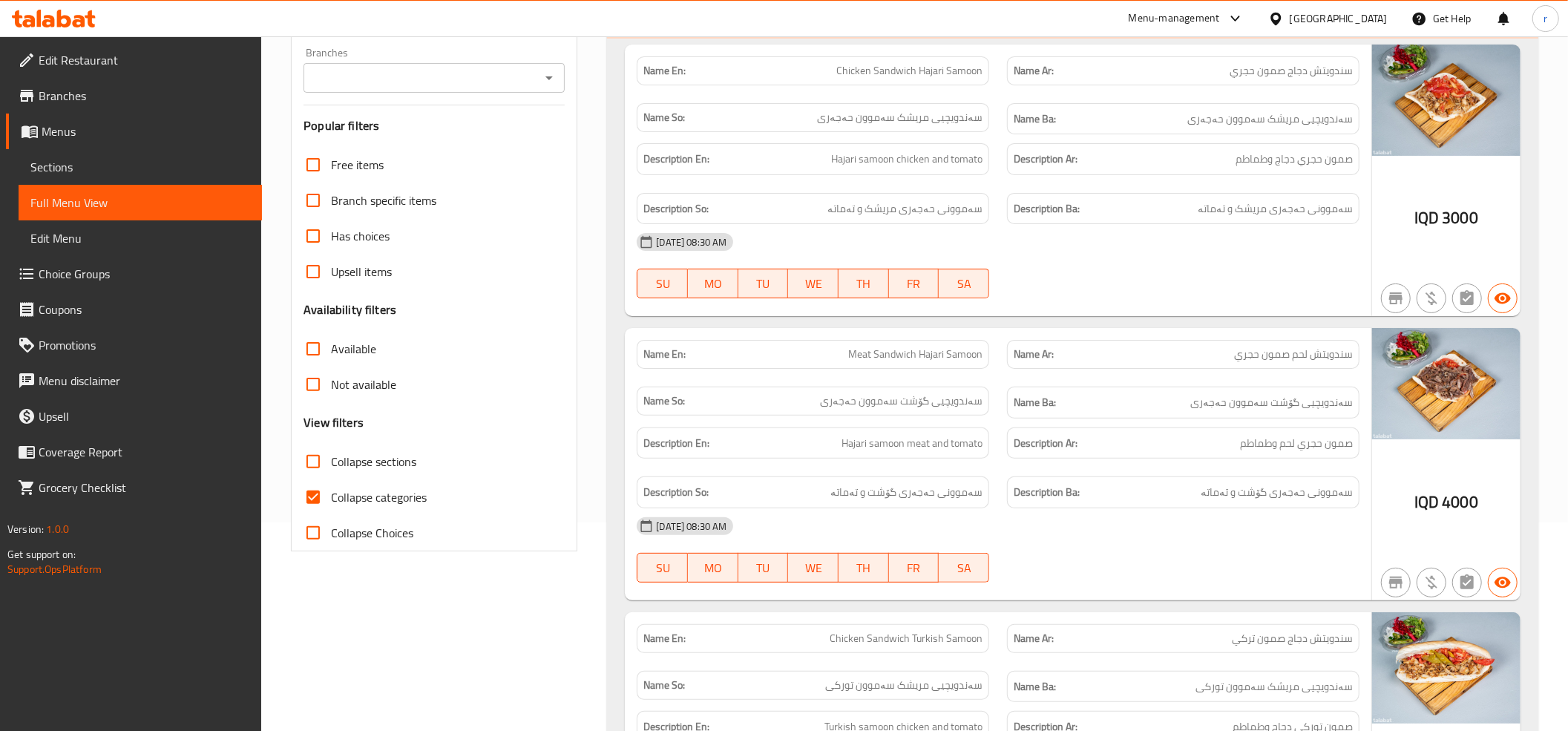
click at [307, 496] on input "Collapse categories" at bounding box center [313, 497] width 35 height 35
checkbox input "false"
click at [552, 78] on icon "Open" at bounding box center [549, 78] width 7 height 4
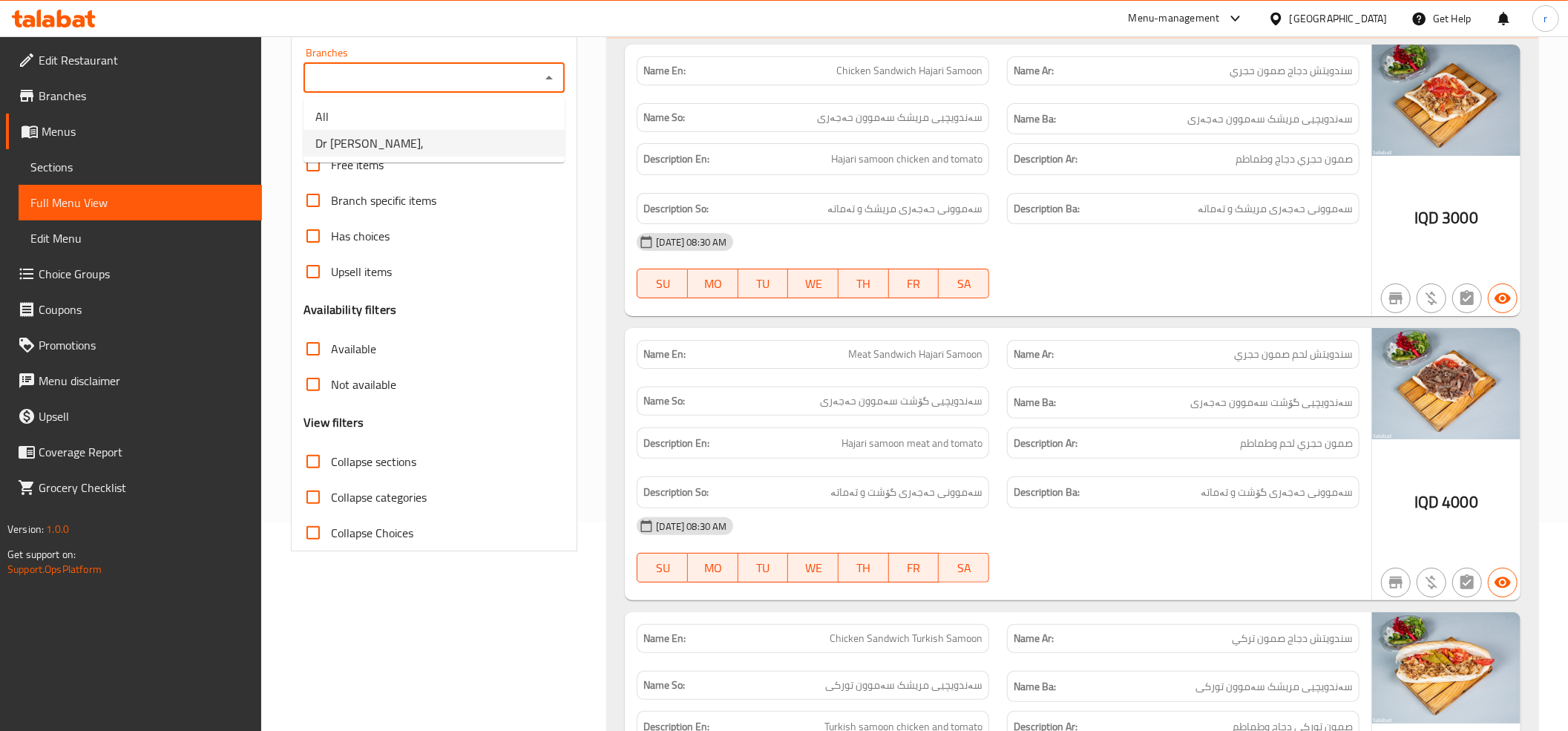
click at [534, 158] on ul "All Dr Shawarma," at bounding box center [434, 130] width 261 height 65
click at [530, 143] on li "Dr Shawarma," at bounding box center [434, 143] width 261 height 27
type input "Dr Shawarma,"
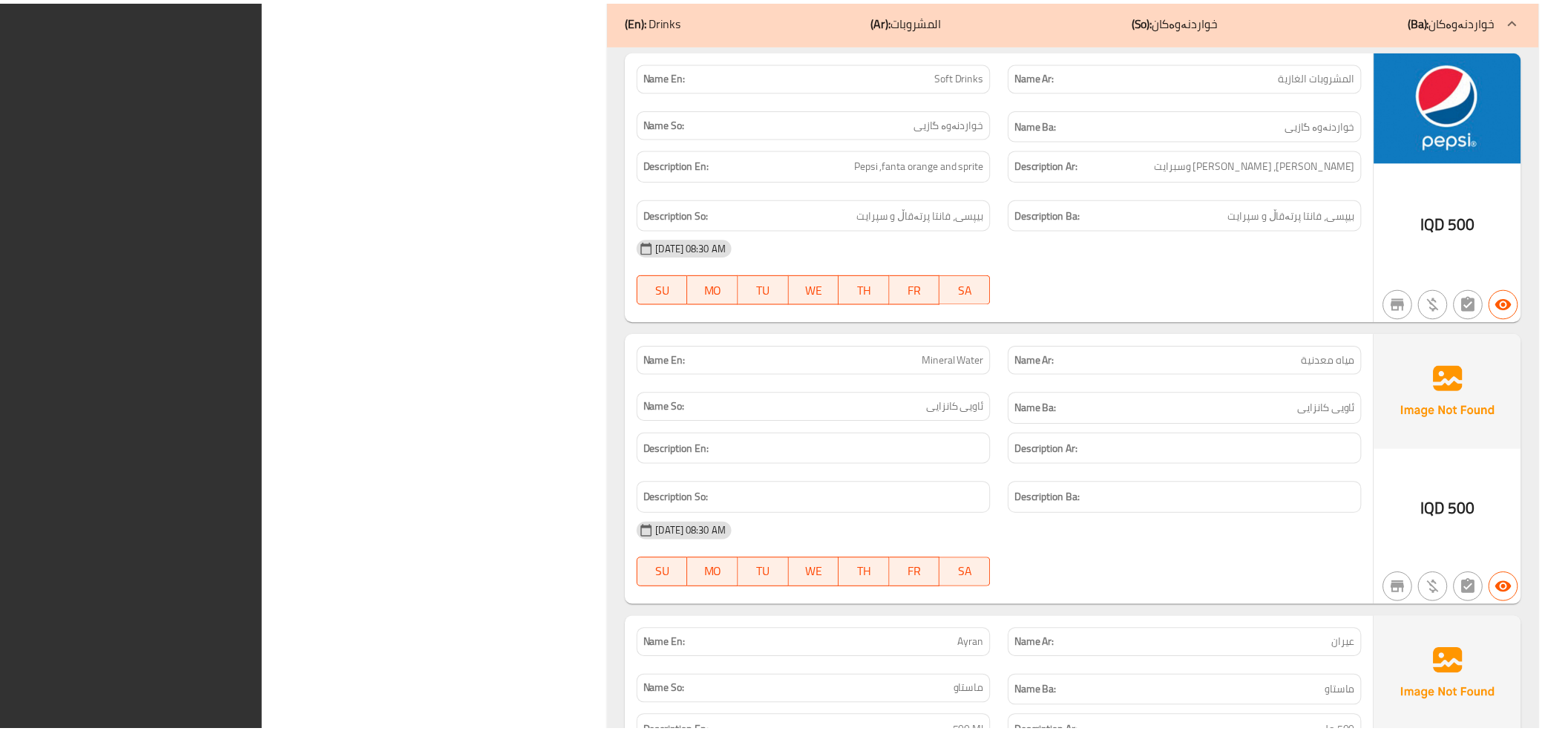
scroll to position [6070, 0]
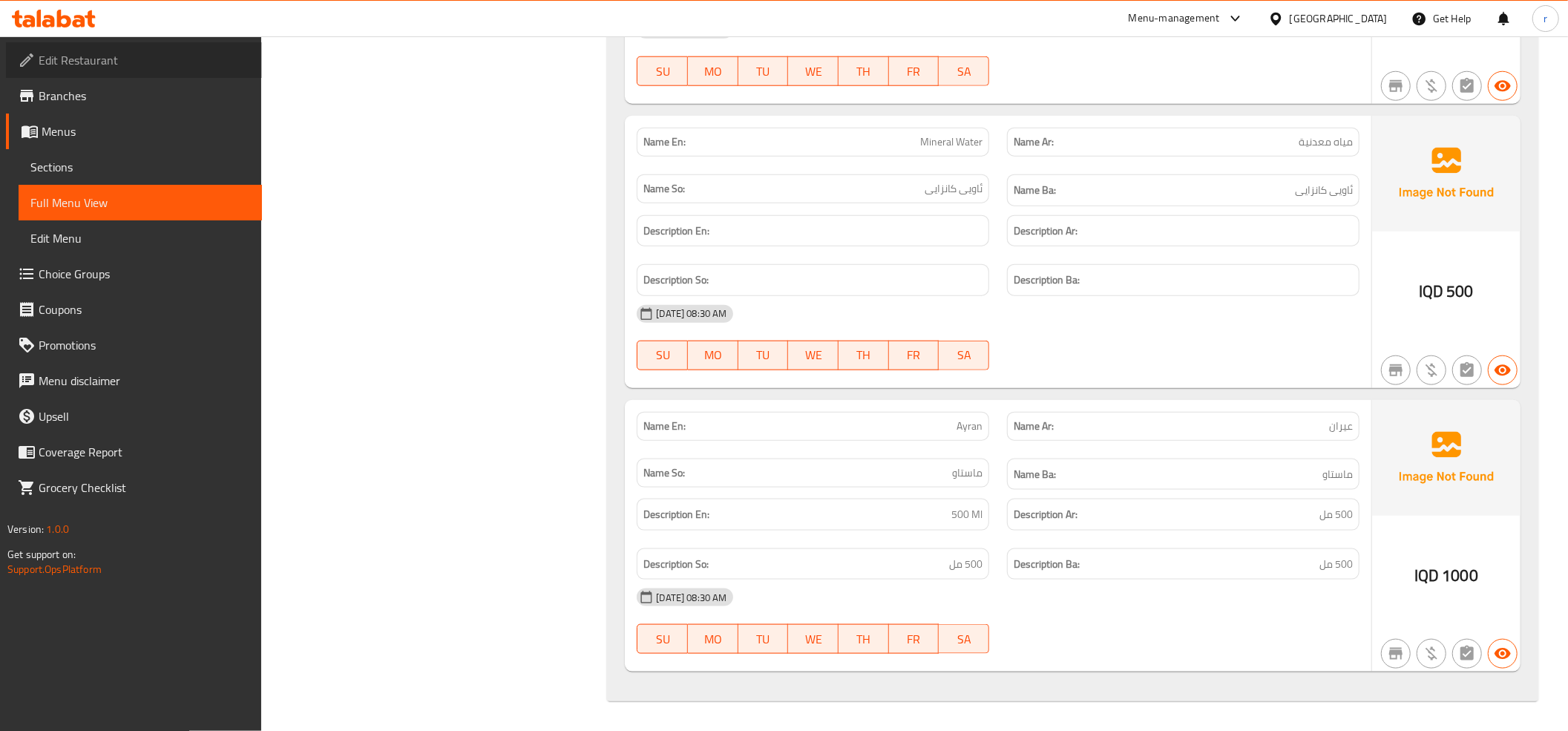
click at [164, 60] on span "Edit Restaurant" at bounding box center [144, 60] width 211 height 18
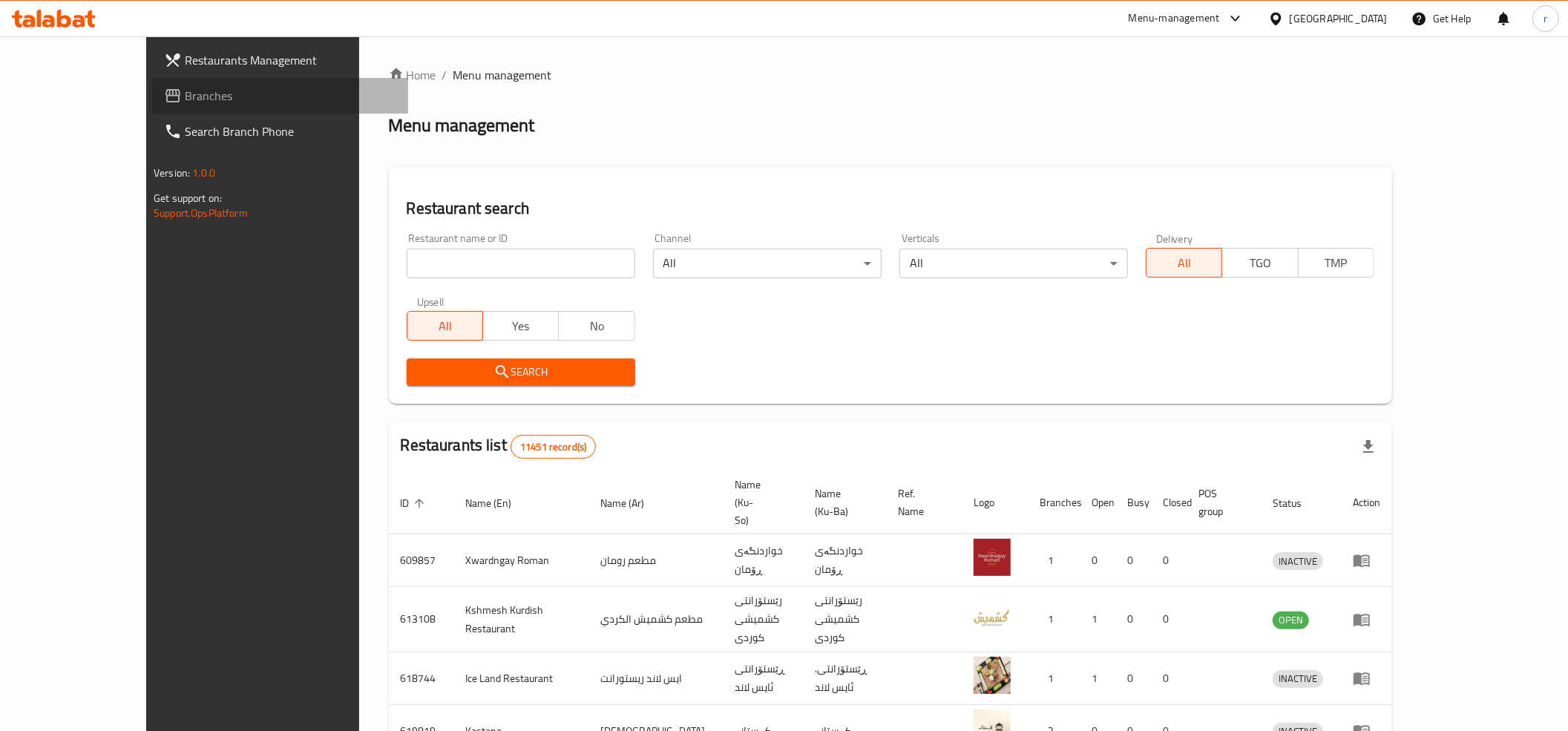
click at [185, 96] on span "Branches" at bounding box center [290, 96] width 211 height 18
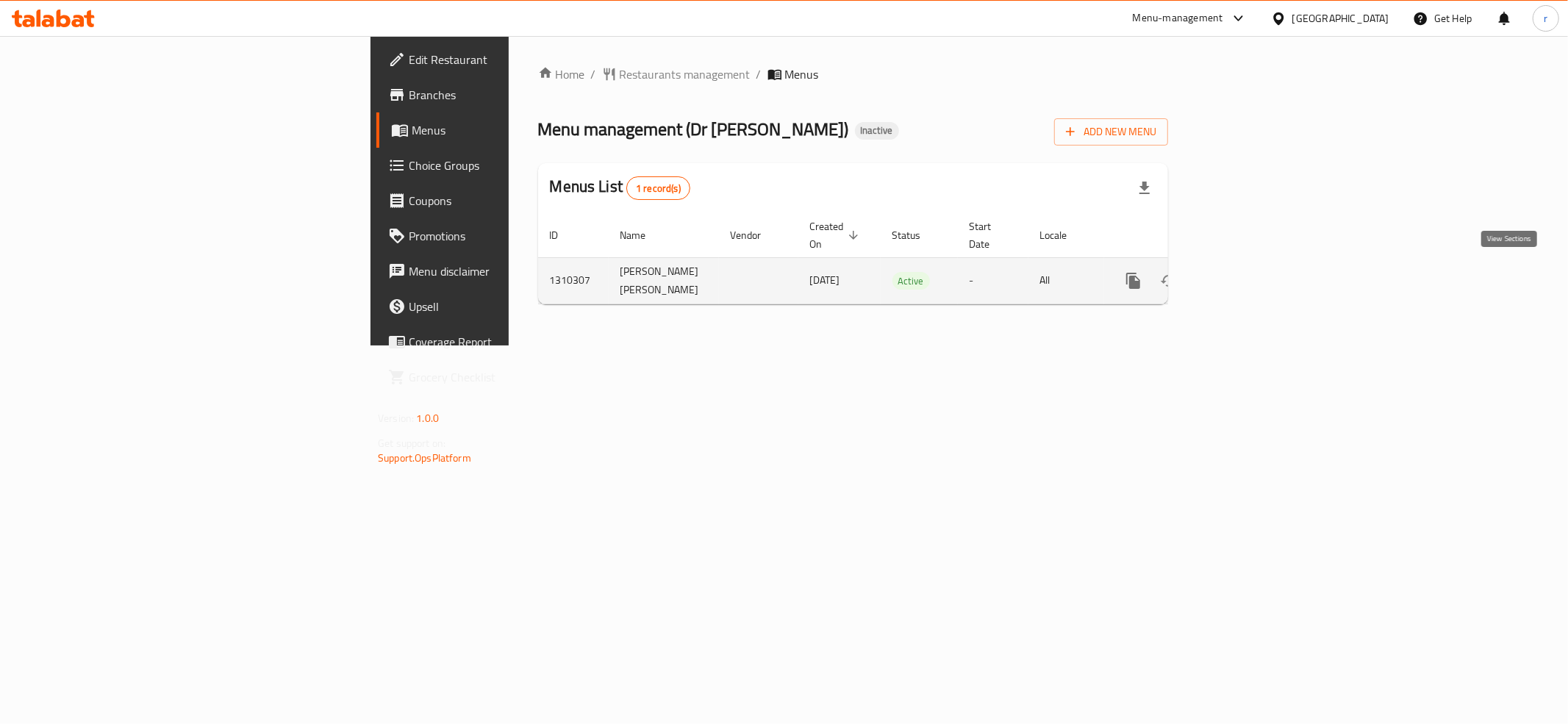
click at [1248, 272] on icon "enhanced table" at bounding box center [1240, 281] width 18 height 18
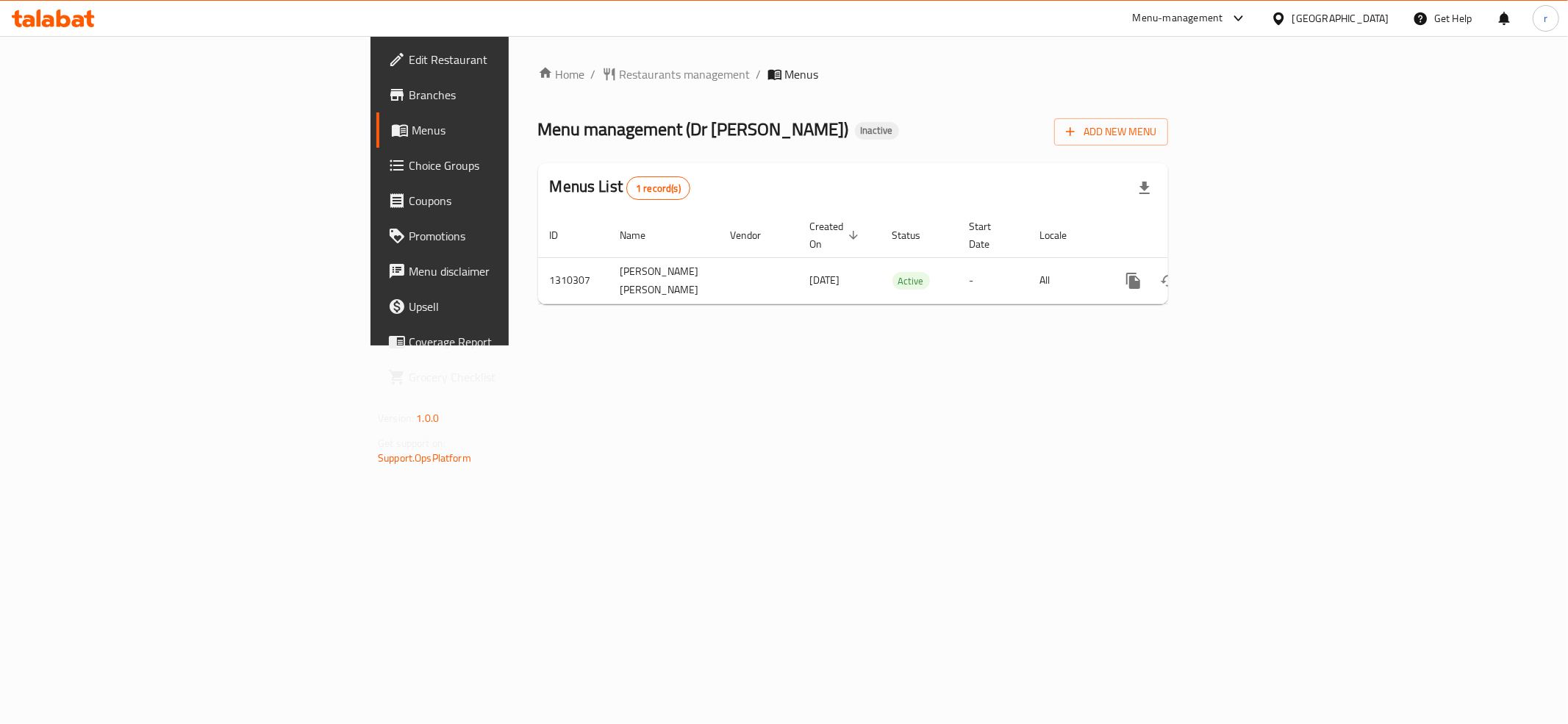
click at [582, 346] on div "Home / Restaurants management / Menus Menu management ( Dr [PERSON_NAME] ) Inac…" at bounding box center [853, 191] width 689 height 310
